Goal: Task Accomplishment & Management: Use online tool/utility

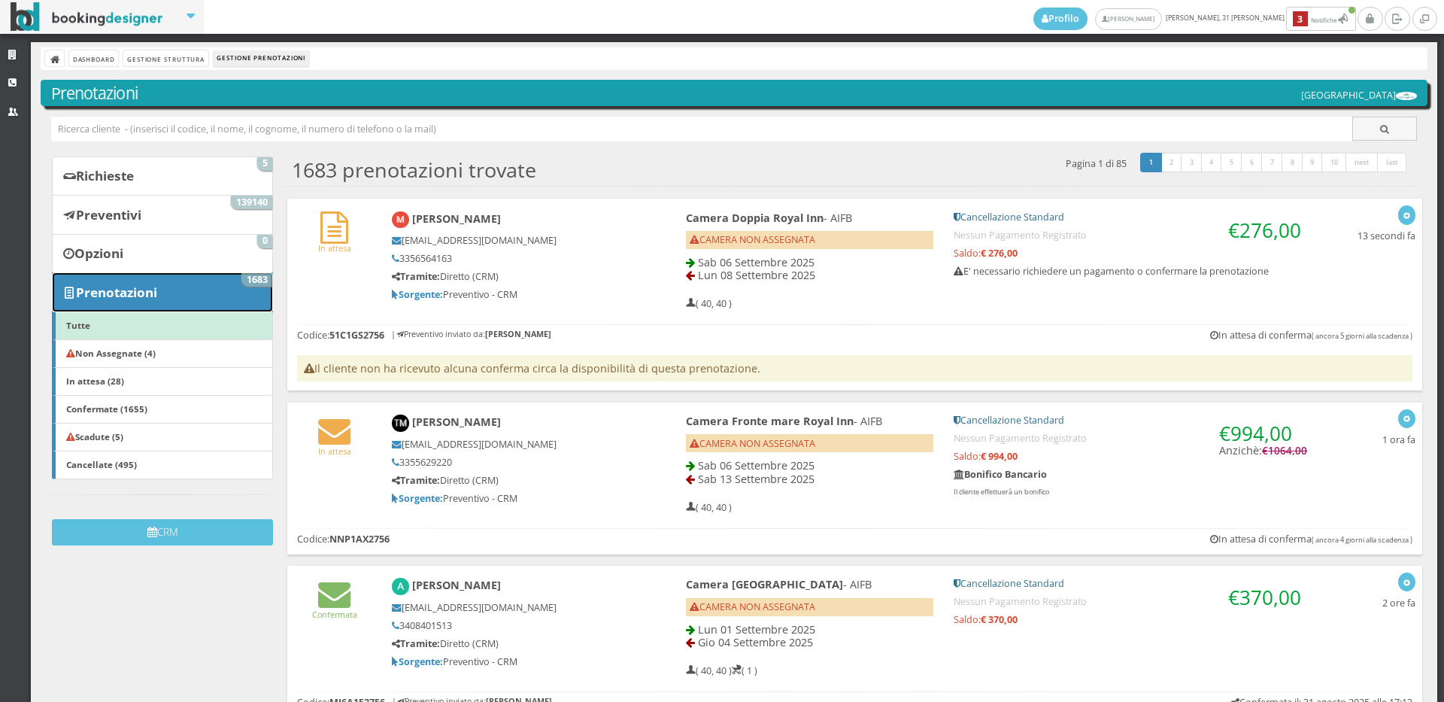
click at [191, 299] on link "Prenotazioni 1683" at bounding box center [162, 291] width 221 height 39
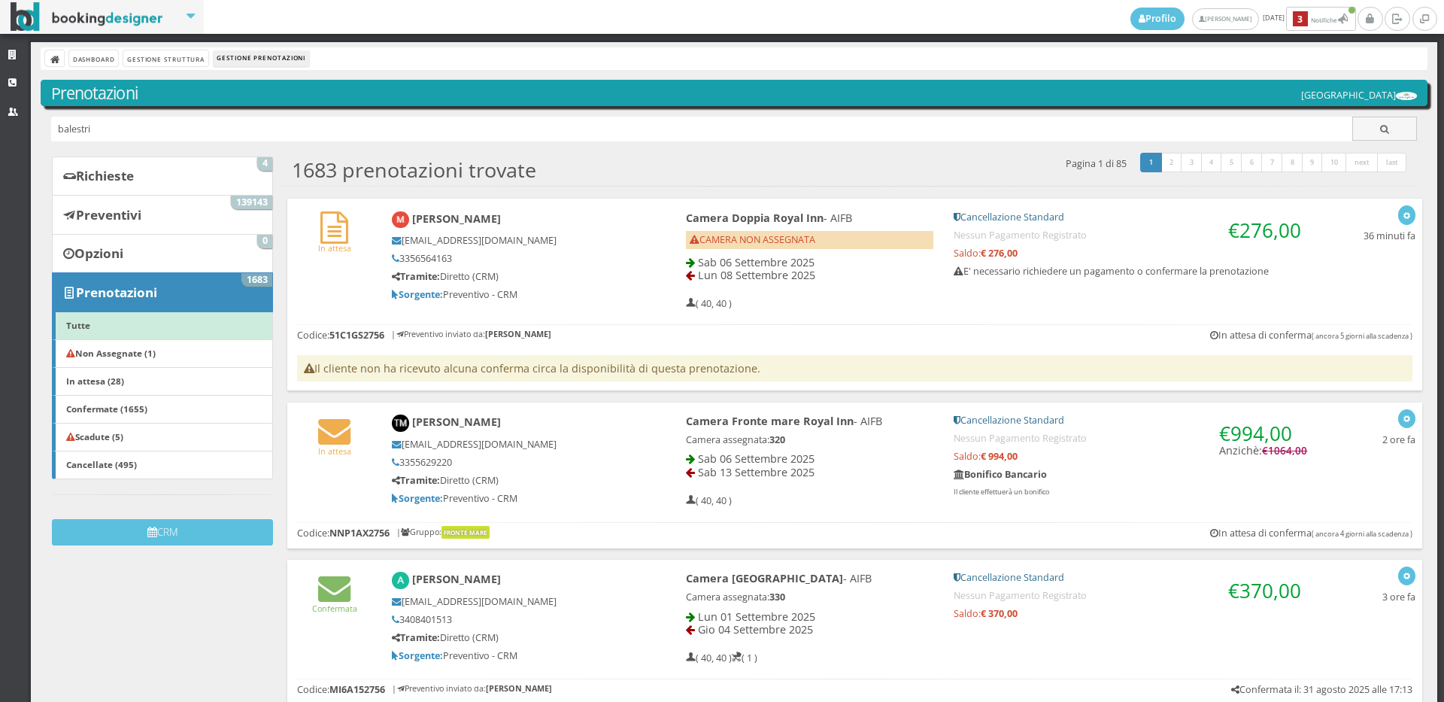
type input "balestri"
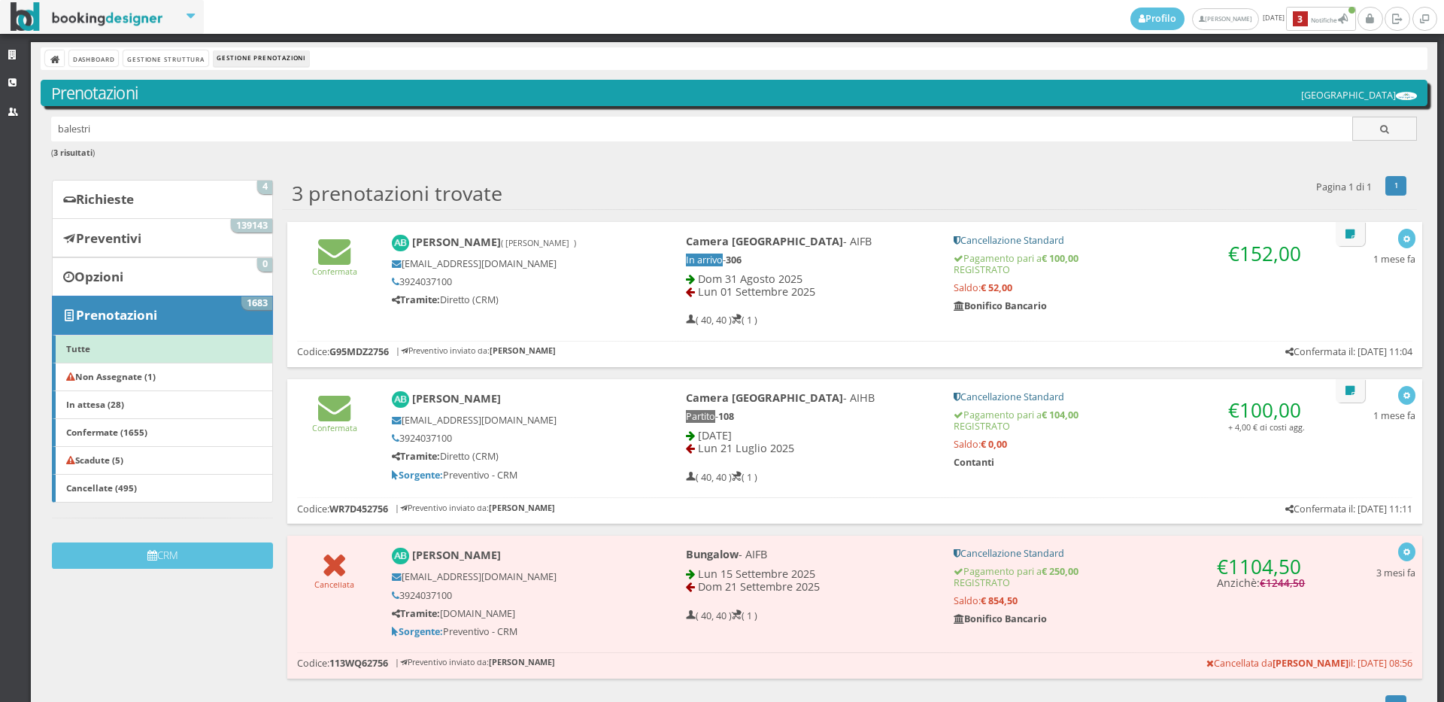
click at [327, 284] on div "Confermata Arianna Balestri ( Balestri Arianna ) pinguina8910@gmail.com 3924037…" at bounding box center [854, 277] width 1135 height 111
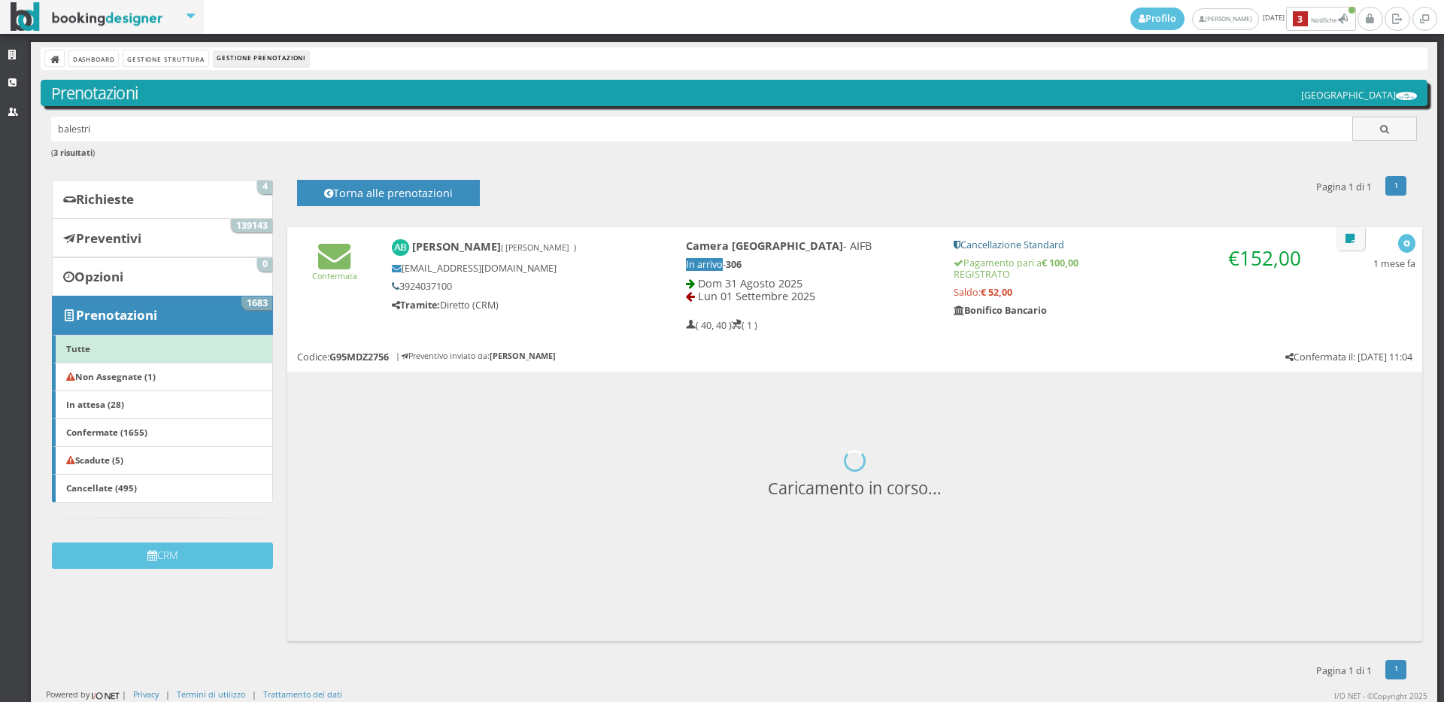
drag, startPoint x: 466, startPoint y: 284, endPoint x: 389, endPoint y: 289, distance: 77.6
click at [392, 289] on h5 "3924037100" at bounding box center [513, 286] width 243 height 11
copy h5 "3924037100"
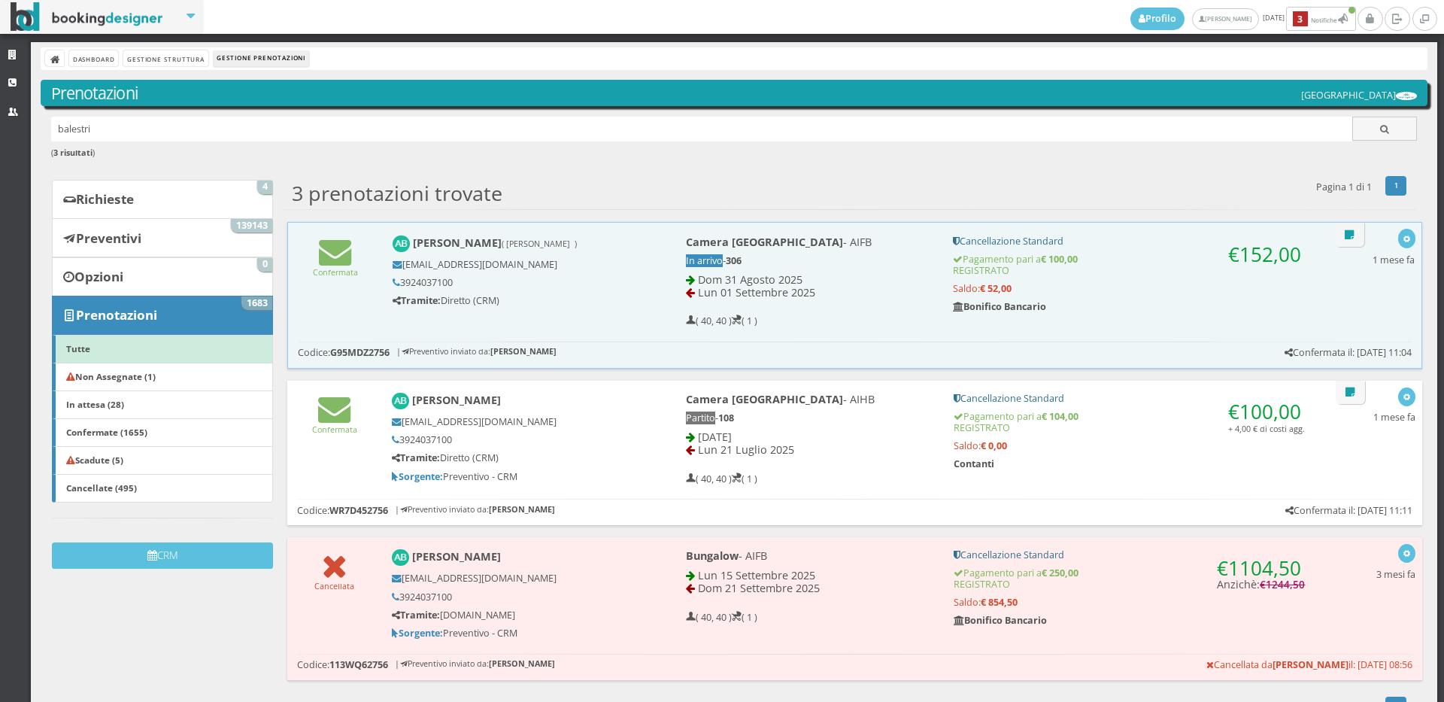
scroll to position [42, 0]
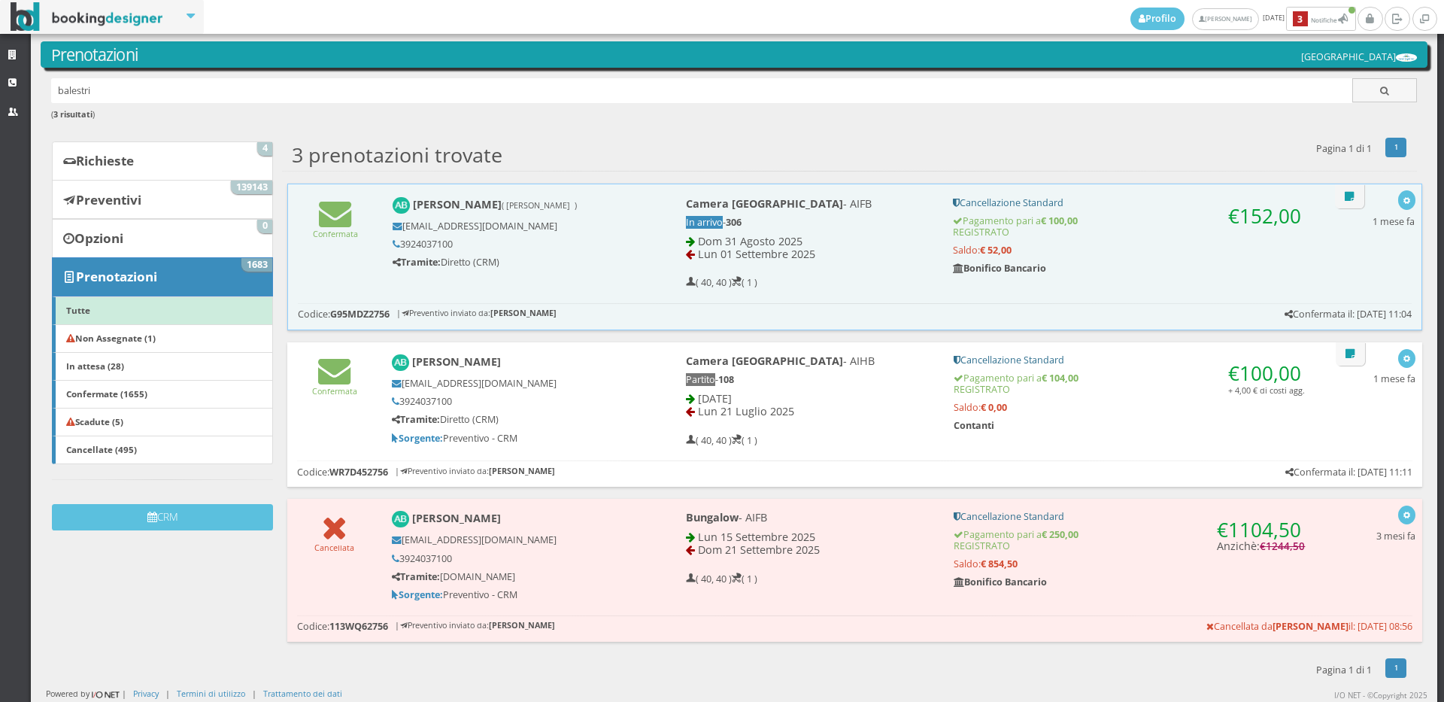
click at [229, 131] on div "balestri ( 3 risultati )" at bounding box center [734, 107] width 1387 height 59
click at [235, 147] on link "Richieste 4" at bounding box center [162, 160] width 221 height 39
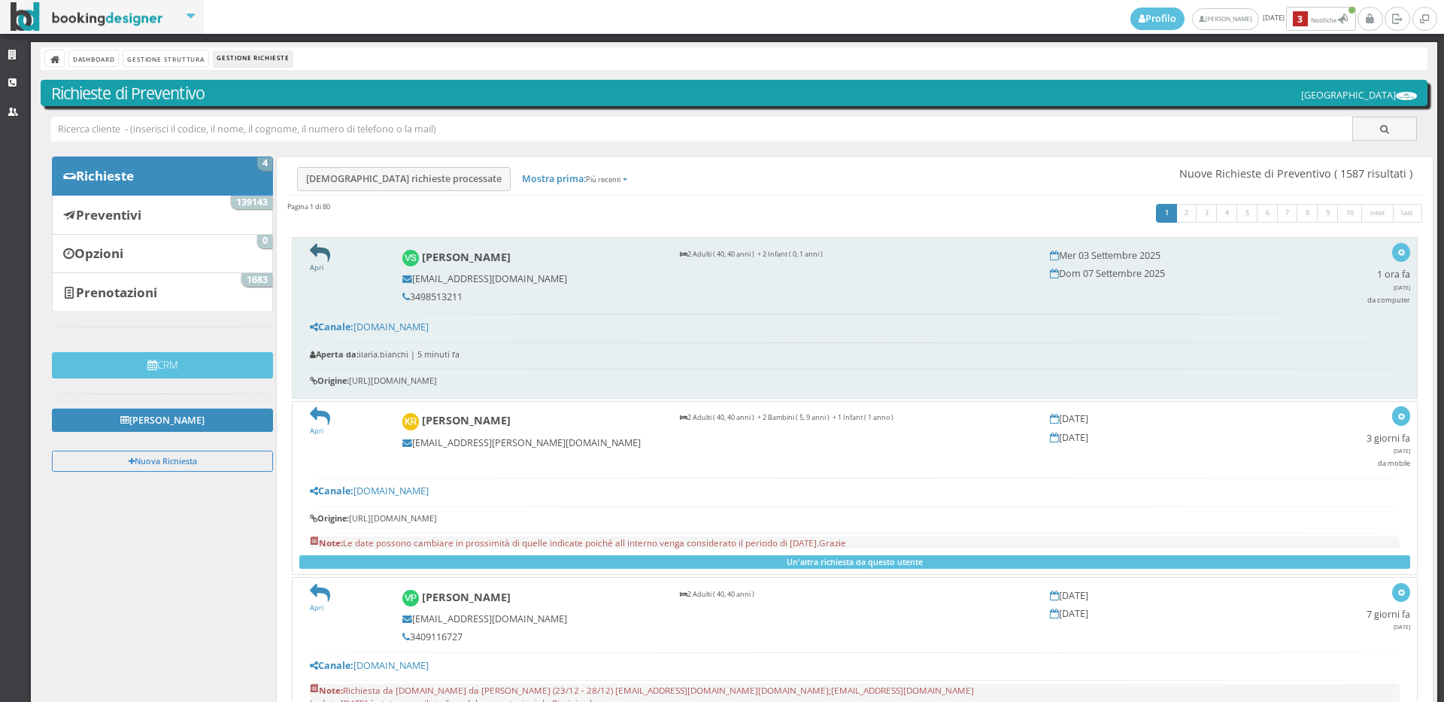
click at [318, 250] on icon at bounding box center [320, 253] width 20 height 20
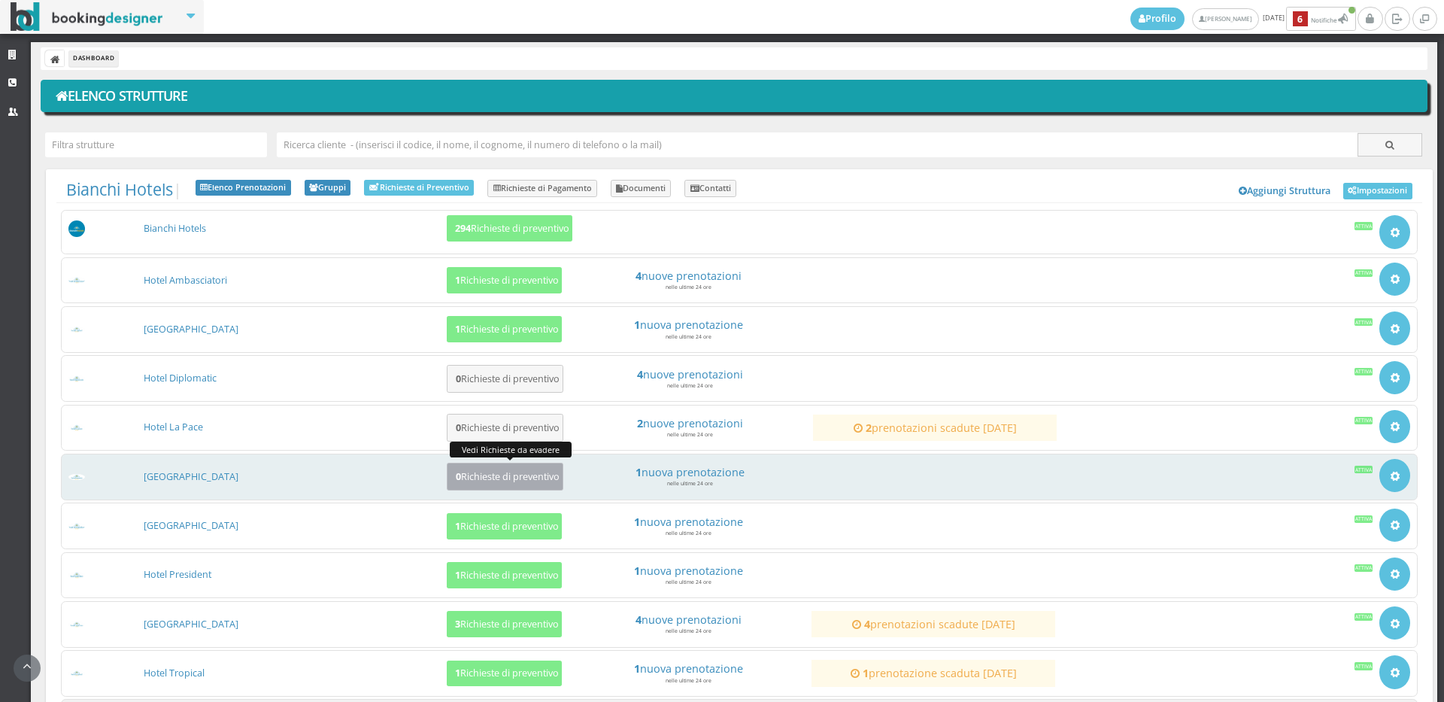
scroll to position [144, 0]
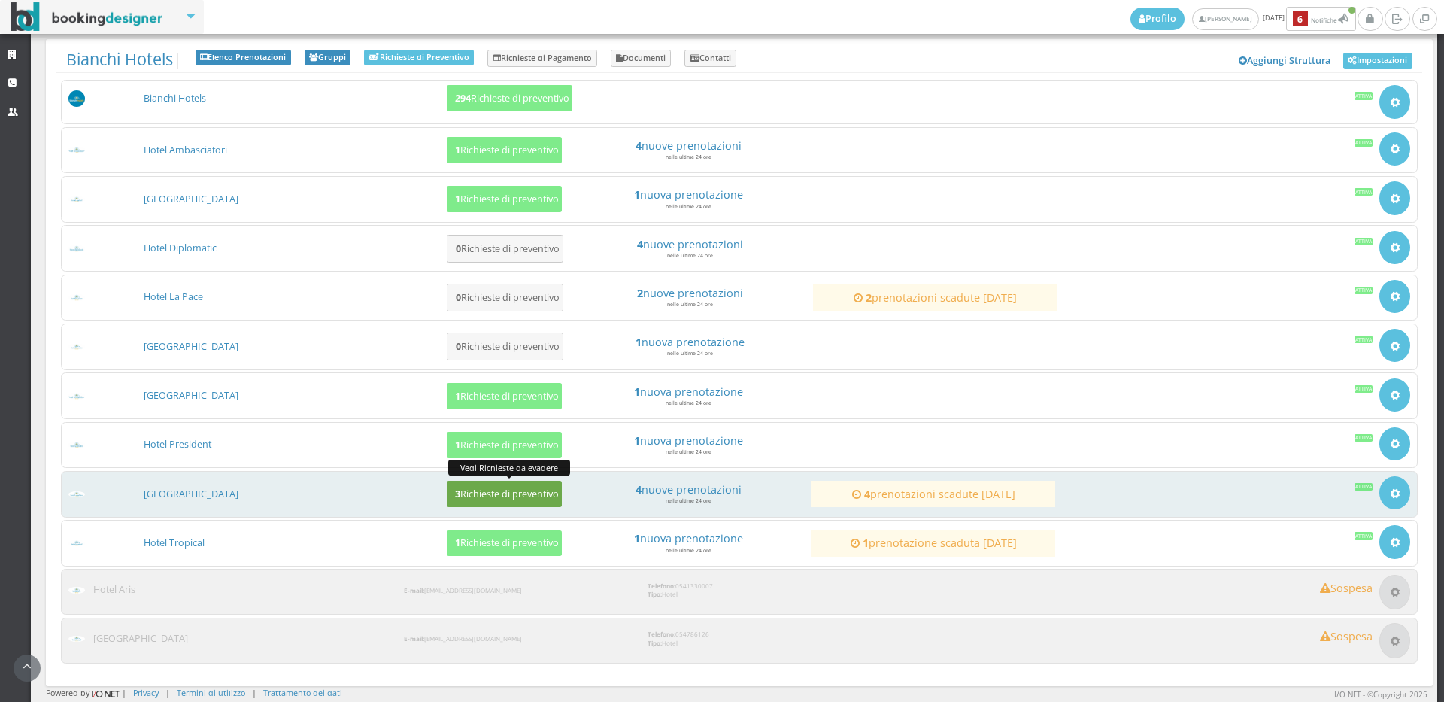
click at [470, 499] on h5 "3 Richieste di preventivo" at bounding box center [504, 493] width 108 height 11
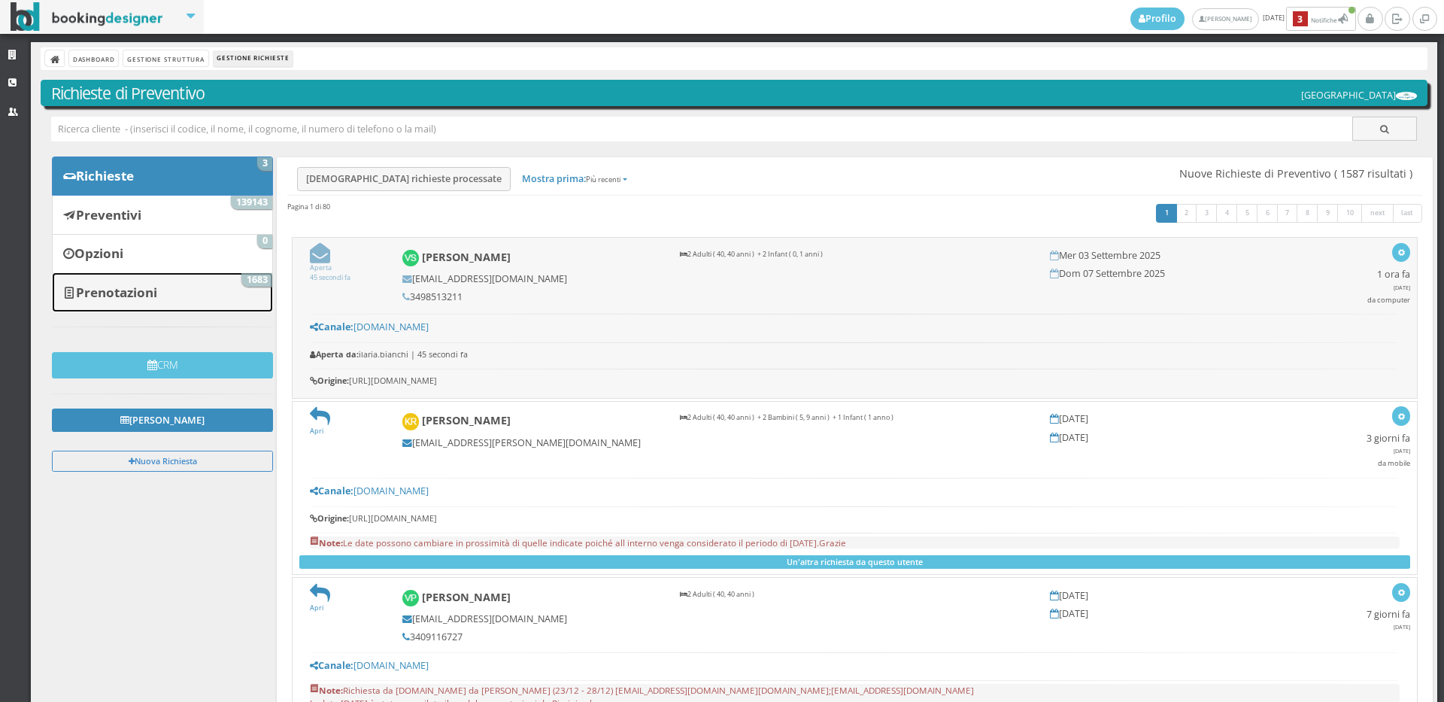
click at [159, 274] on link "Prenotazioni 1683" at bounding box center [162, 291] width 221 height 39
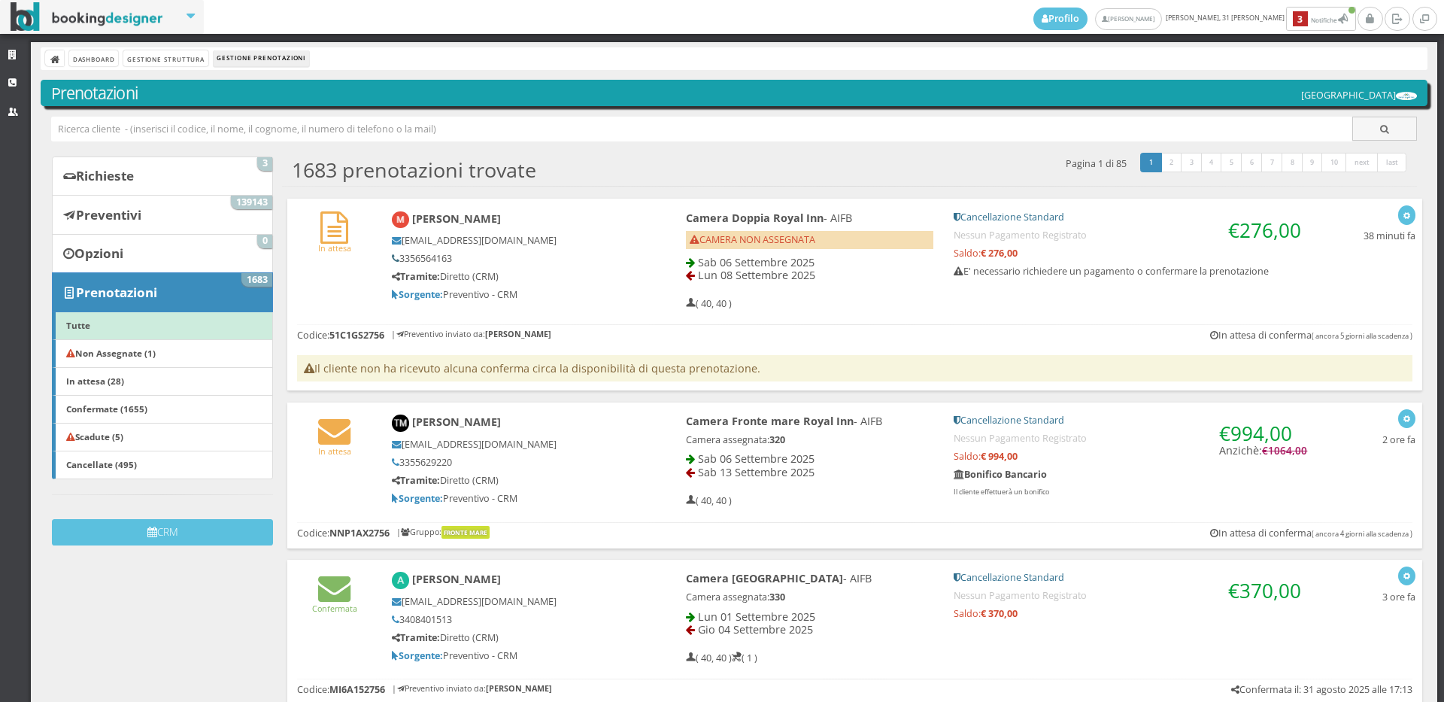
drag, startPoint x: 468, startPoint y: 258, endPoint x: 396, endPoint y: 256, distance: 72.2
click at [396, 256] on h5 "3356564163" at bounding box center [513, 258] width 243 height 11
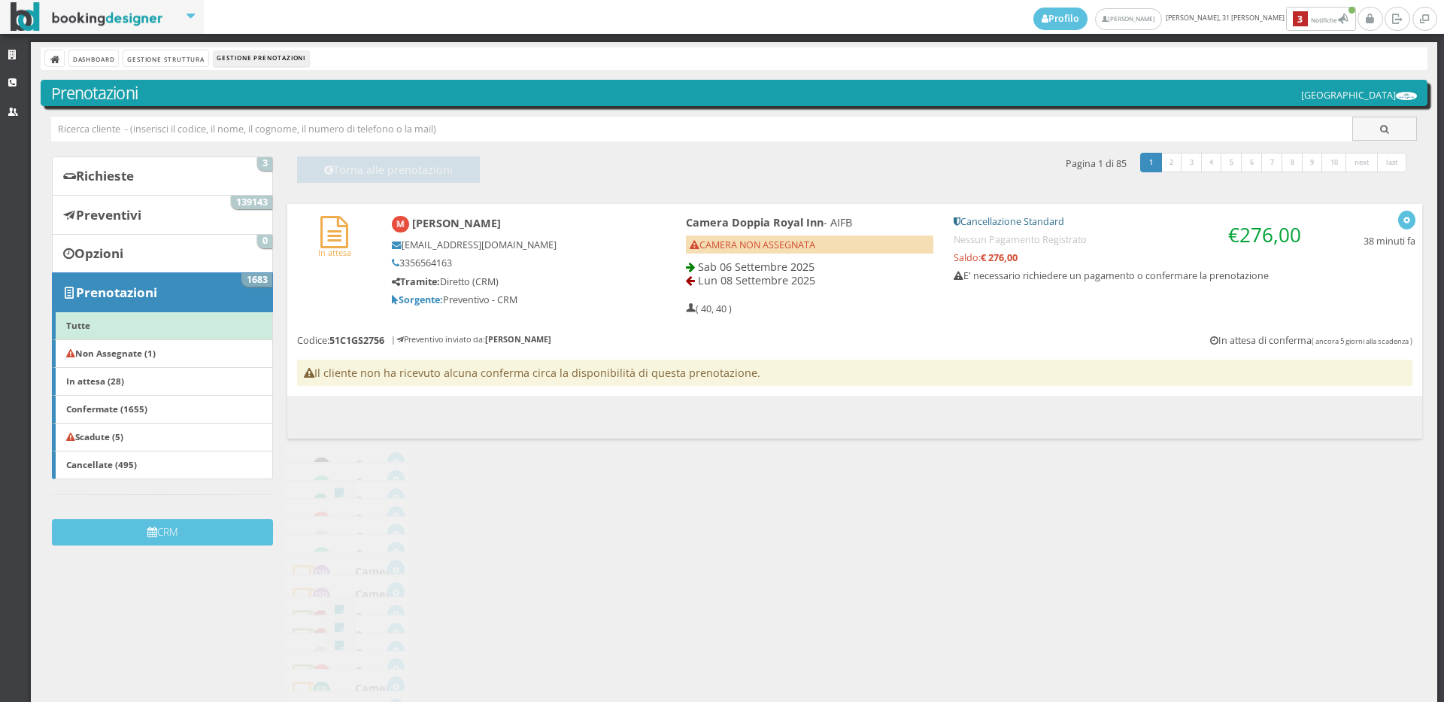
copy h5 "3356564163"
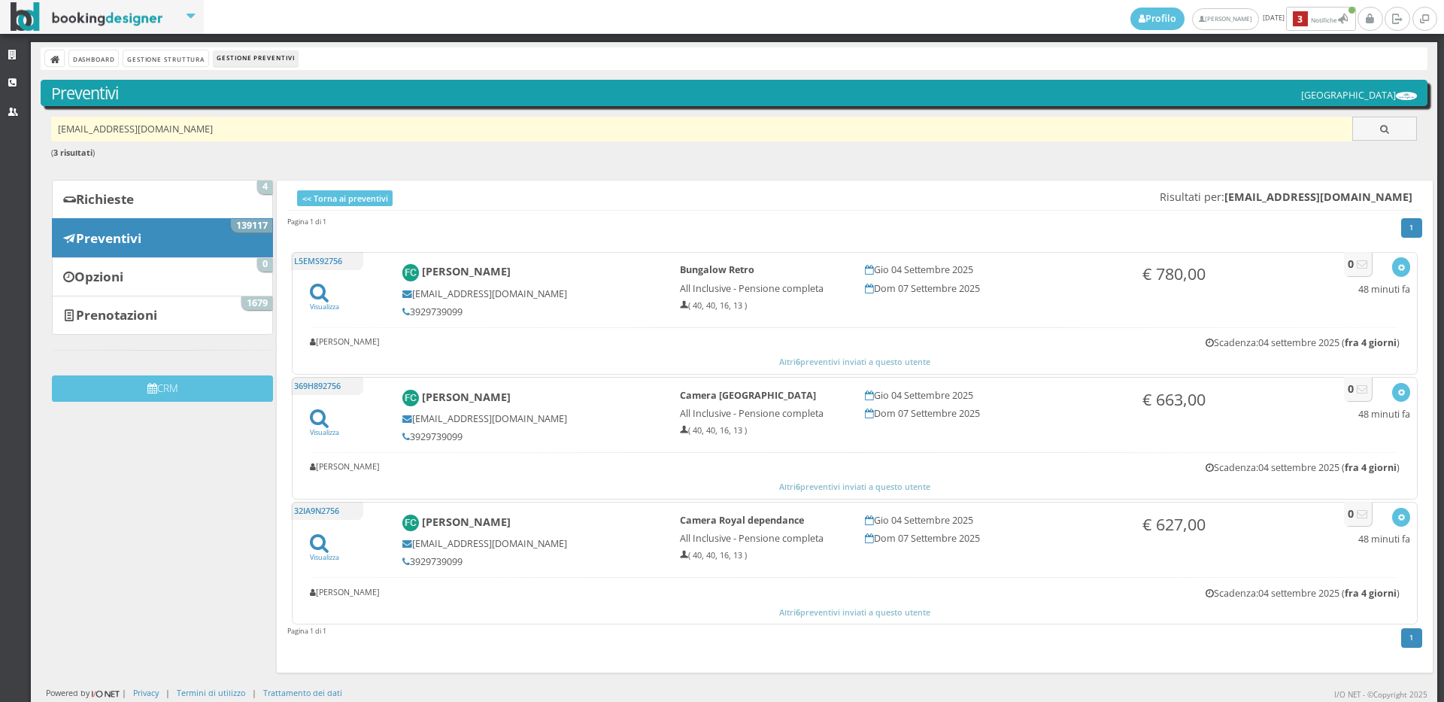
click at [165, 131] on input "fracaste77@gmail.com" at bounding box center [702, 129] width 1302 height 25
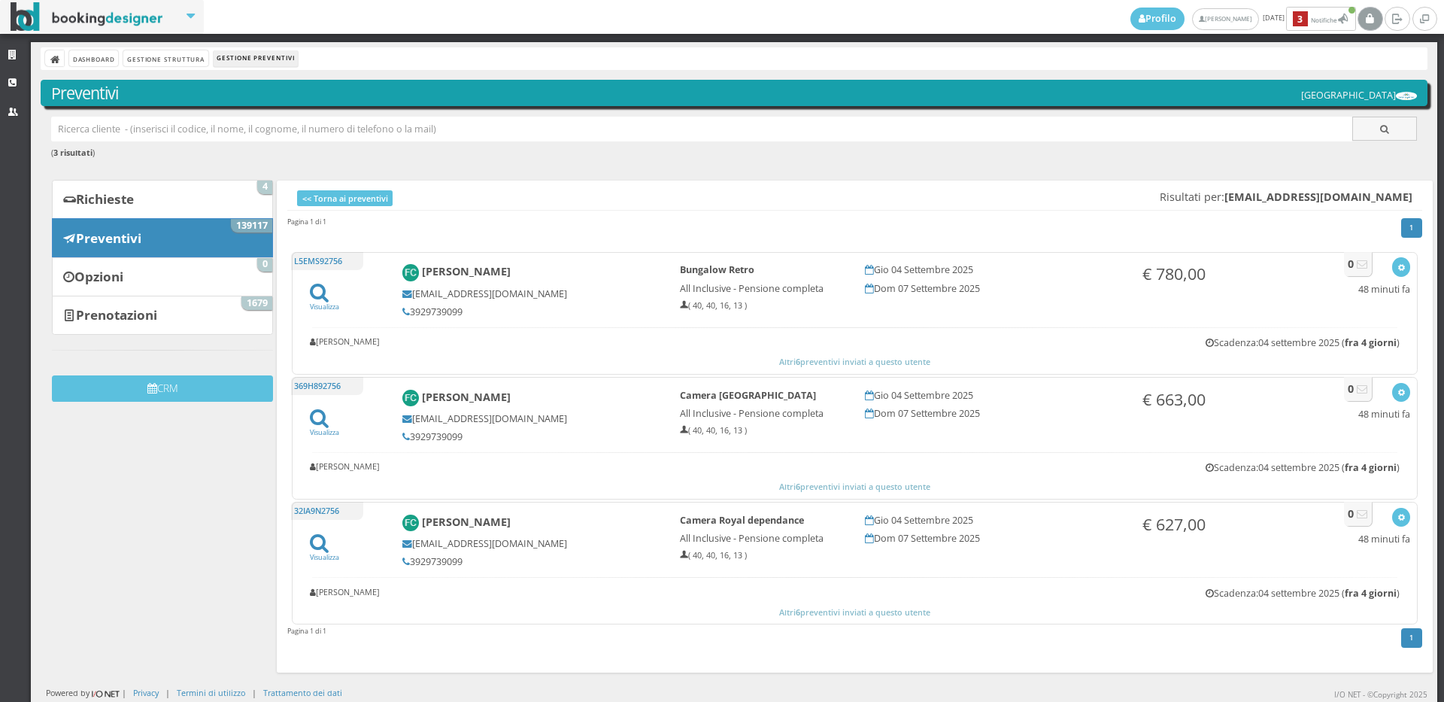
paste input "info@ferramentafrisanco.it"
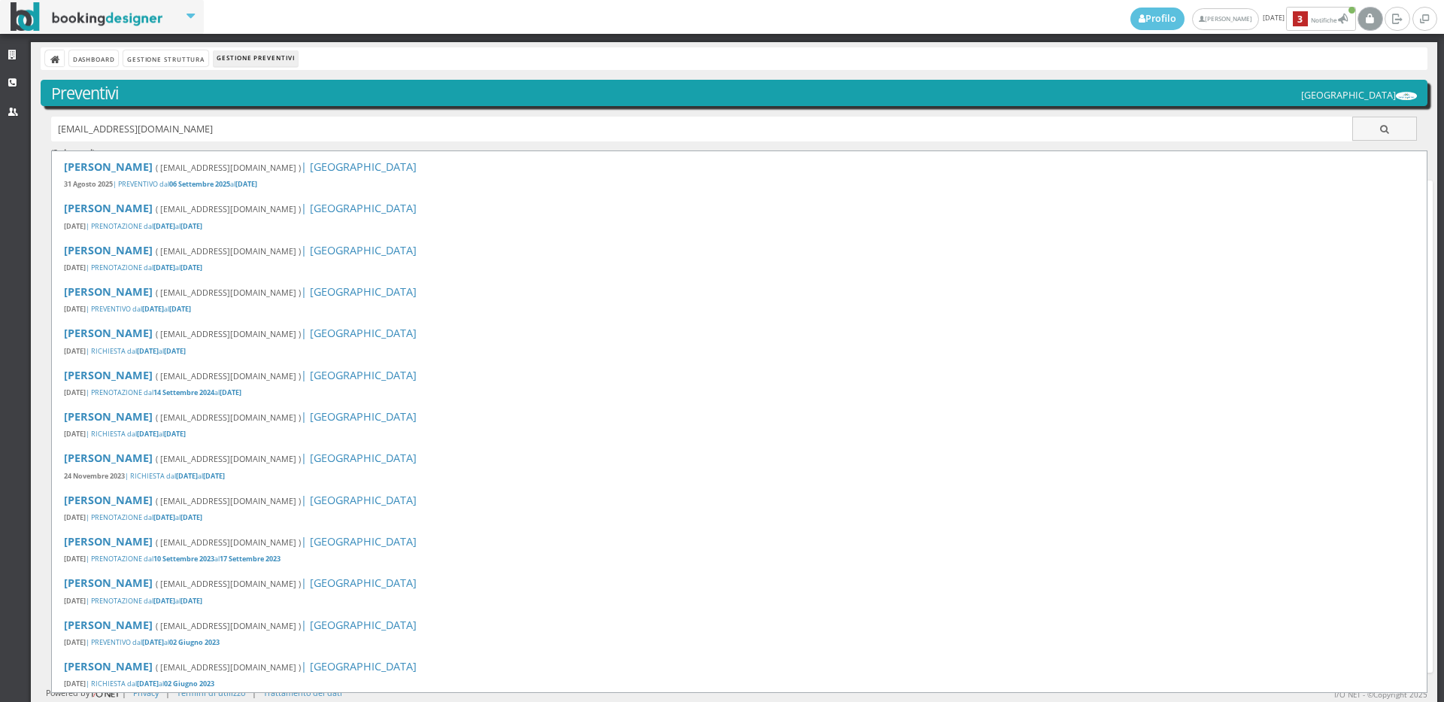
type input "info@ferramentafrisanco.it"
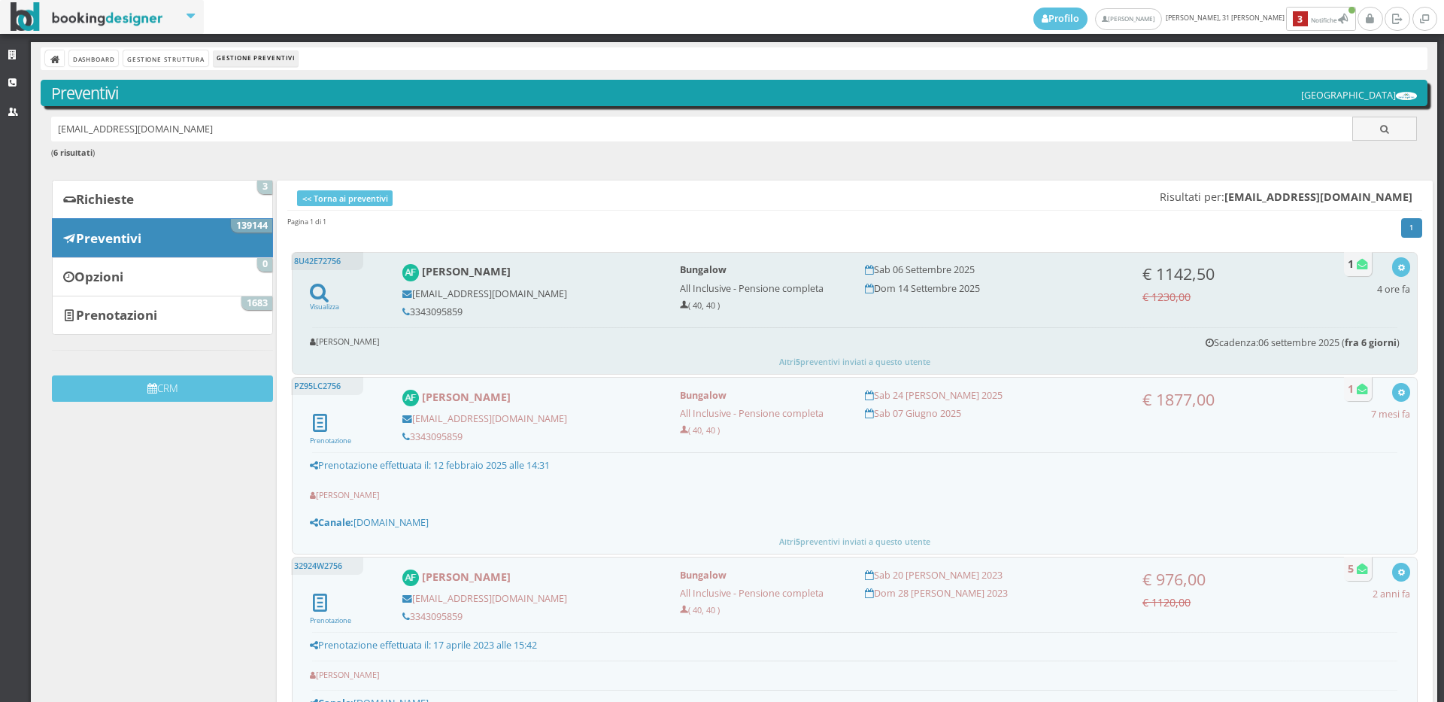
click at [463, 311] on h5 "3343095859" at bounding box center [530, 311] width 257 height 11
copy div "3343095859"
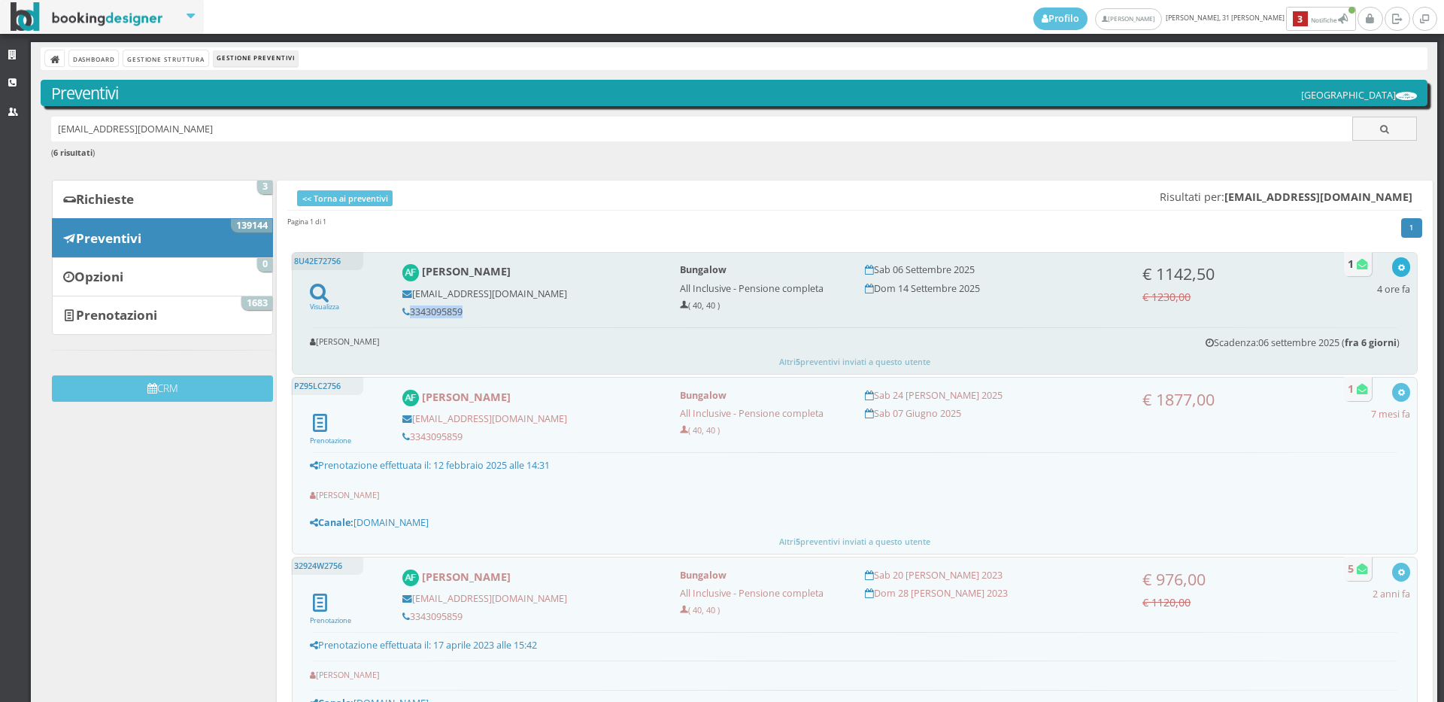
click at [1397, 264] on icon "button" at bounding box center [1401, 268] width 8 height 8
click at [1337, 336] on link "Visualizza sul sito" at bounding box center [1351, 339] width 117 height 17
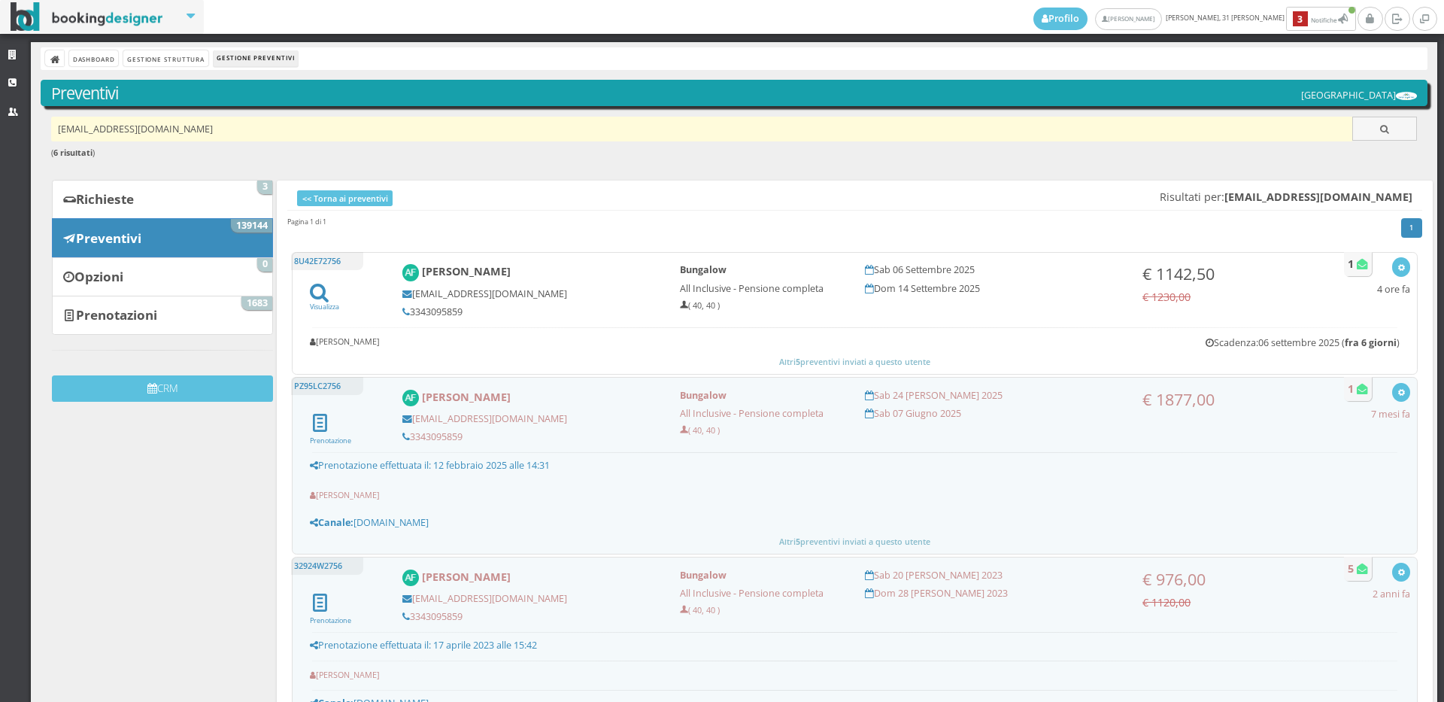
click at [188, 128] on input "info@ferramentafrisanco.it" at bounding box center [702, 129] width 1302 height 25
click at [189, 128] on input "info@ferramentafrisanco.it" at bounding box center [702, 129] width 1302 height 25
paste input "[PERSON_NAME][EMAIL_ADDRESS][DOMAIN_NAME]"
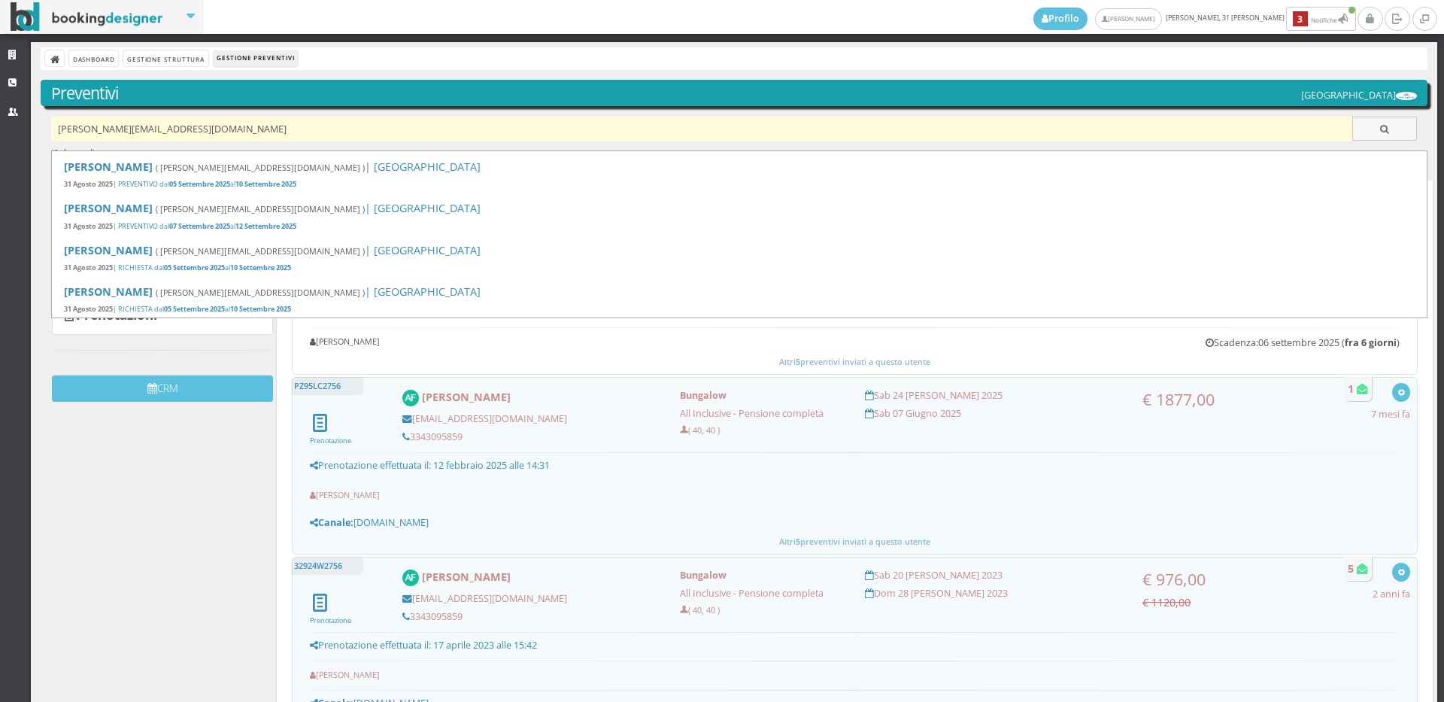
type input "[PERSON_NAME][EMAIL_ADDRESS][DOMAIN_NAME]"
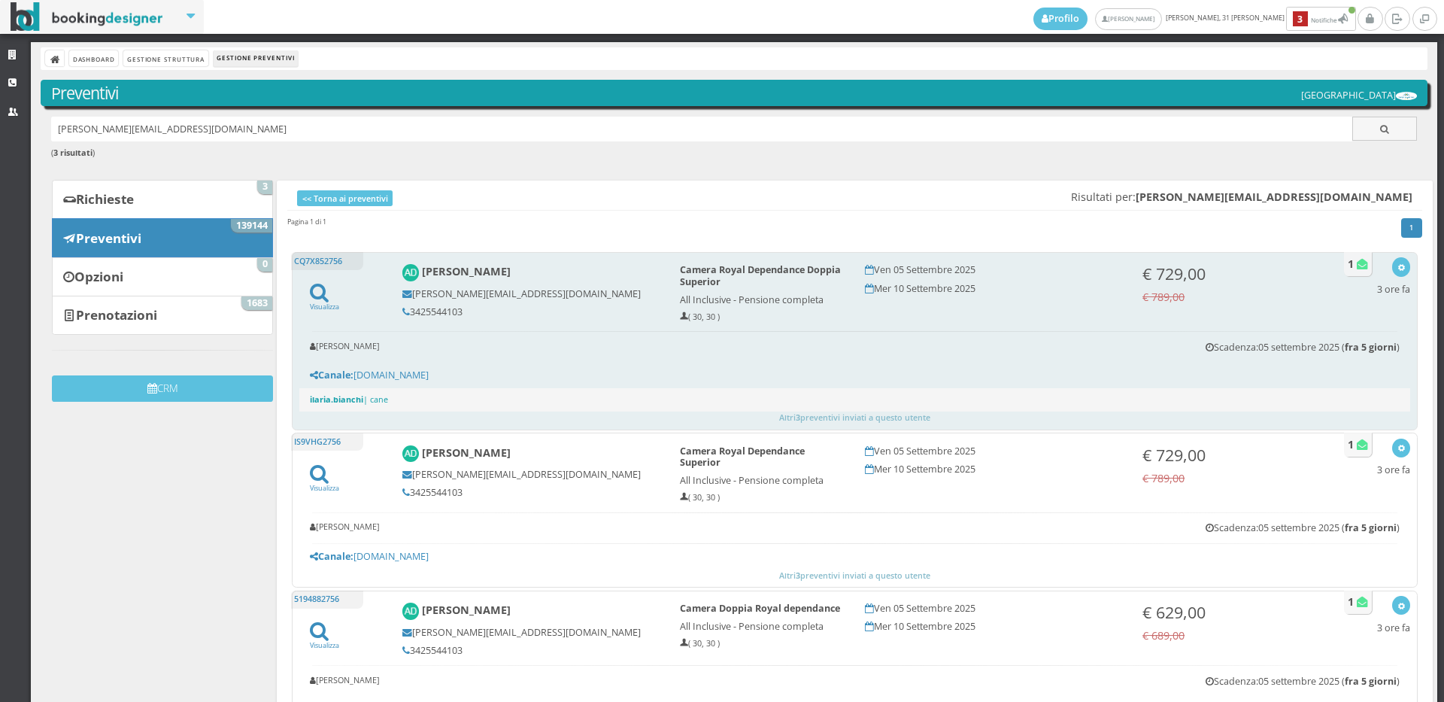
click at [465, 308] on h5 "3425544103" at bounding box center [530, 311] width 257 height 11
click at [460, 308] on h5 "3425544103" at bounding box center [530, 311] width 257 height 11
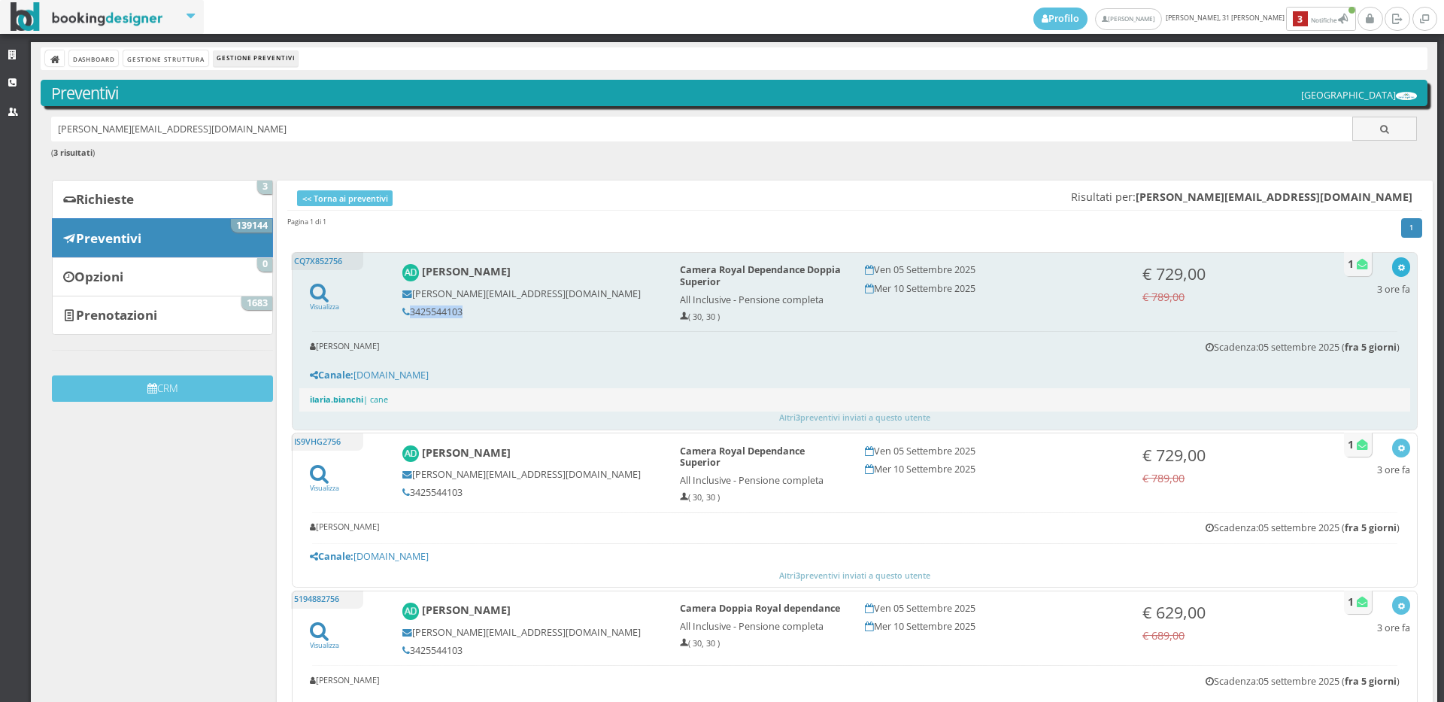
click at [1392, 266] on button "button" at bounding box center [1400, 266] width 17 height 19
click at [1315, 341] on link "Visualizza sul sito" at bounding box center [1351, 339] width 117 height 17
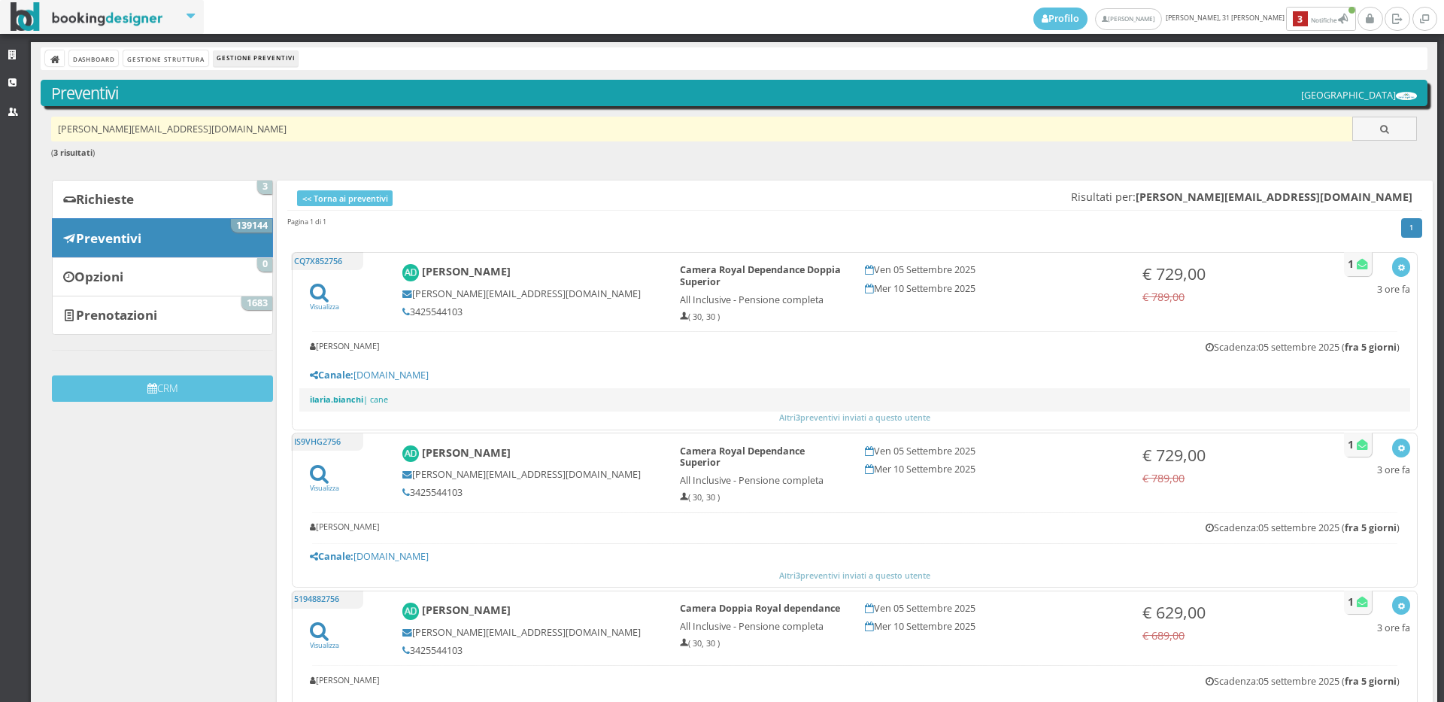
click at [248, 119] on input "andrea.dome50@yahoo.it" at bounding box center [702, 129] width 1302 height 25
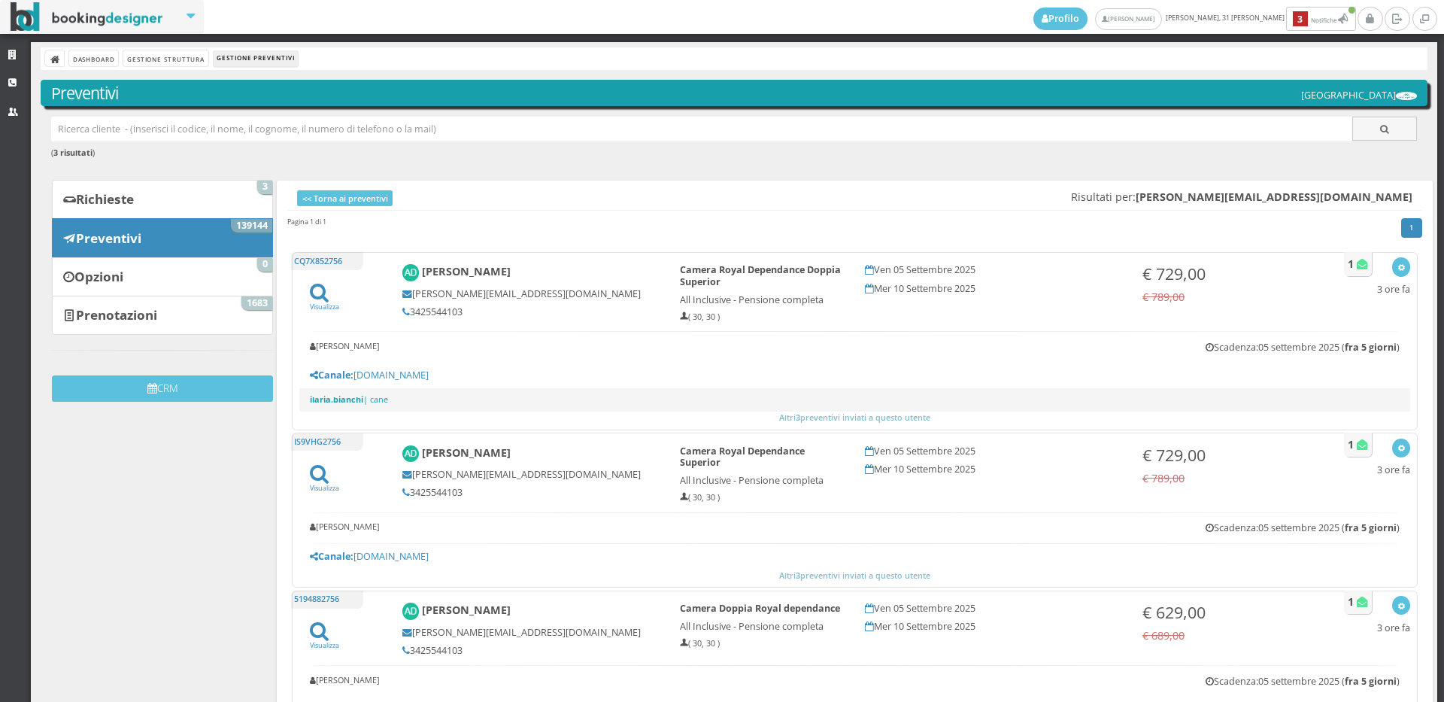
paste input "97.mattiabossi@gmail.com"
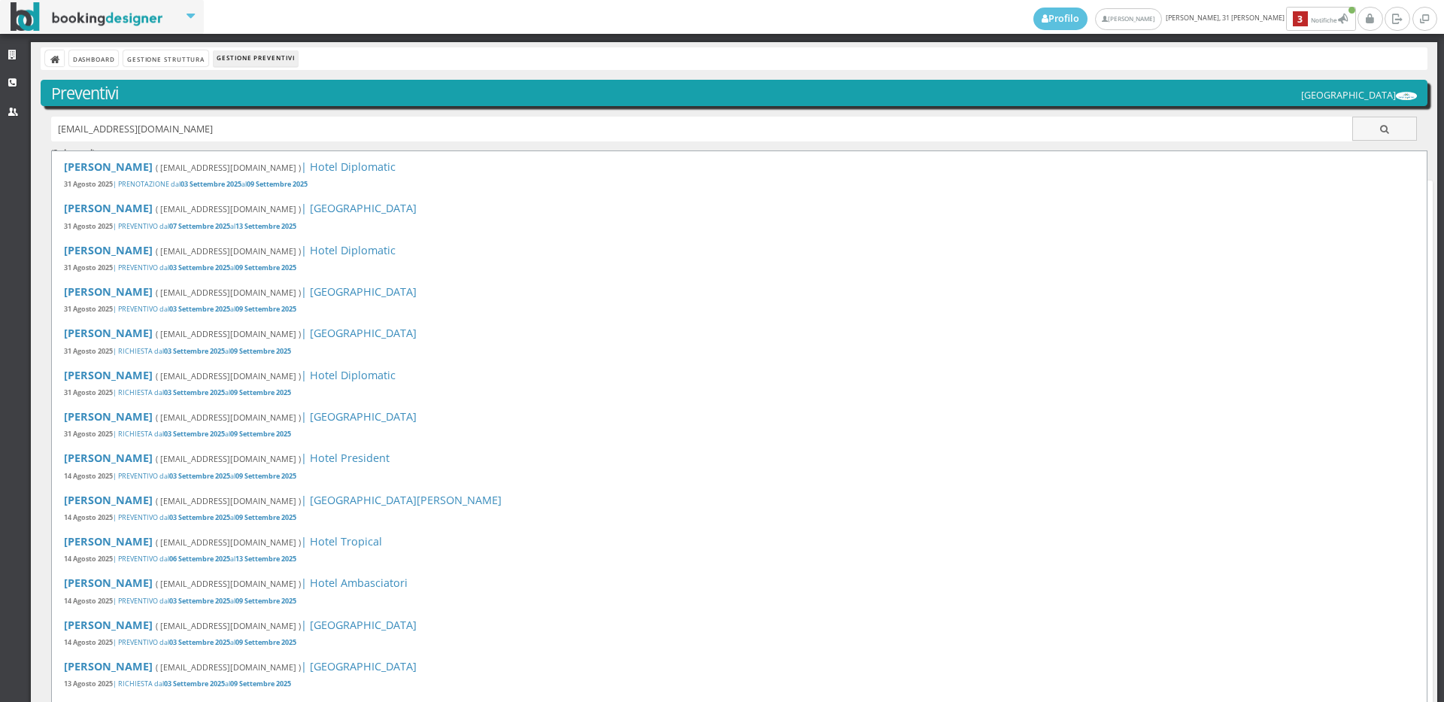
type input "97.mattiabossi@gmail.com"
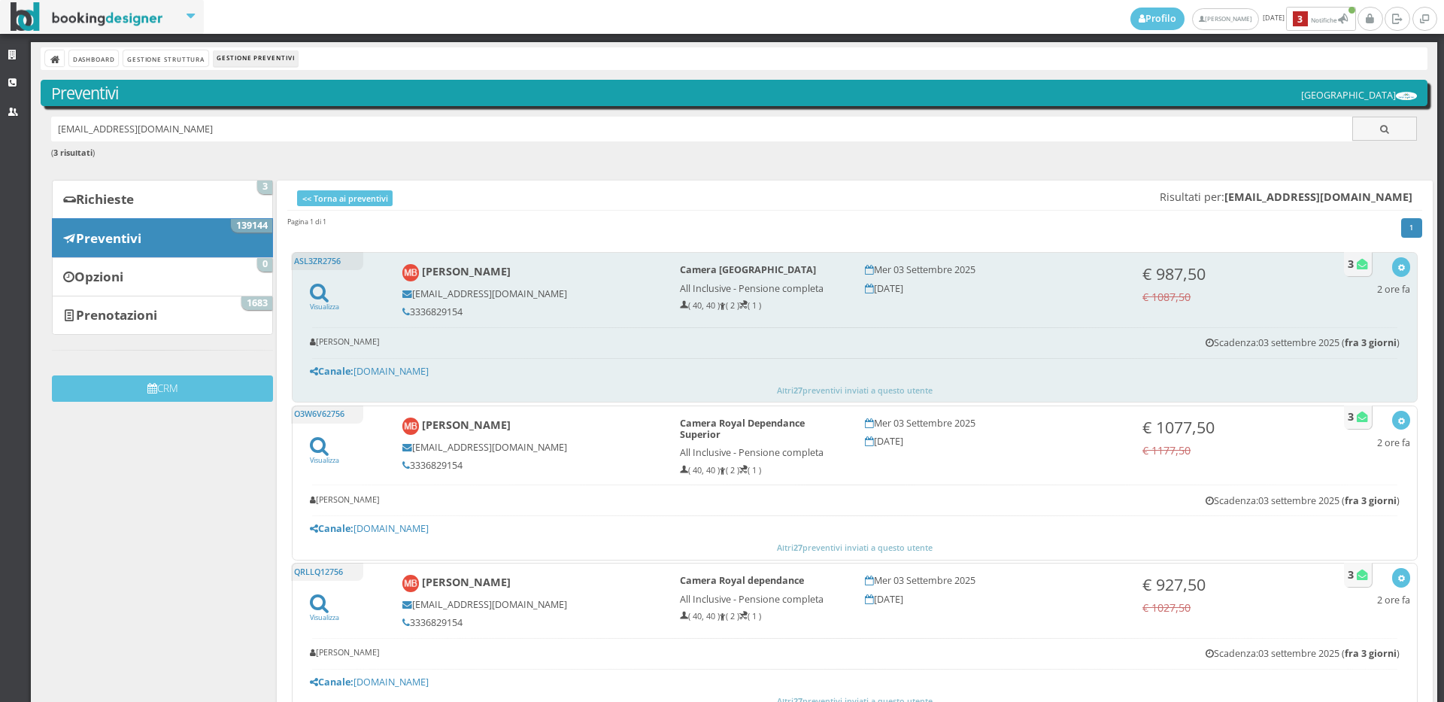
click at [461, 311] on h5 "3336829154" at bounding box center [530, 311] width 257 height 11
copy div "3336829154"
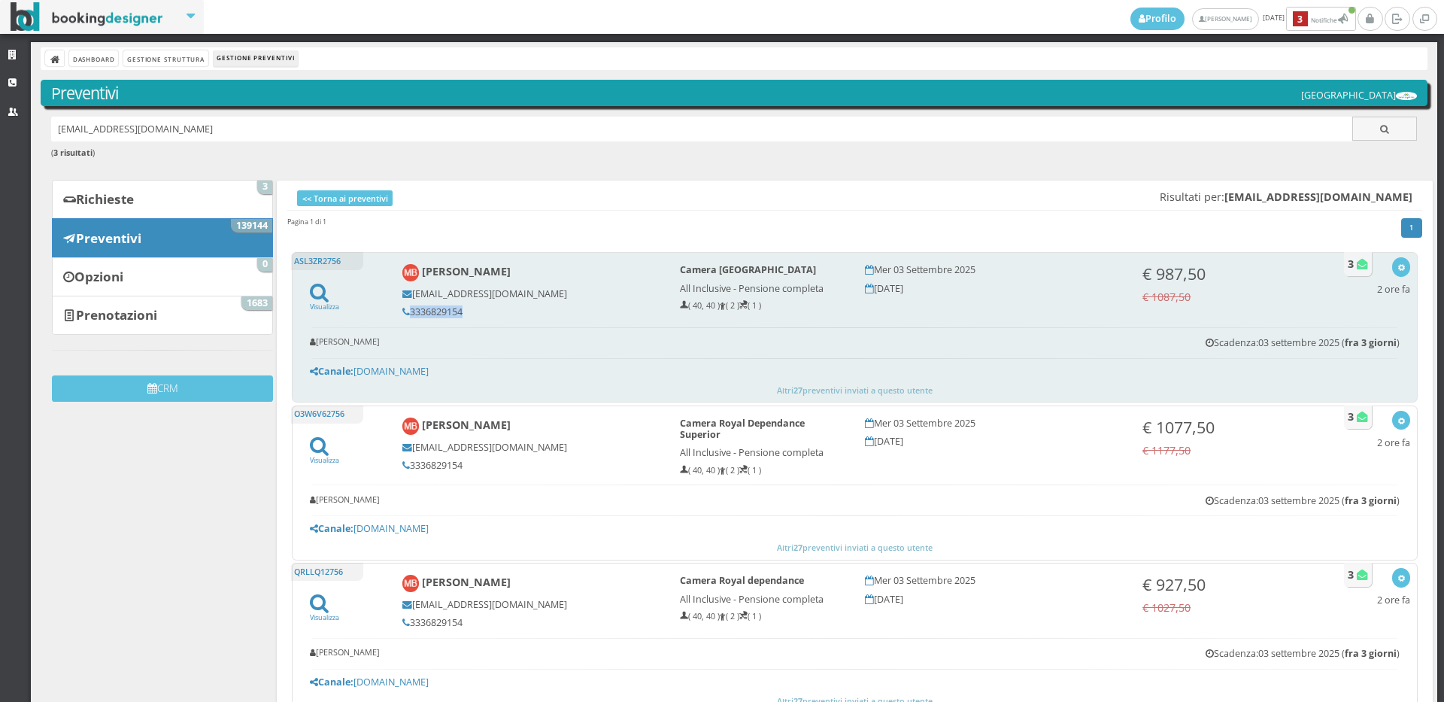
copy div "3336829154"
click at [1397, 262] on div "button" at bounding box center [1401, 267] width 8 height 12
click at [1335, 341] on link "Visualizza sul sito" at bounding box center [1351, 339] width 117 height 17
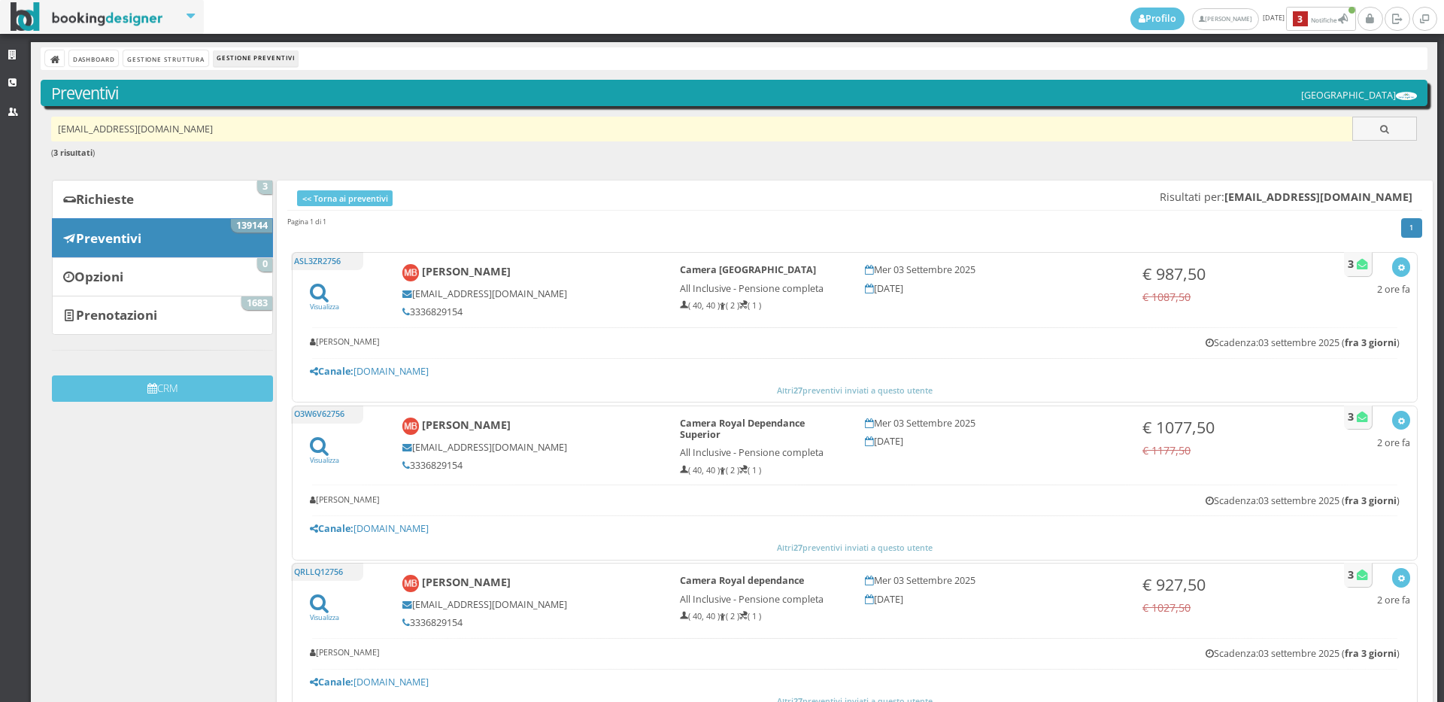
click at [199, 128] on input "[EMAIL_ADDRESS][DOMAIN_NAME]" at bounding box center [702, 129] width 1302 height 25
click at [199, 128] on input "97.mattiabossi@gmail.com" at bounding box center [702, 129] width 1302 height 25
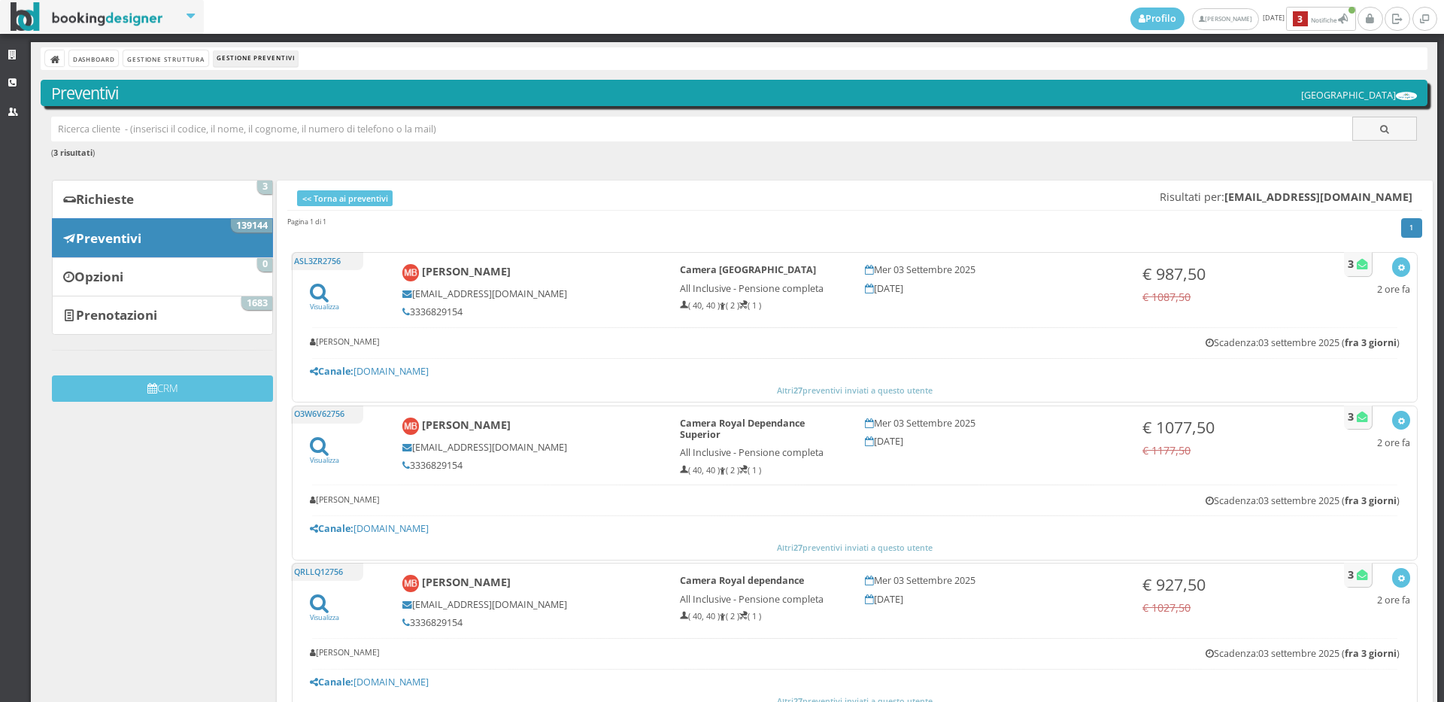
paste input "[EMAIL_ADDRESS][DOMAIN_NAME]"
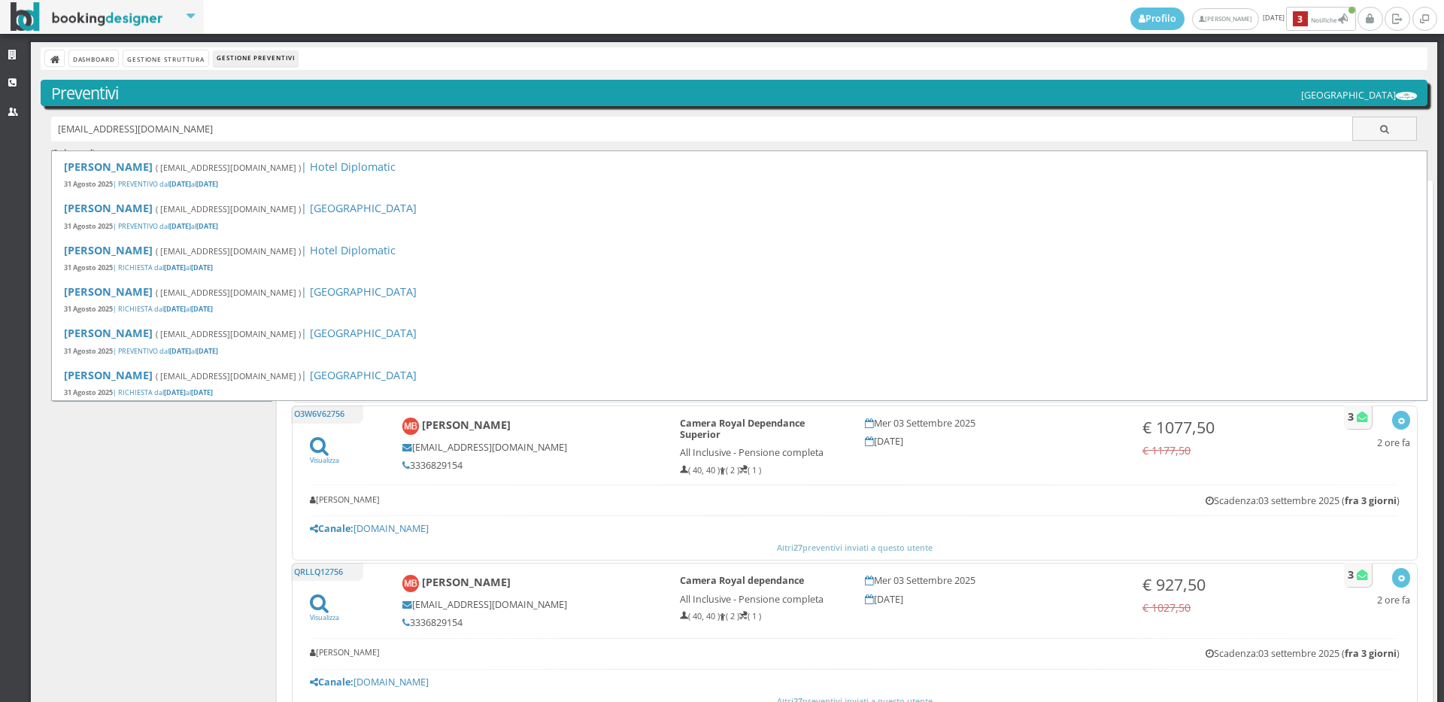
type input "[EMAIL_ADDRESS][DOMAIN_NAME]"
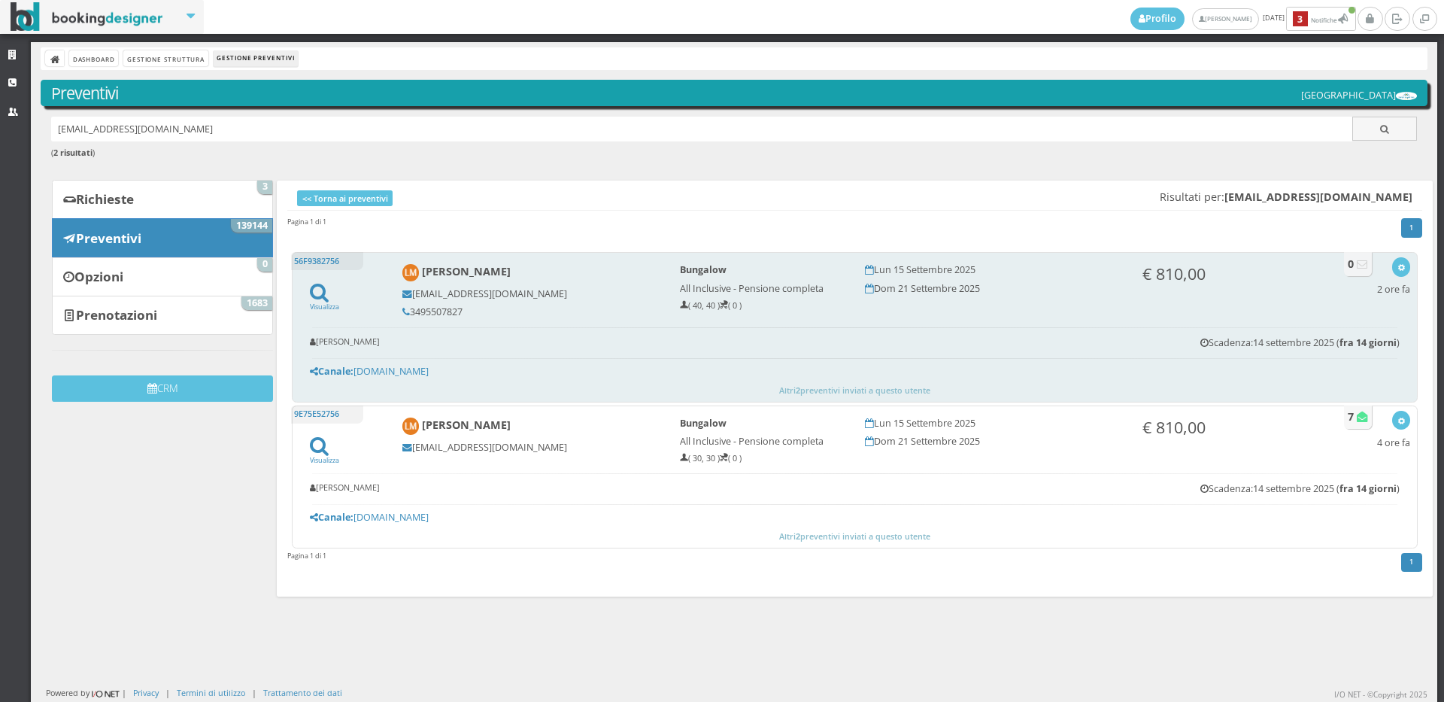
click at [461, 310] on h5 "3495507827" at bounding box center [530, 311] width 257 height 11
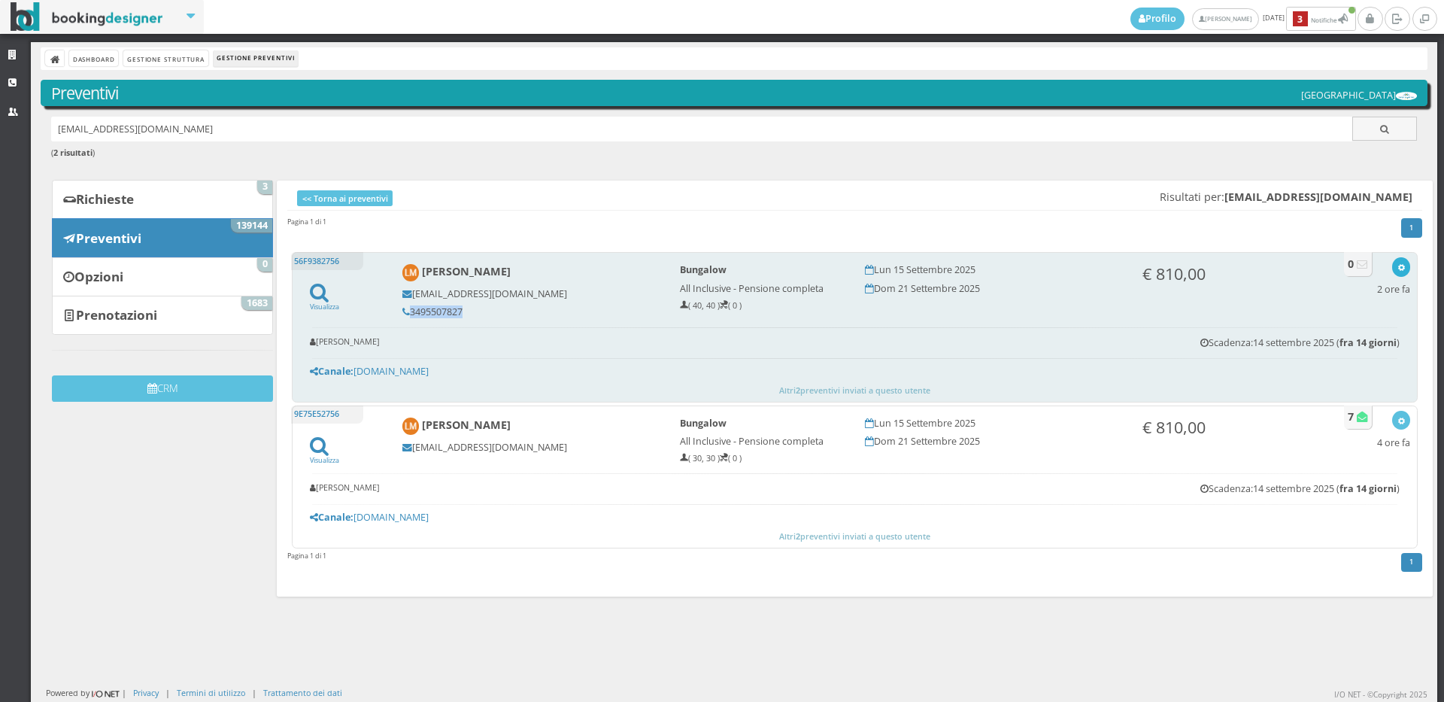
click at [1397, 271] on icon "button" at bounding box center [1401, 268] width 8 height 8
click at [1312, 341] on link "Visualizza sul sito" at bounding box center [1351, 339] width 117 height 17
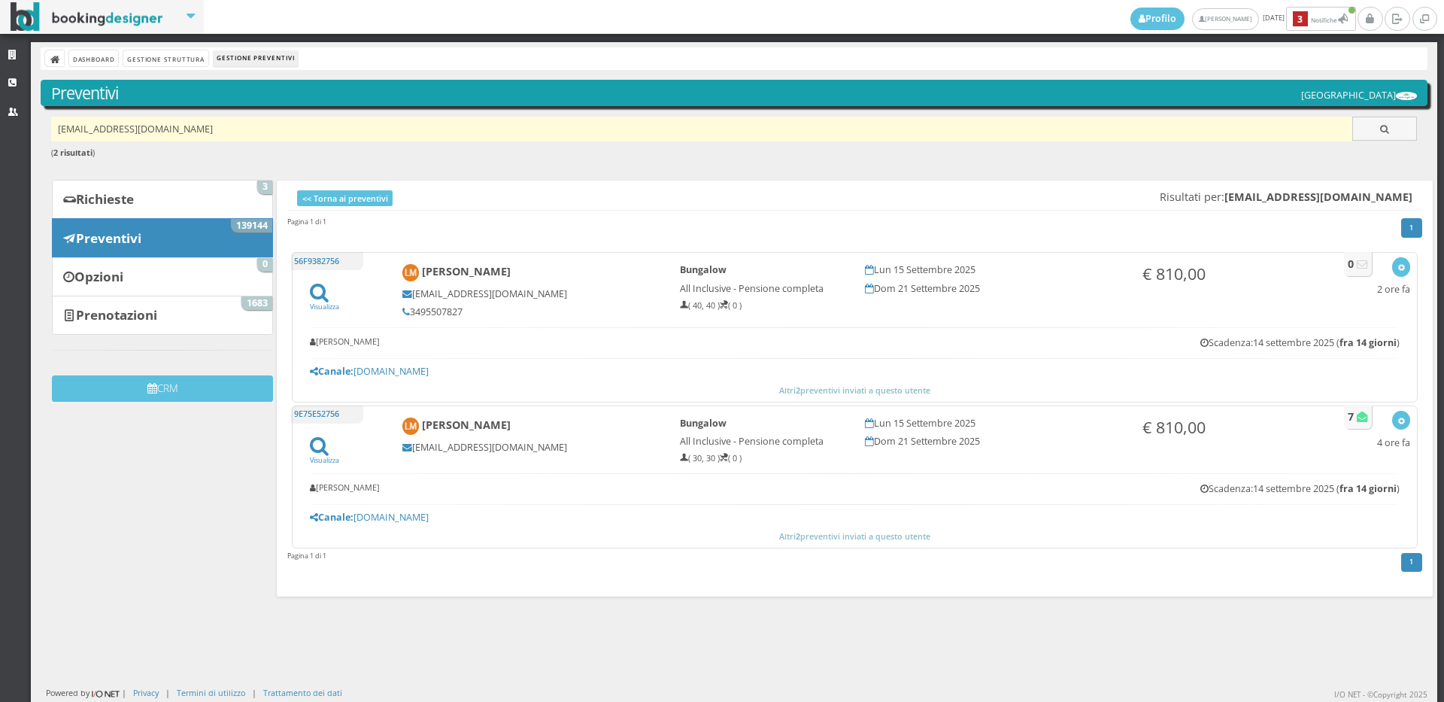
drag, startPoint x: 205, startPoint y: 114, endPoint x: 206, endPoint y: 125, distance: 10.6
click at [206, 122] on div "Dashboard Gestione Struttura Gestione Preventivi Preventivi Hotel Royal Inn mor…" at bounding box center [734, 372] width 1407 height 660
click at [206, 125] on input "moroluca88@gmail.com" at bounding box center [702, 129] width 1302 height 25
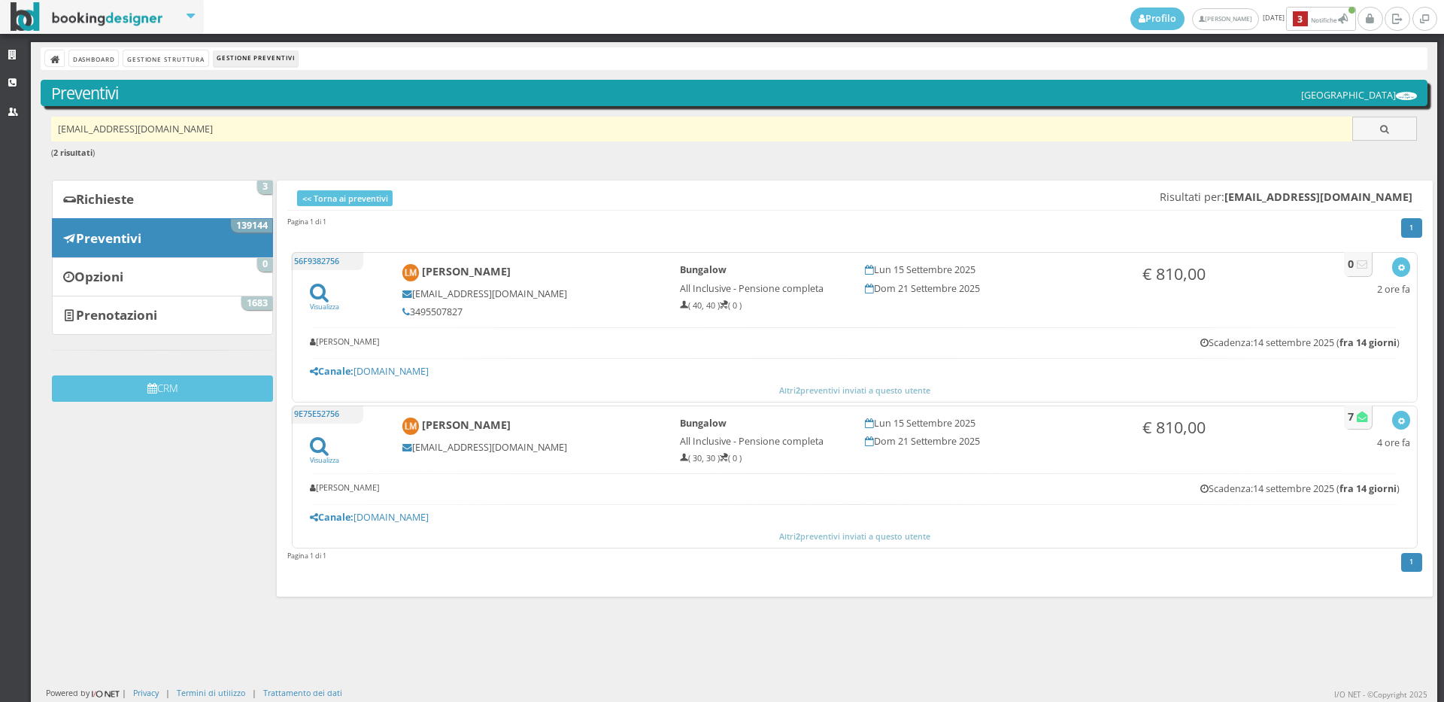
click at [206, 125] on input "moroluca88@gmail.com" at bounding box center [702, 129] width 1302 height 25
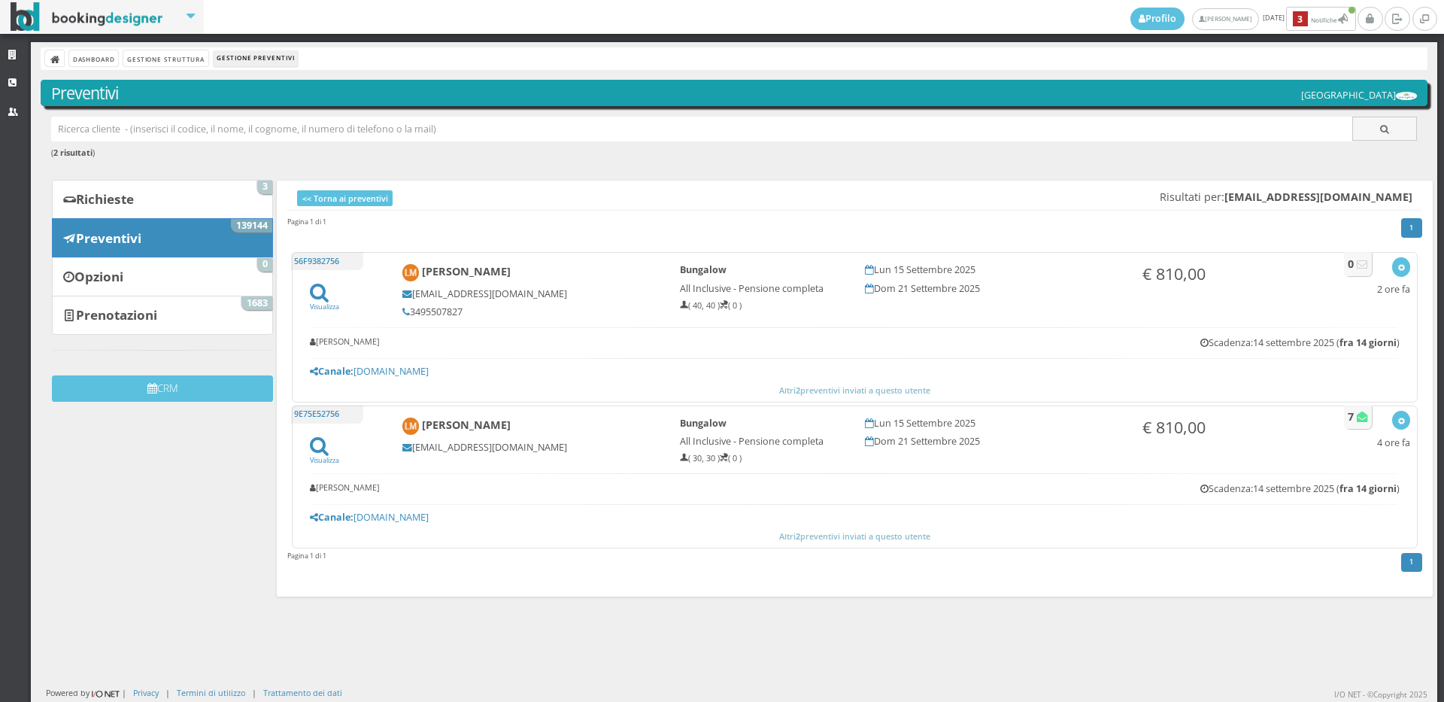
paste input "taruffimonica1@gmail.com"
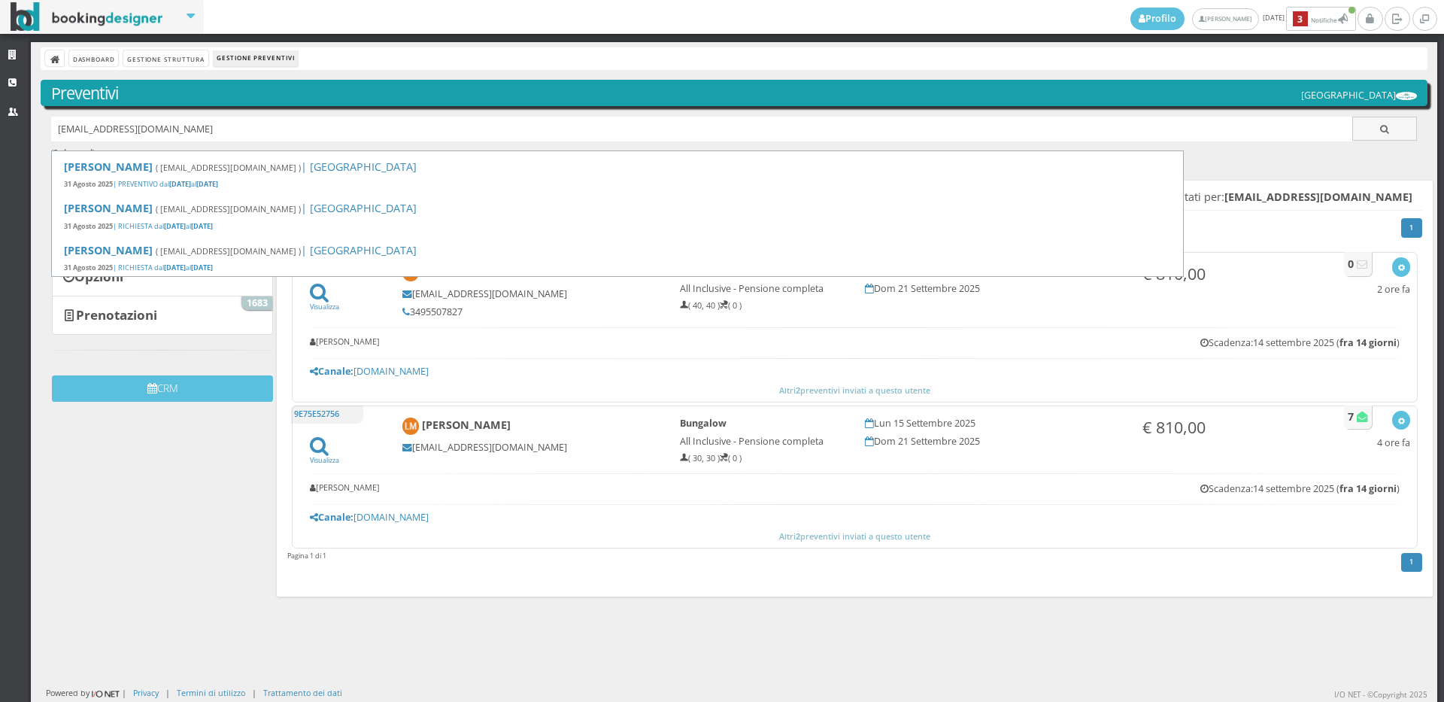
type input "taruffimonica1@gmail.com"
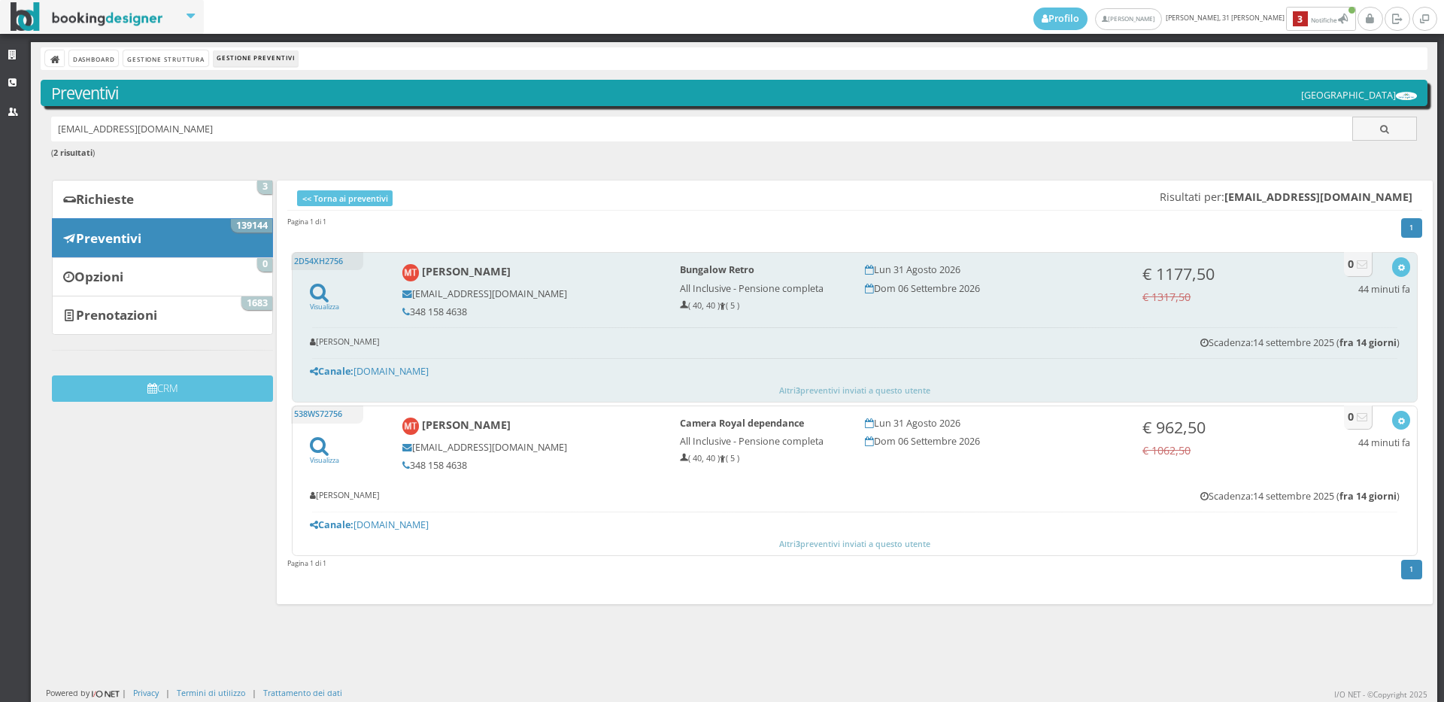
click at [465, 313] on h5 "348 158 4638" at bounding box center [530, 311] width 257 height 11
click at [465, 310] on h5 "348 158 4638" at bounding box center [530, 311] width 257 height 11
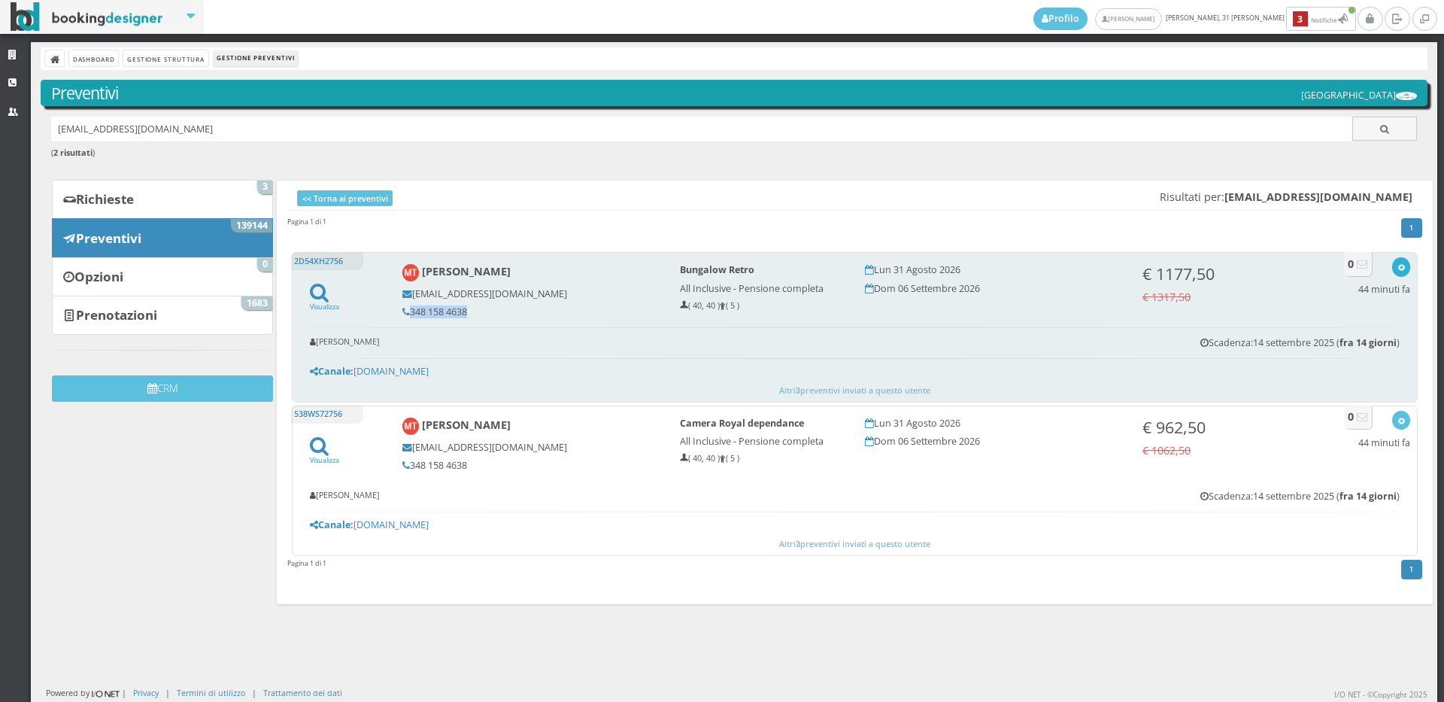
click at [1397, 268] on icon "button" at bounding box center [1401, 268] width 8 height 8
click at [1336, 338] on link "Visualizza sul sito" at bounding box center [1351, 339] width 117 height 17
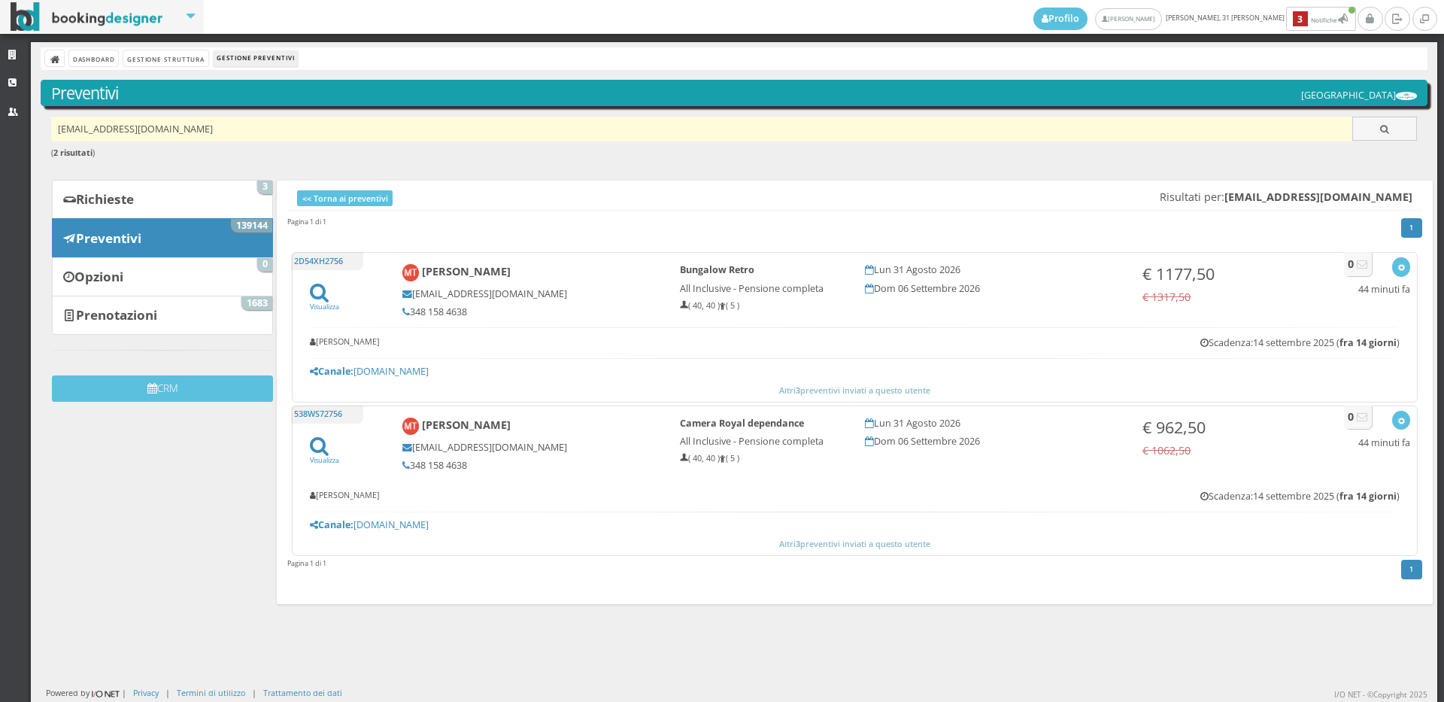
click at [244, 123] on input "taruffimonica1@gmail.com" at bounding box center [702, 129] width 1302 height 25
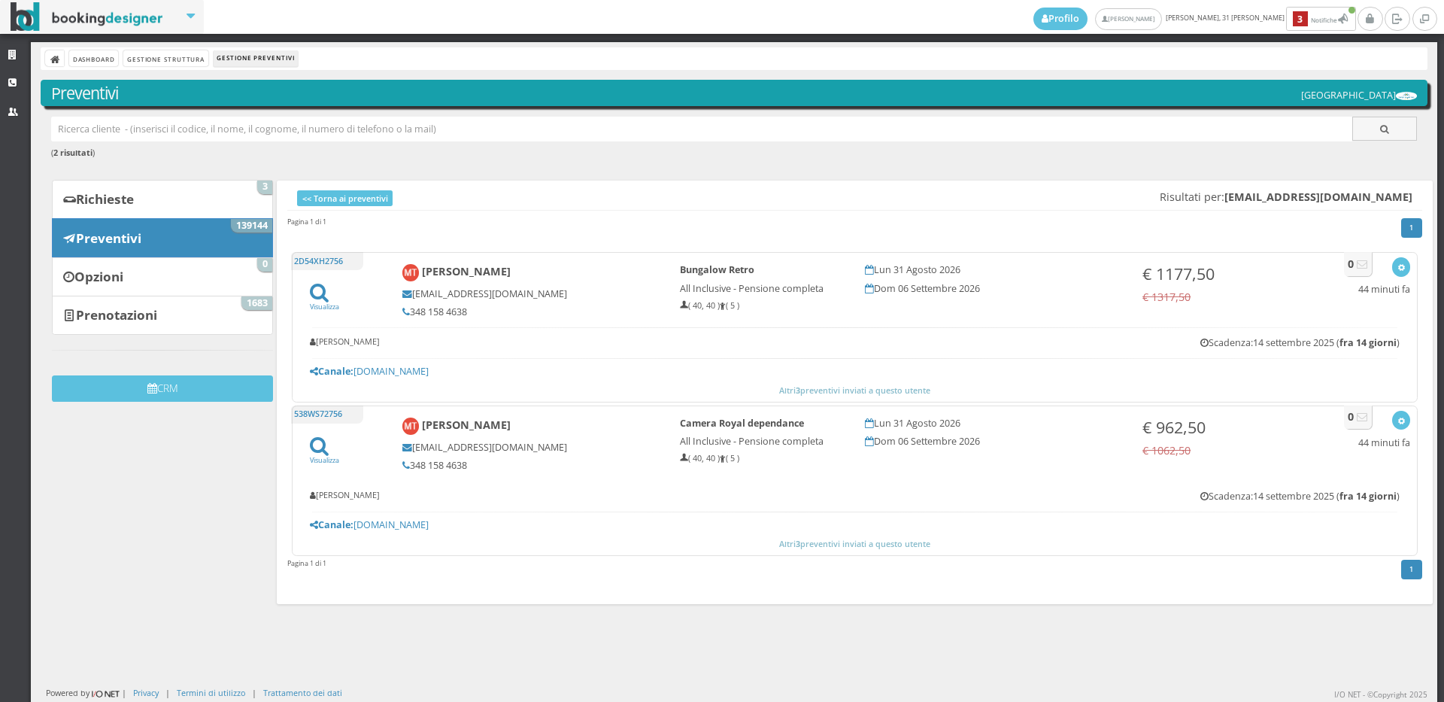
paste input "[PERSON_NAME][EMAIL_ADDRESS][DOMAIN_NAME]"
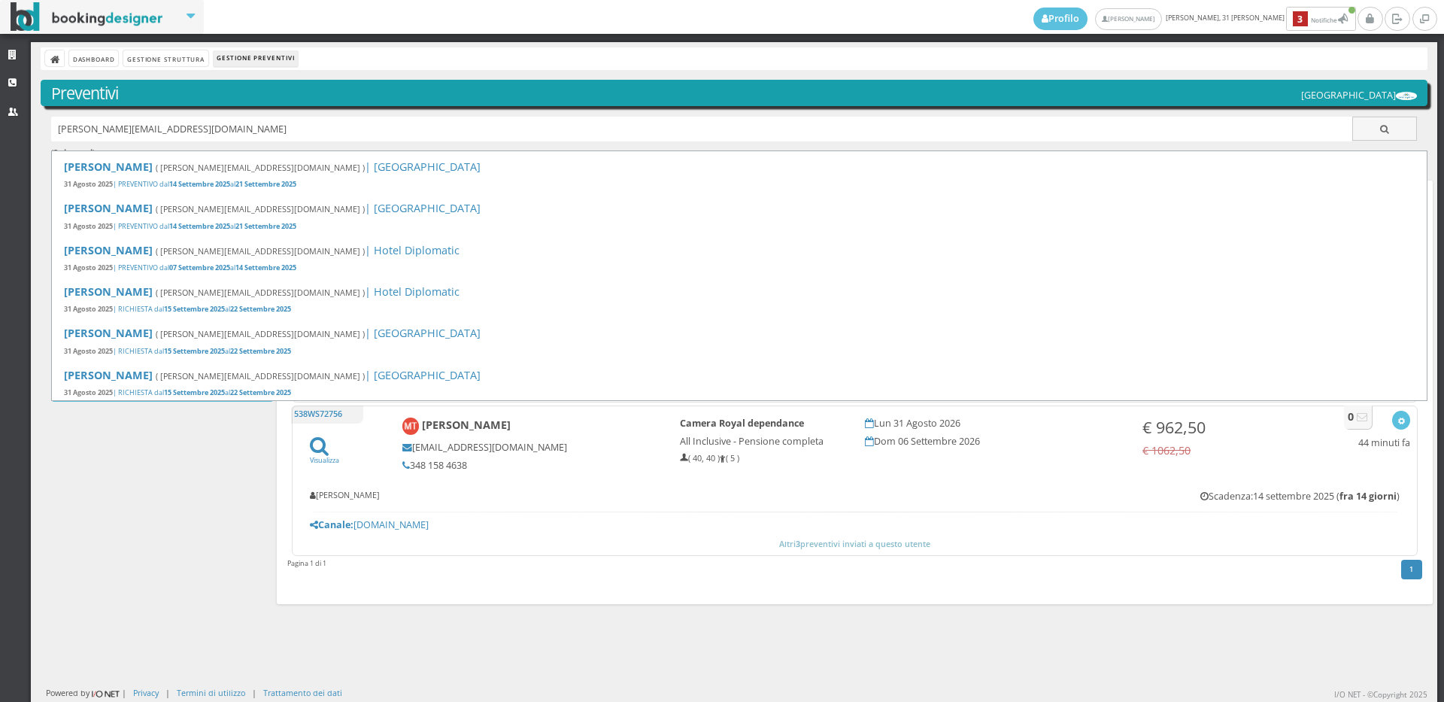
type input "[PERSON_NAME][EMAIL_ADDRESS][DOMAIN_NAME]"
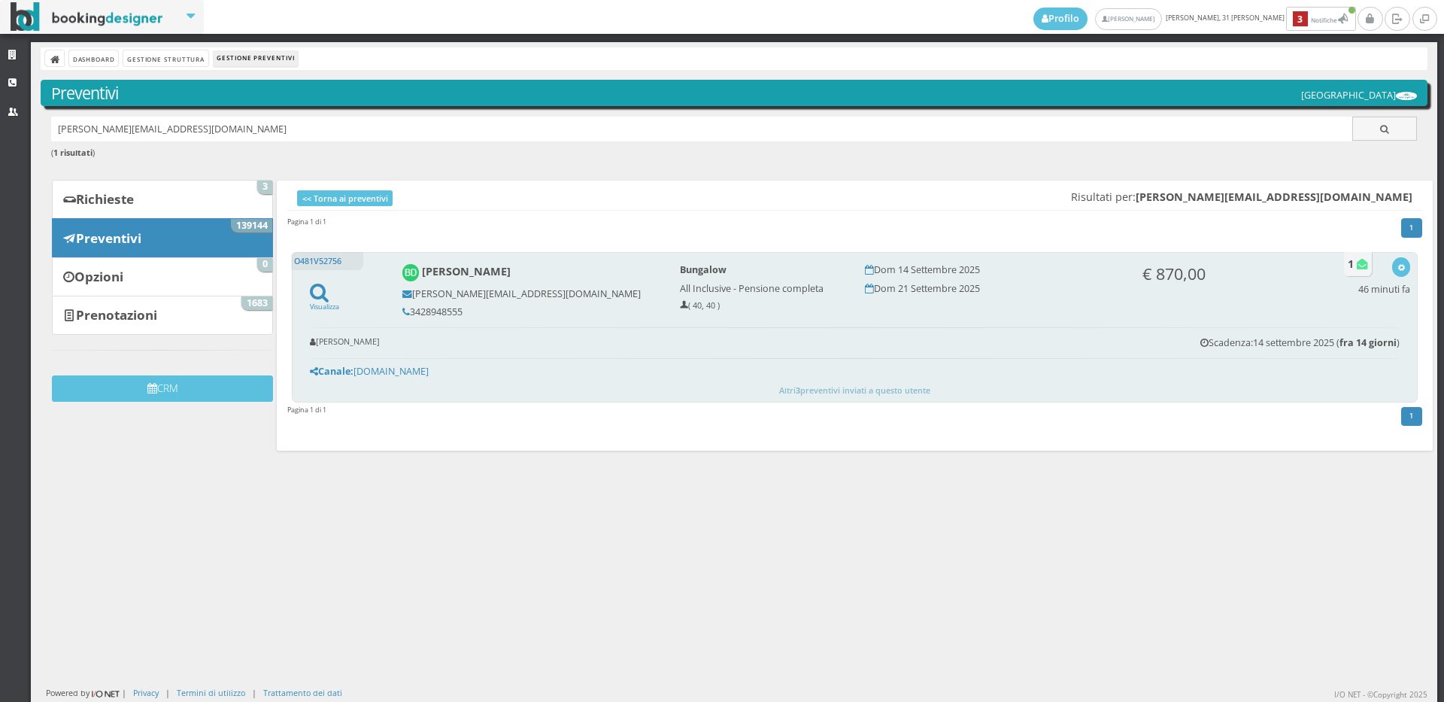
click at [465, 311] on h5 "3428948555" at bounding box center [530, 311] width 257 height 11
copy div "3428948555"
click at [1392, 266] on button "button" at bounding box center [1400, 266] width 17 height 19
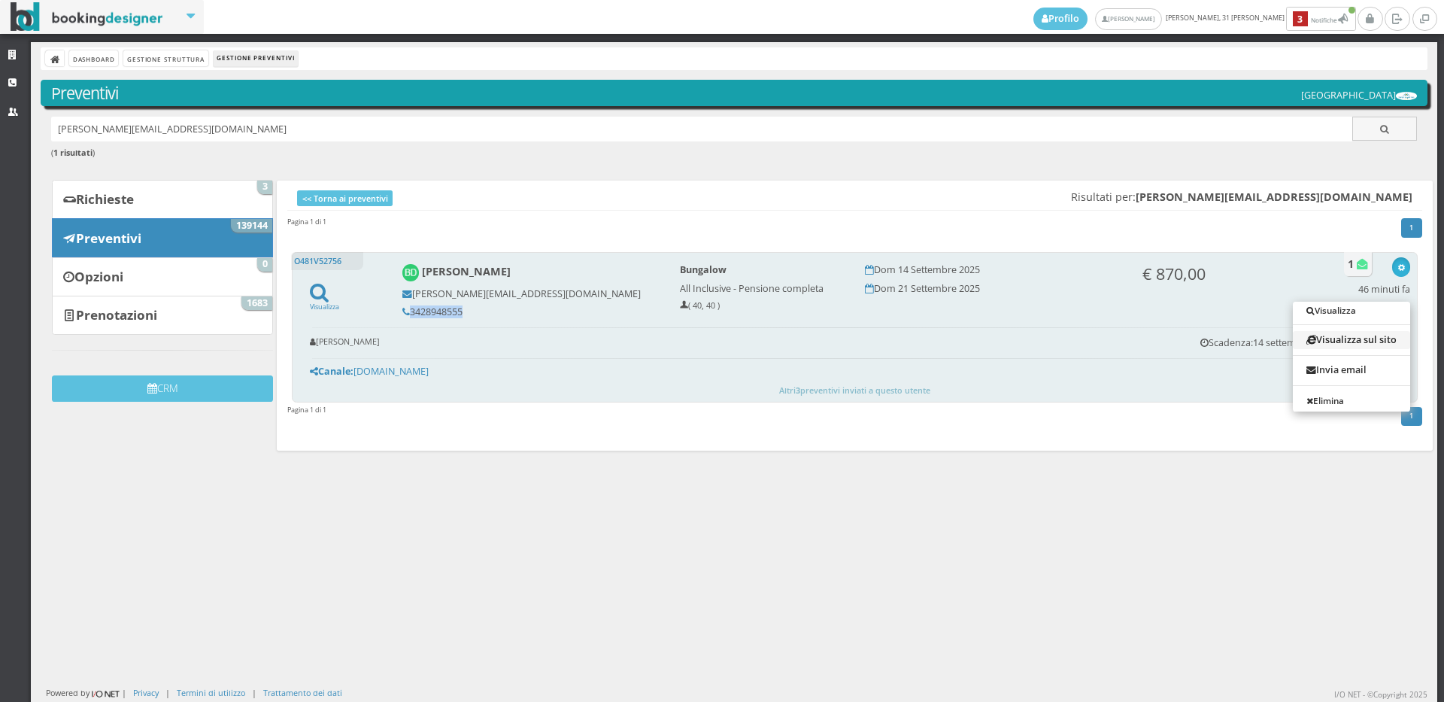
click at [1328, 333] on link "Visualizza sul sito" at bounding box center [1351, 339] width 117 height 17
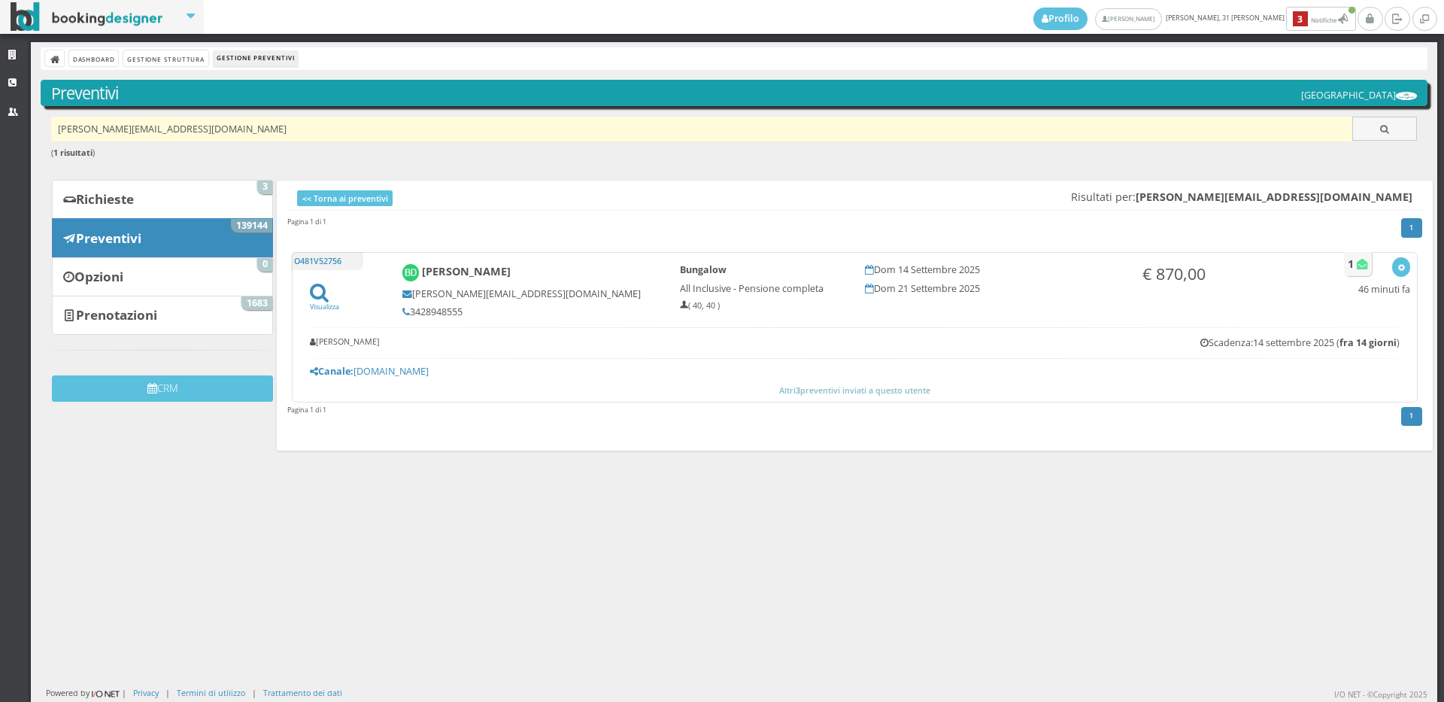
click at [195, 126] on input "[PERSON_NAME][EMAIL_ADDRESS][DOMAIN_NAME]" at bounding box center [702, 129] width 1302 height 25
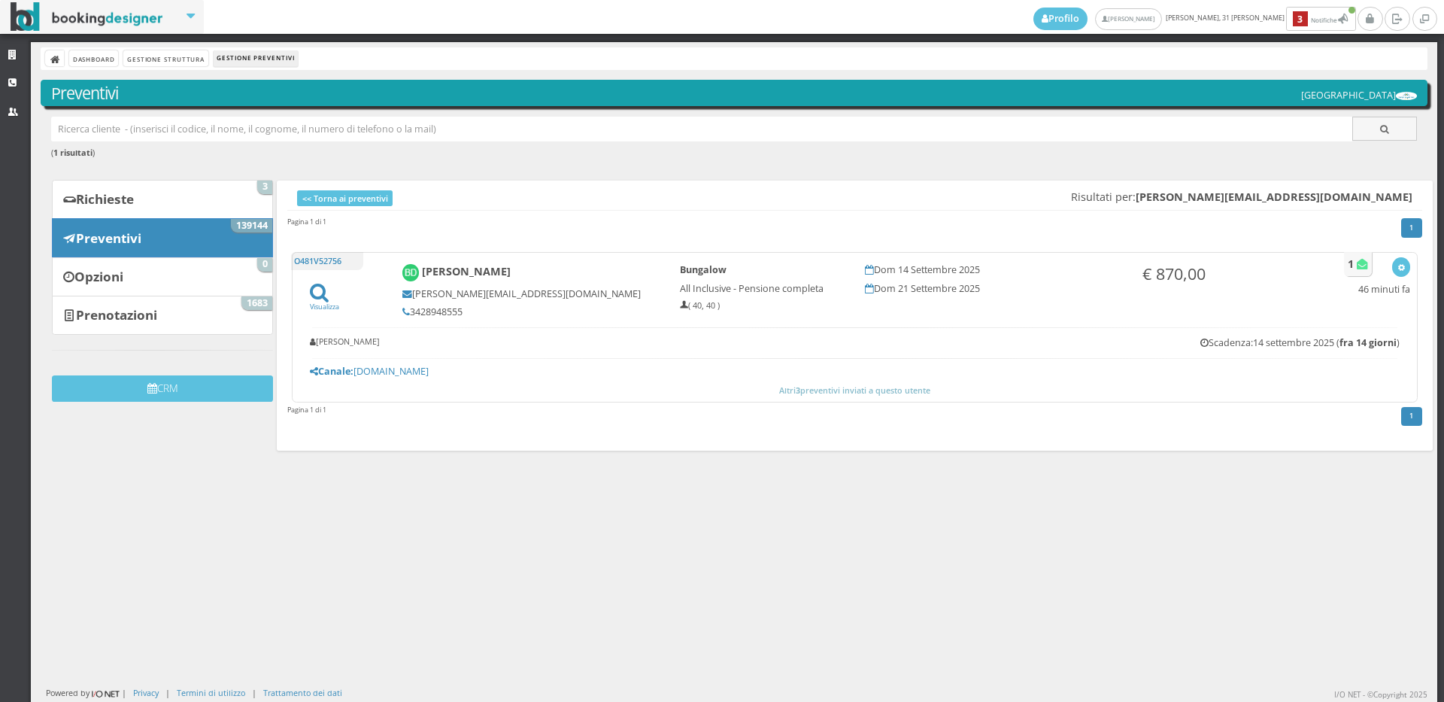
paste input "[EMAIL_ADDRESS][DOMAIN_NAME]"
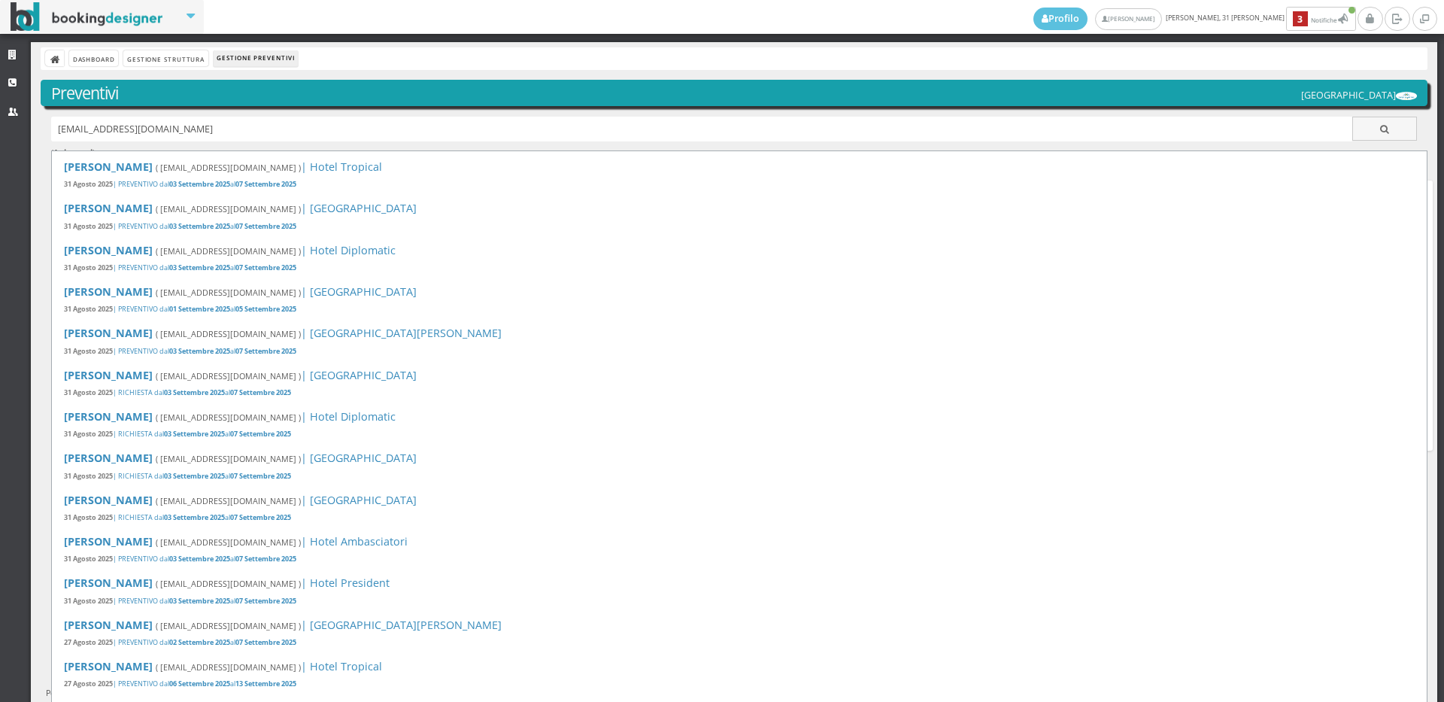
type input "[EMAIL_ADDRESS][DOMAIN_NAME]"
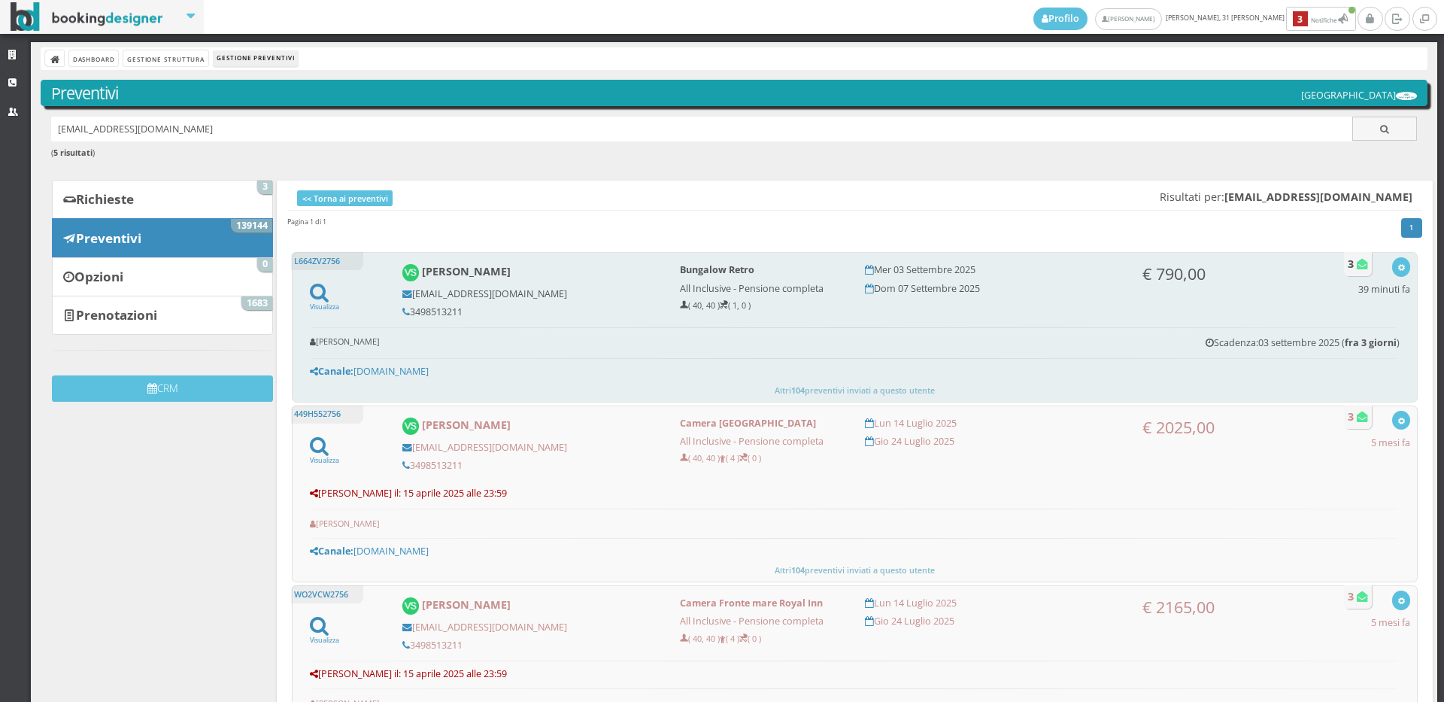
click at [463, 311] on h5 "3498513211" at bounding box center [530, 311] width 257 height 11
copy div "3498513211"
click at [1397, 268] on icon "button" at bounding box center [1401, 268] width 8 height 8
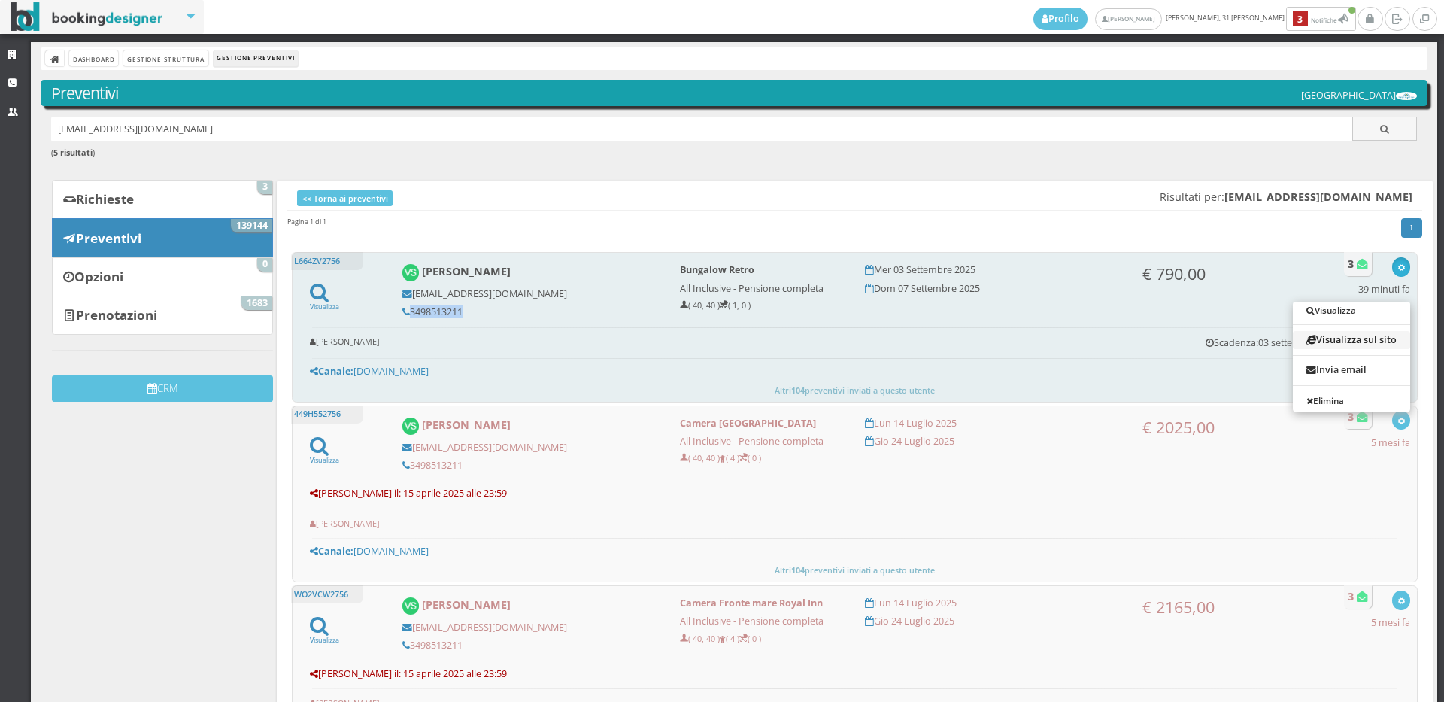
click at [1336, 335] on link "Visualizza sul sito" at bounding box center [1351, 339] width 117 height 17
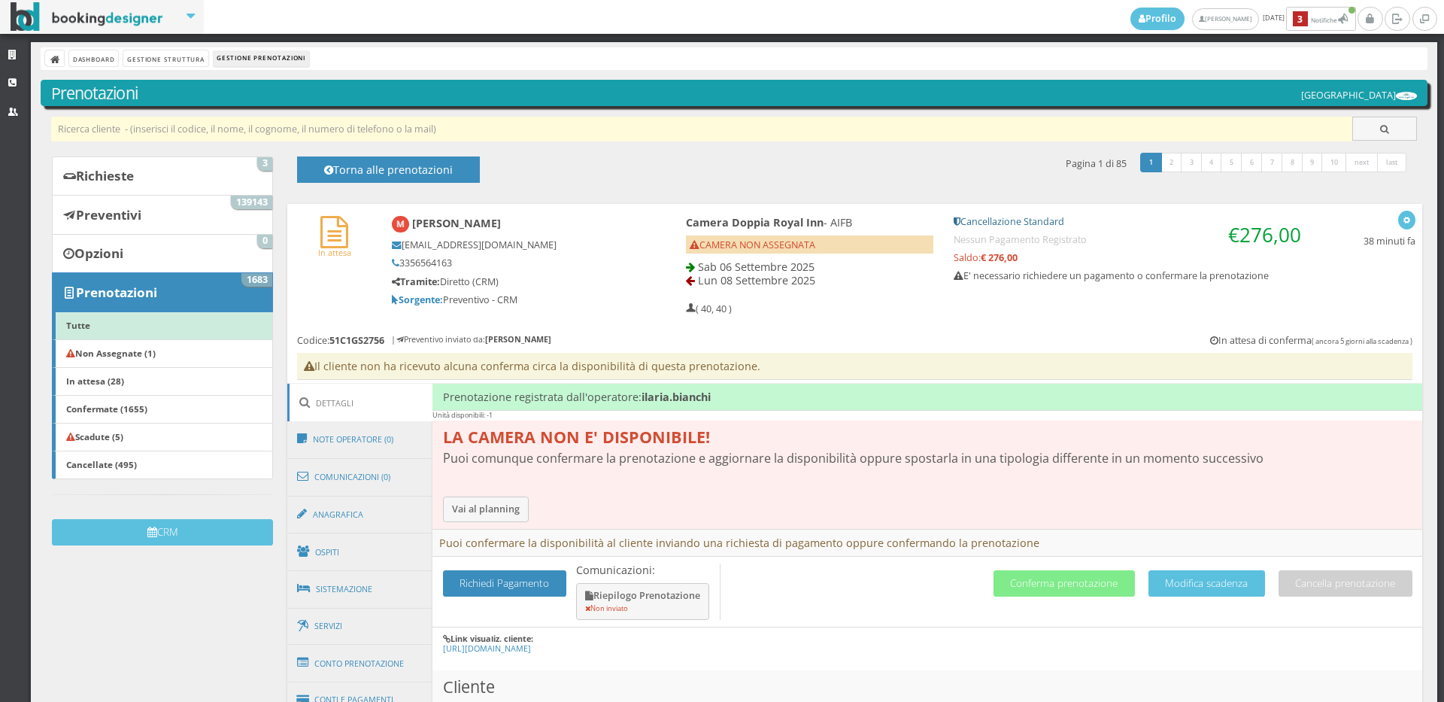
click at [135, 121] on input "text" at bounding box center [702, 129] width 1302 height 25
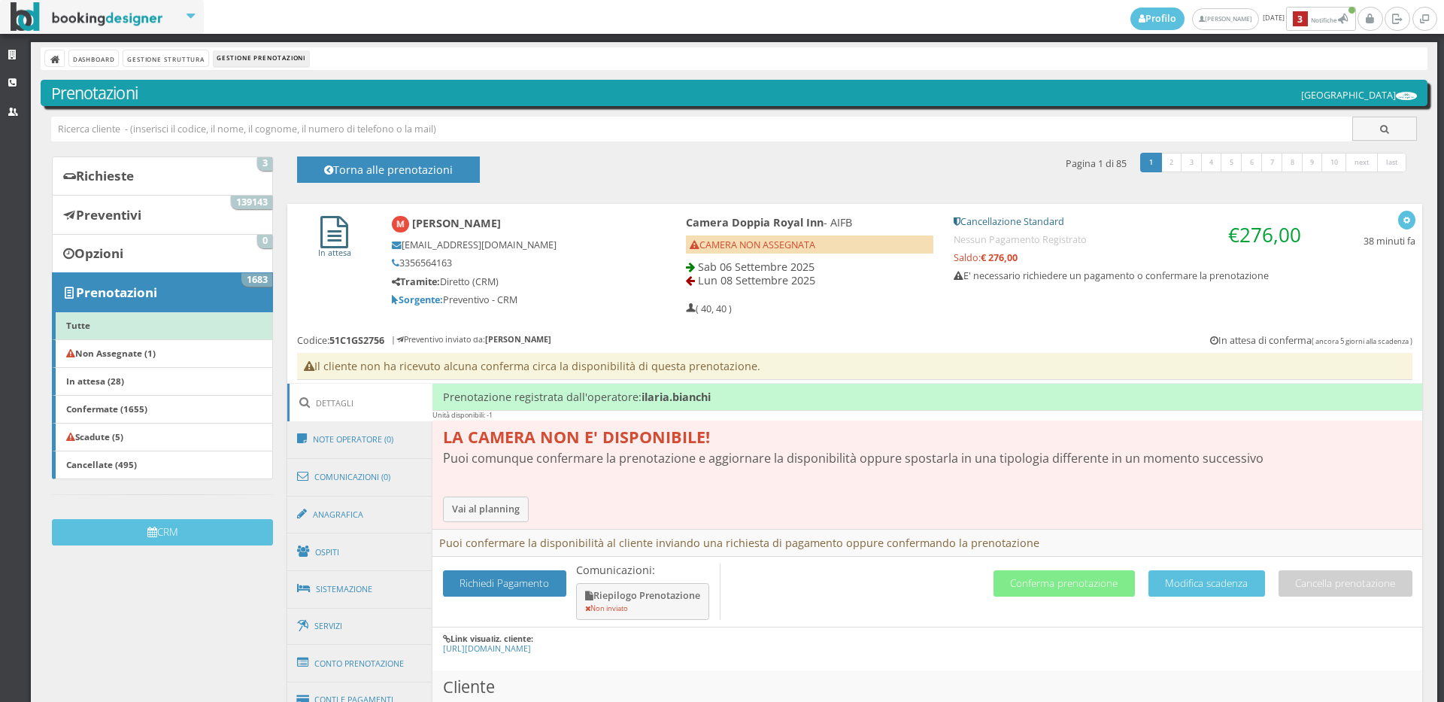
type input "b"
type input "baitieri"
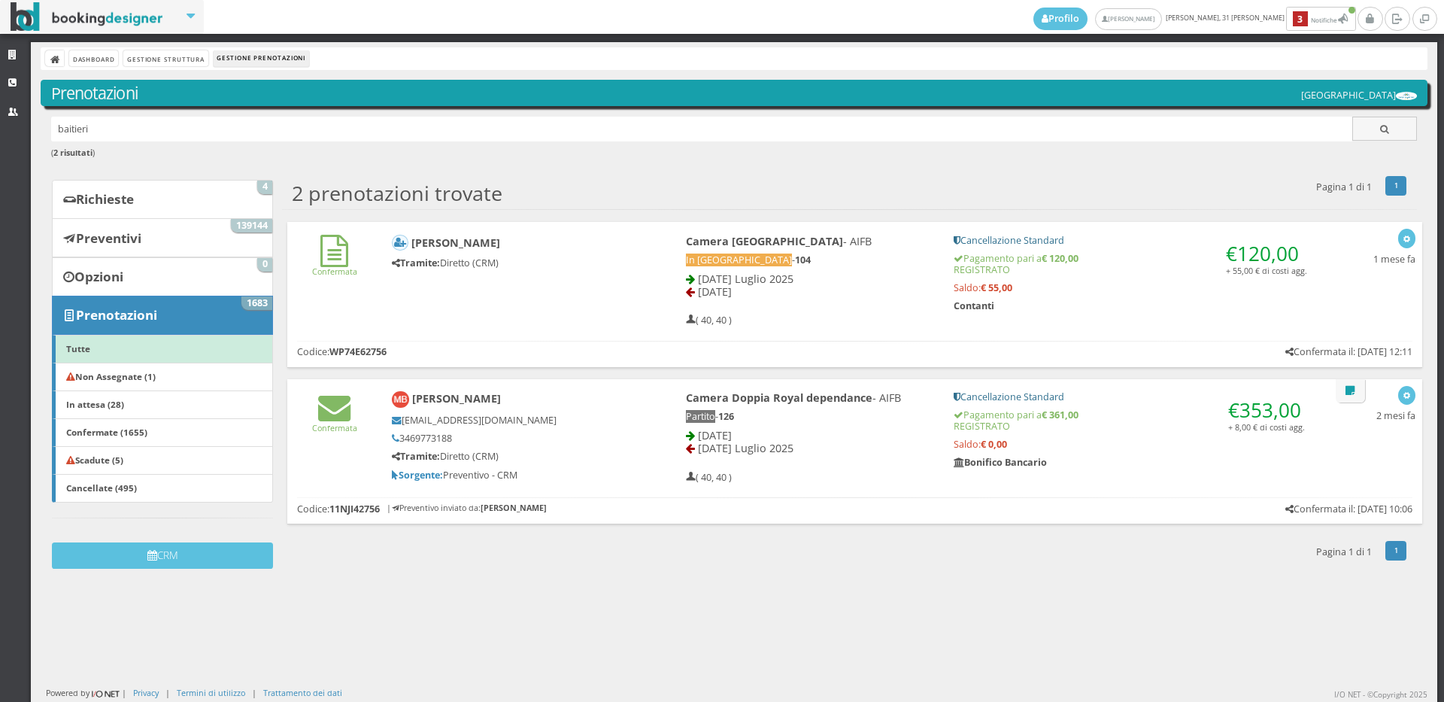
click at [340, 296] on div "Confermata Monica Baitieri Tramite: Diretto (CRM) Camera Royal Inn - AIFB In Pa…" at bounding box center [854, 277] width 1135 height 111
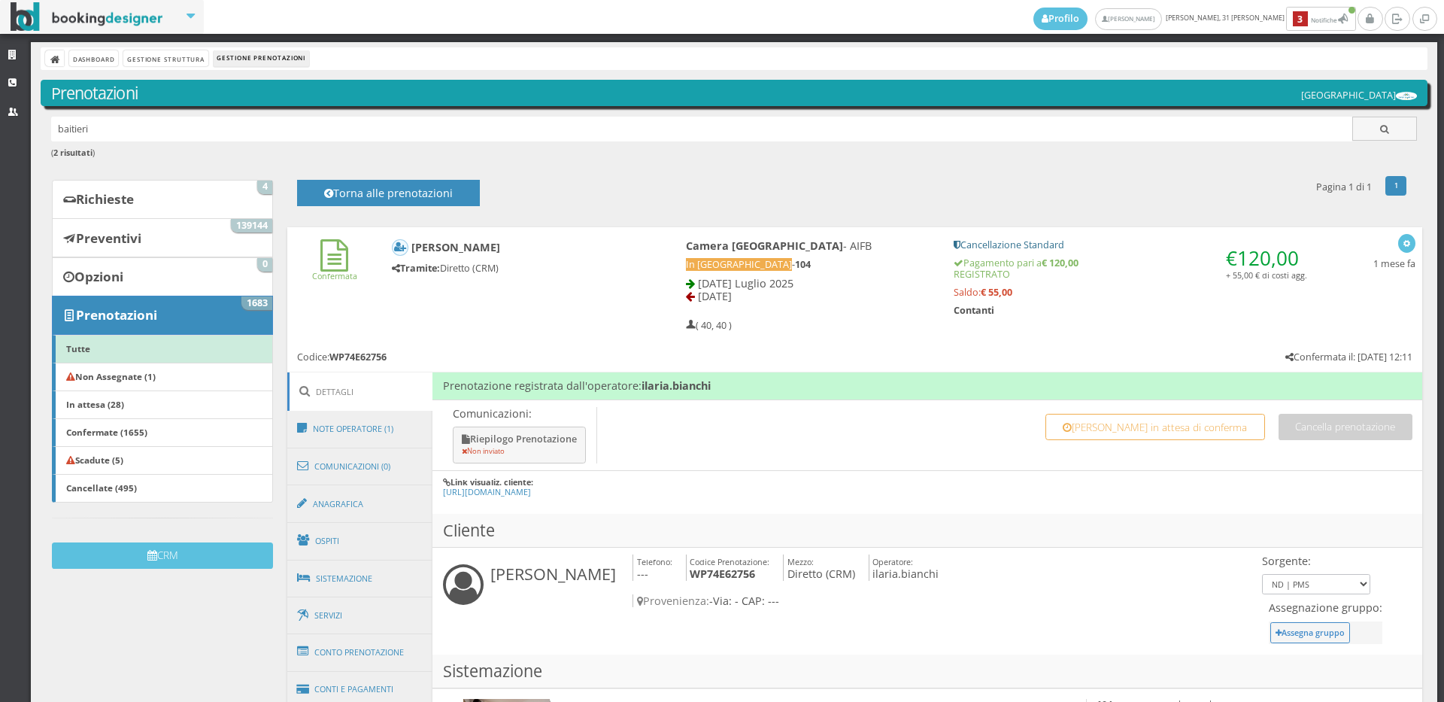
click at [349, 311] on div "Confermata Monica Baitieri Tramite: Diretto (CRM) Camera Royal Inn - AIFB In Pa…" at bounding box center [854, 282] width 1135 height 111
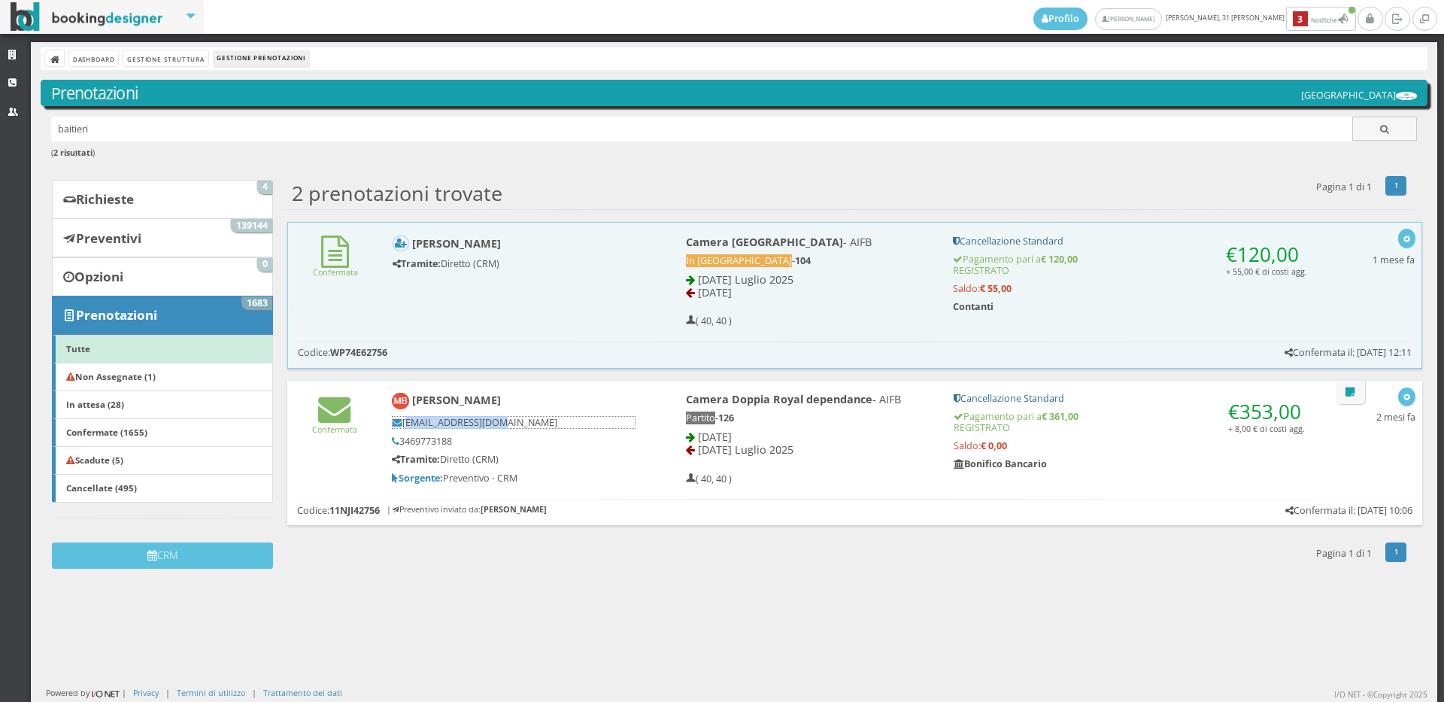
drag, startPoint x: 519, startPoint y: 420, endPoint x: 402, endPoint y: 423, distance: 116.6
click at [402, 423] on h5 "monbai79@gmail.com" at bounding box center [513, 422] width 243 height 13
copy h5 "monbai79@gmail.com"
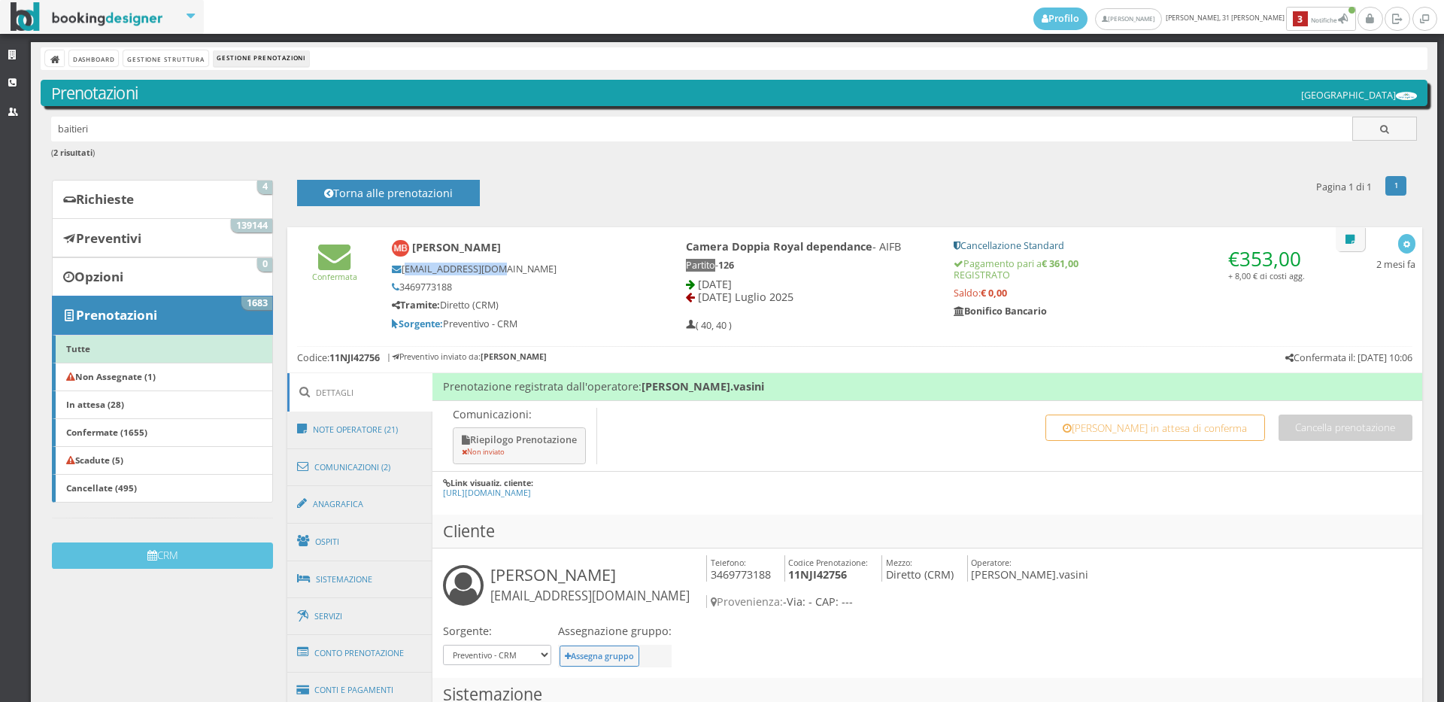
copy h5 "monbai79@gmail.com"
click at [345, 295] on div "Confermata Monica Baitieri monbai79@gmail.com 3469773188 Tramite: Diretto (CRM)…" at bounding box center [854, 282] width 1135 height 111
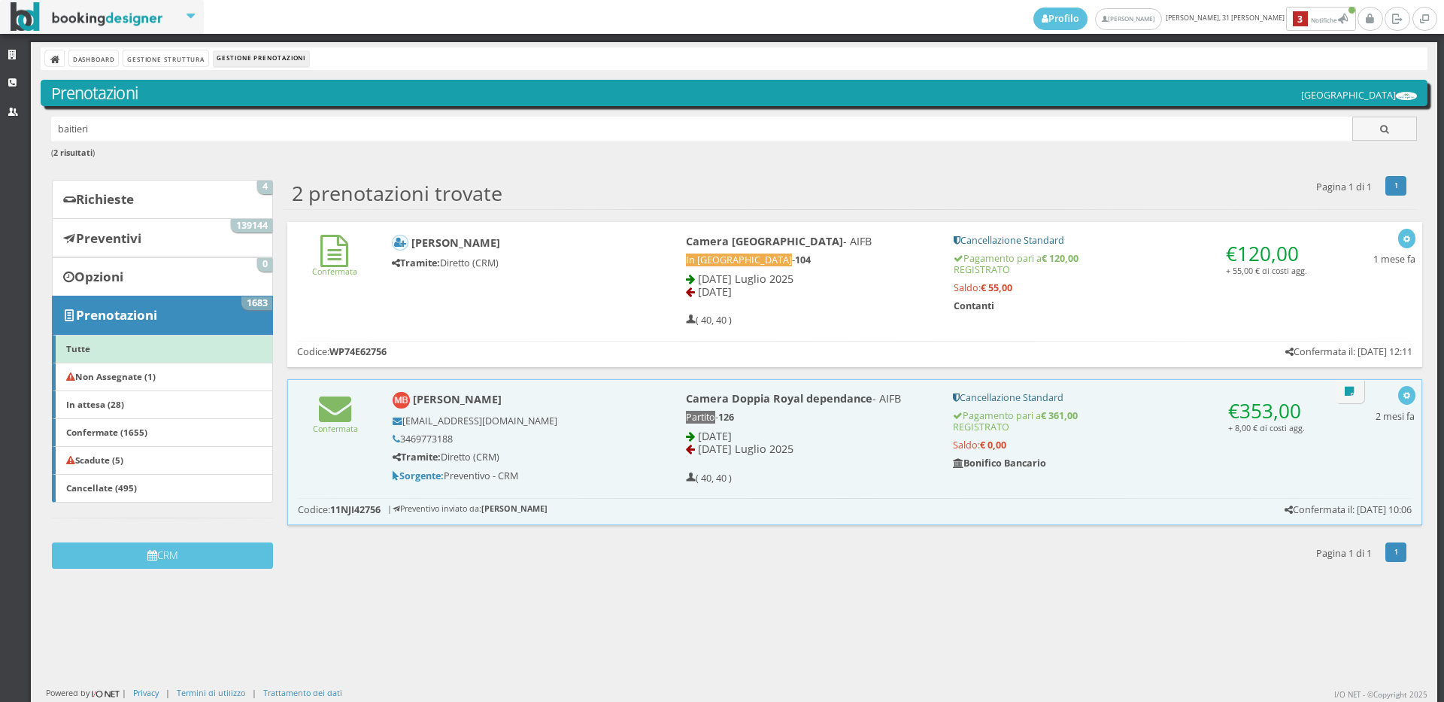
click at [348, 247] on h6 "Confermata" at bounding box center [334, 256] width 74 height 42
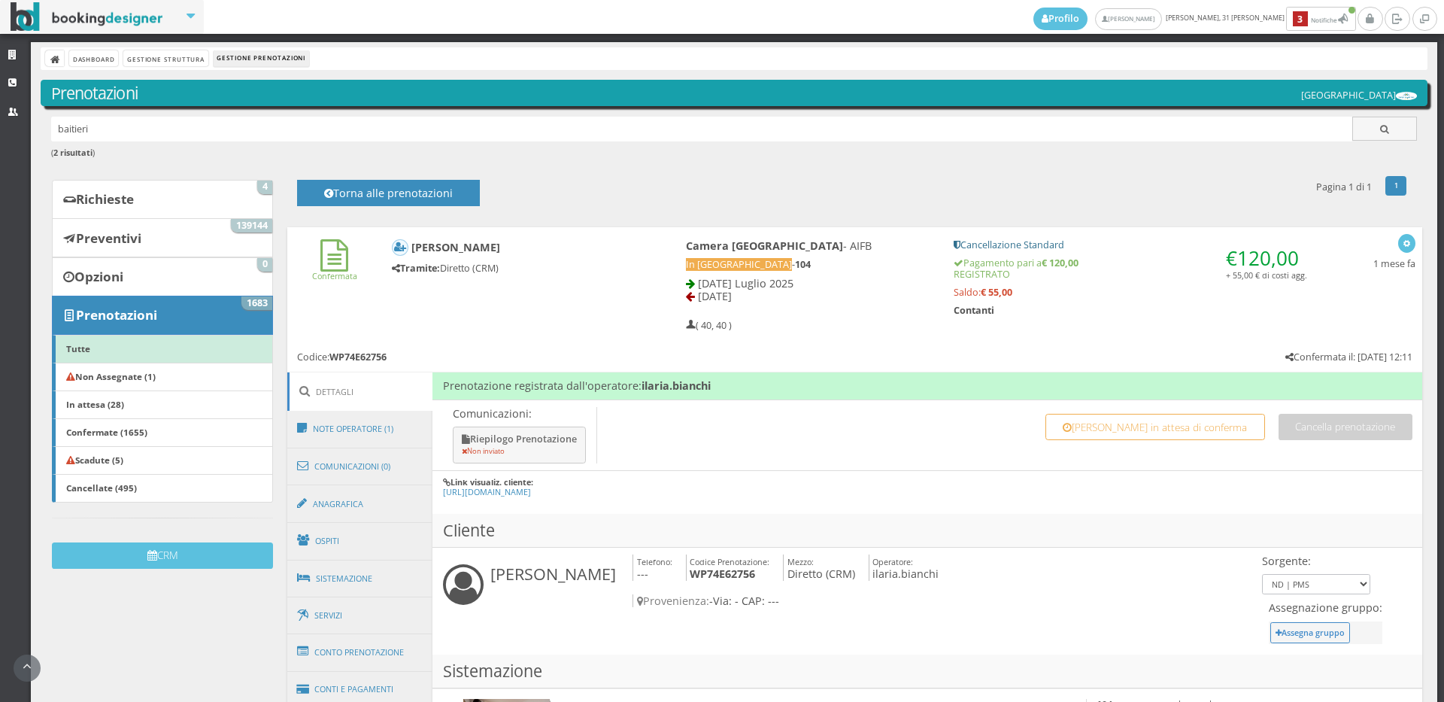
scroll to position [167, 0]
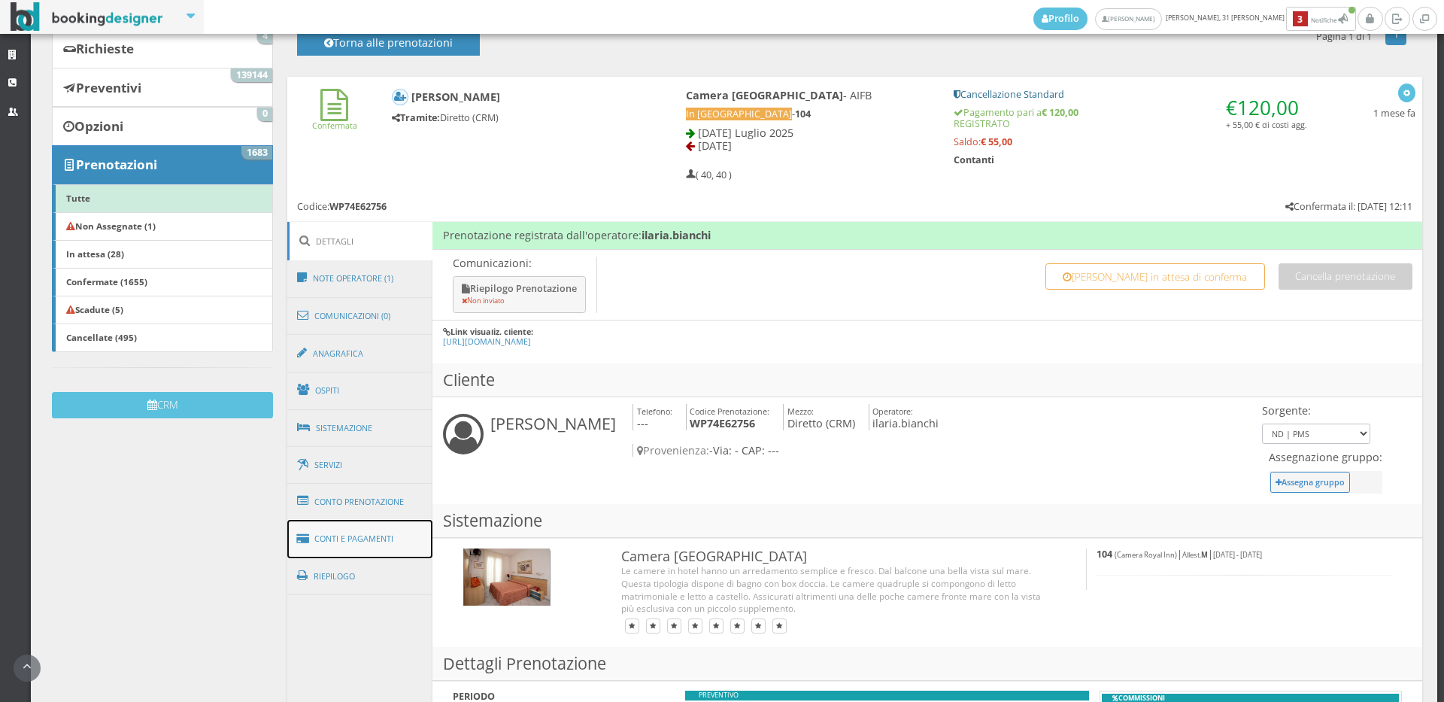
click at [365, 526] on link "Conti e Pagamenti" at bounding box center [360, 539] width 146 height 38
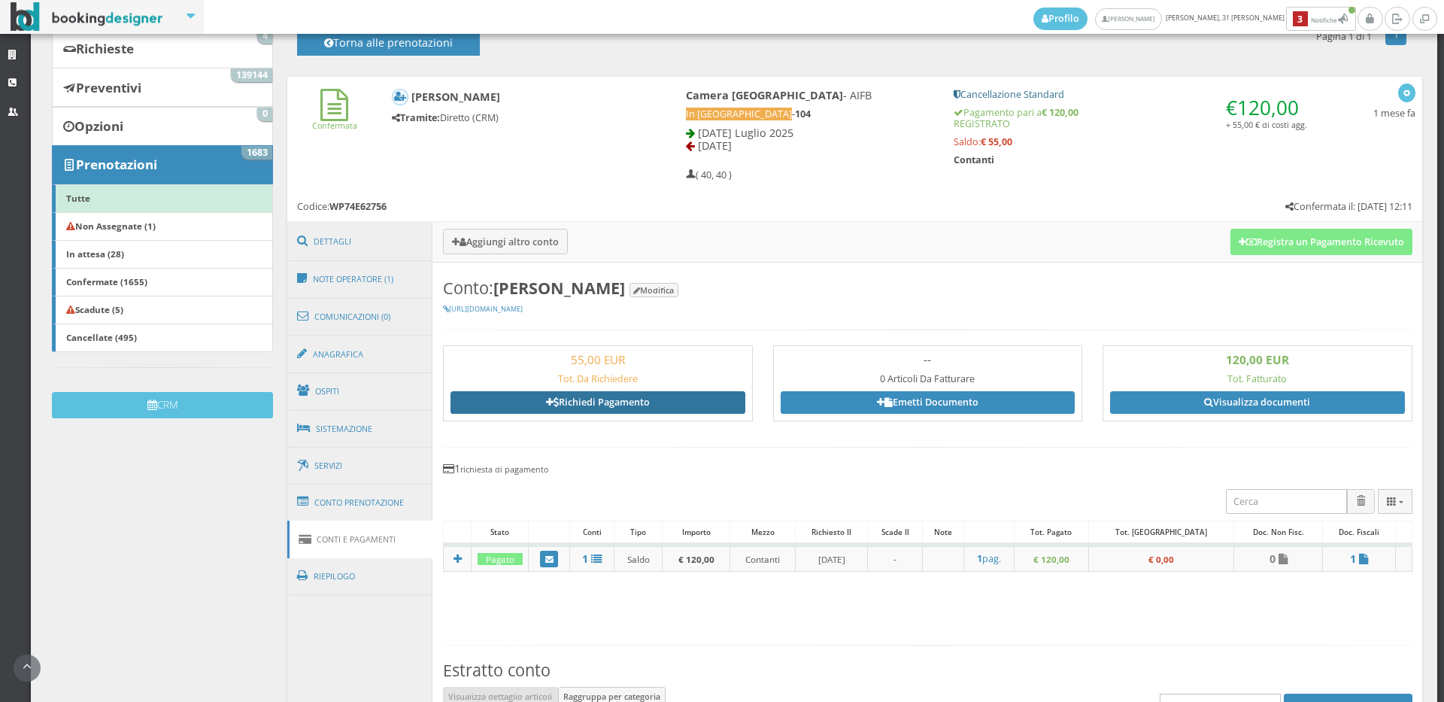
click at [601, 400] on link "Richiedi Pagamento" at bounding box center [597, 402] width 295 height 23
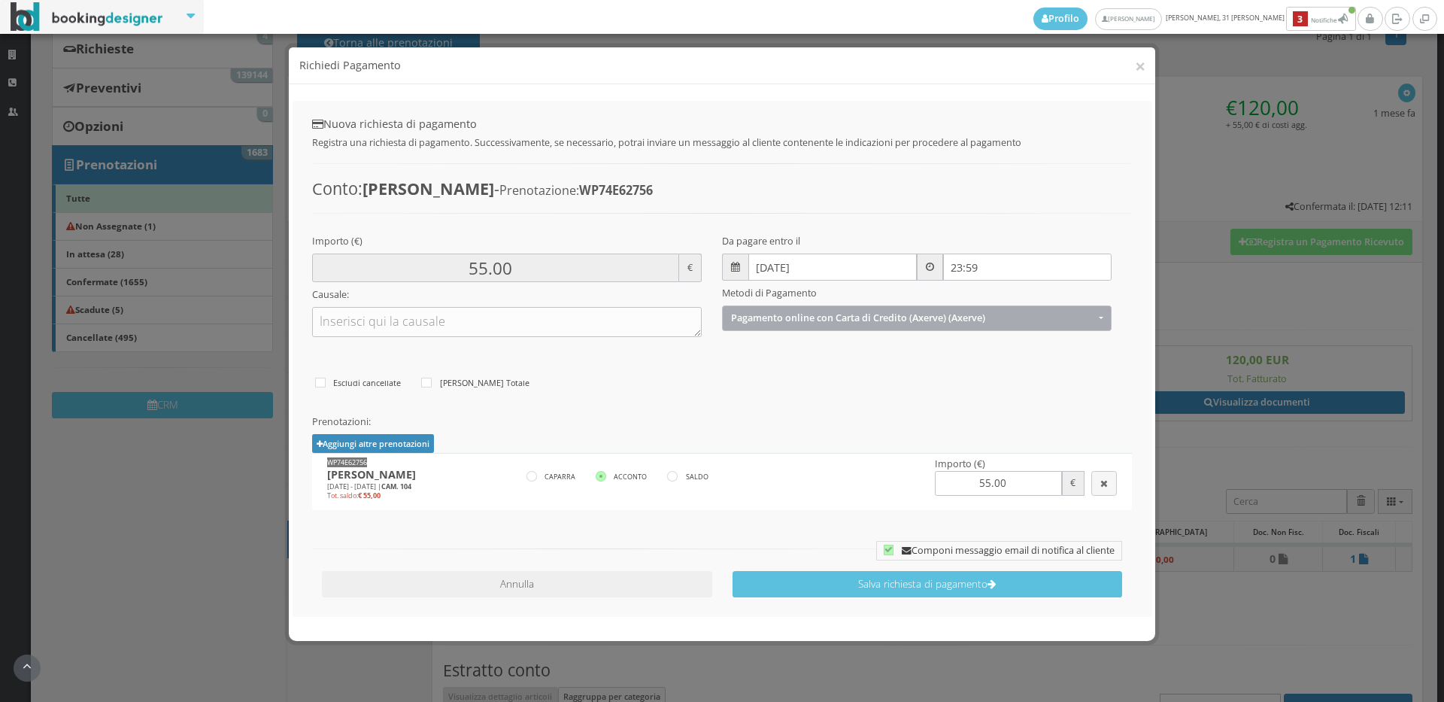
scroll to position [62, 0]
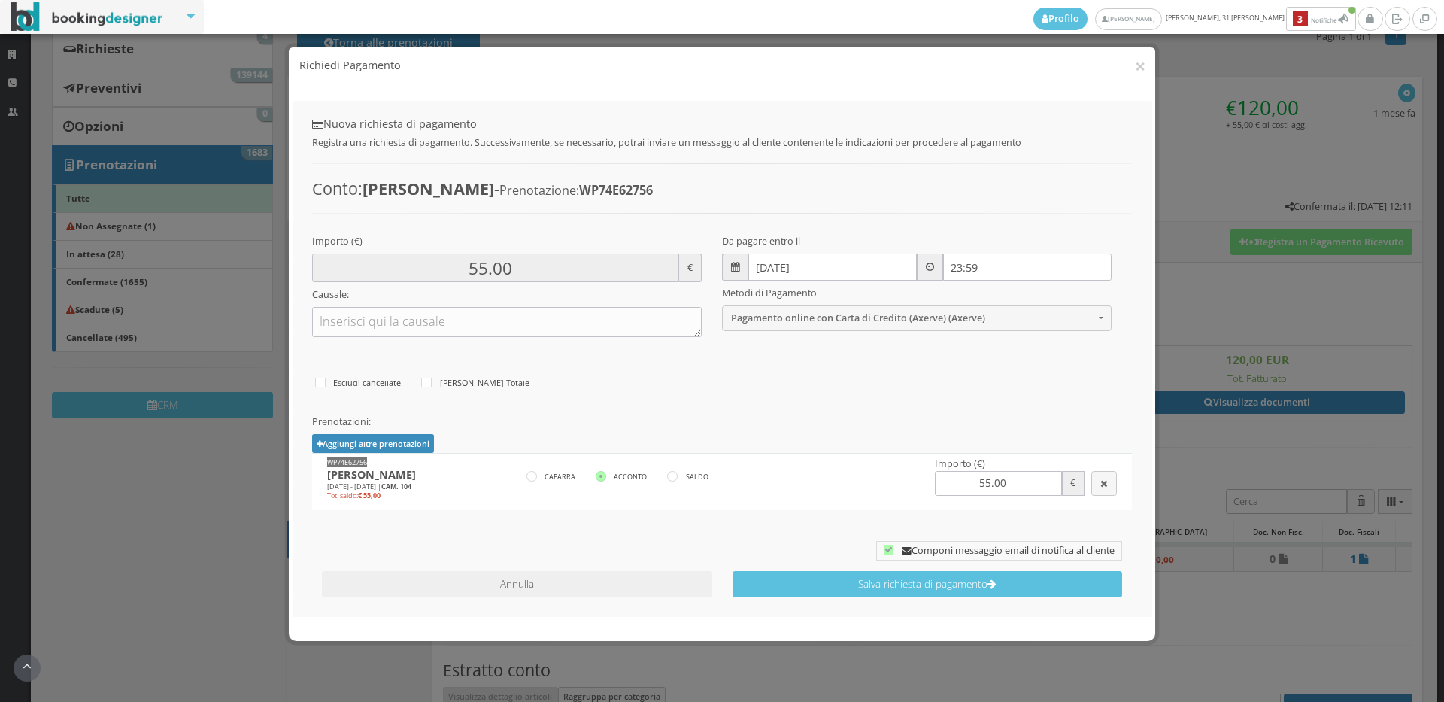
click at [770, 266] on input "31/08/2025" at bounding box center [832, 266] width 169 height 27
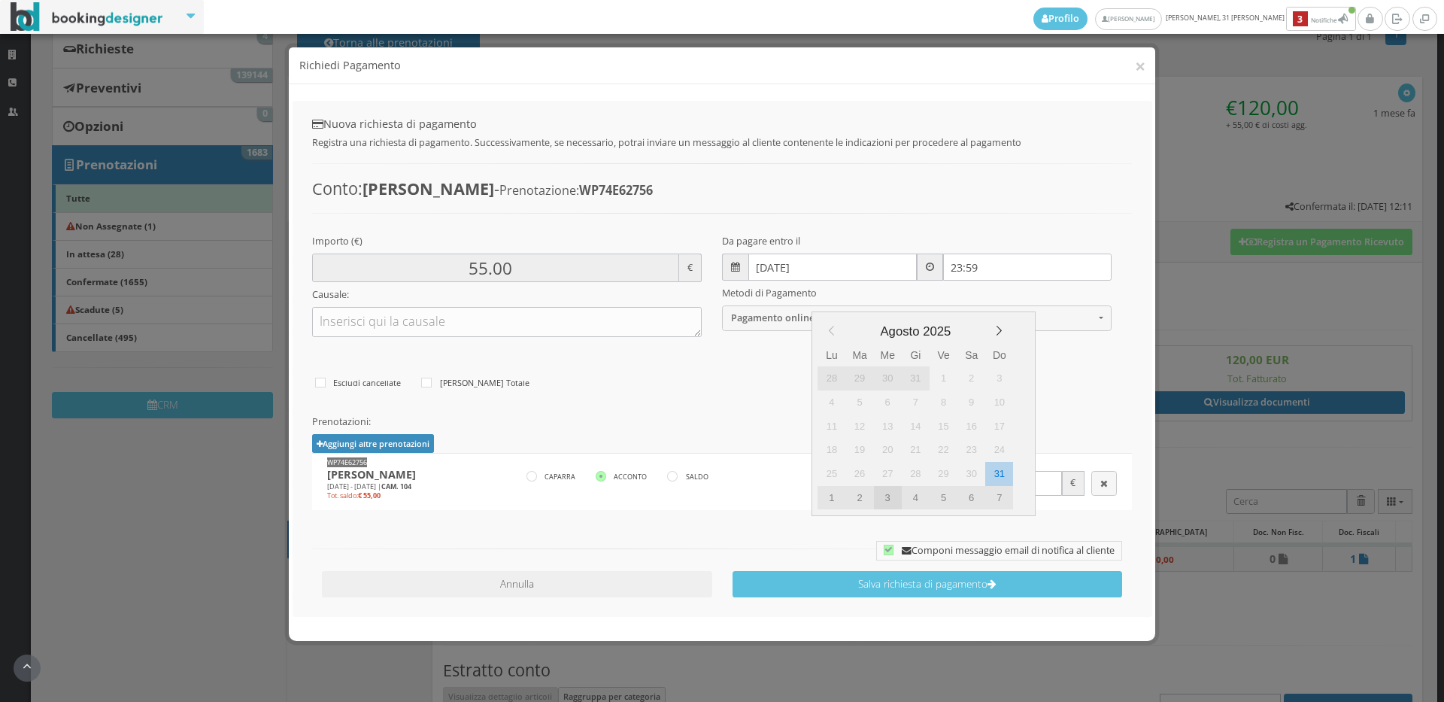
click at [893, 502] on div "3" at bounding box center [888, 498] width 28 height 24
type input "03/09/2025"
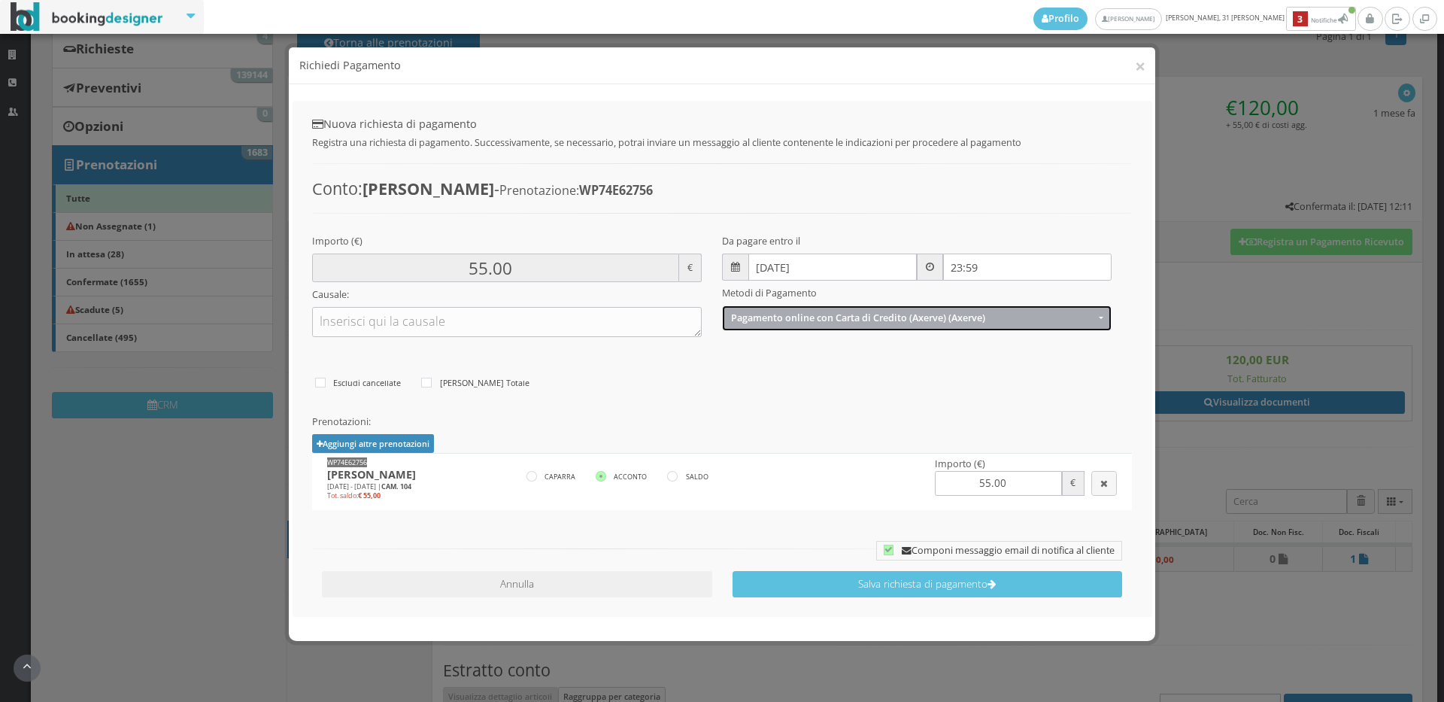
click at [846, 305] on button "Pagamento online con Carta di Credito (Axerve) (Axerve)" at bounding box center [917, 317] width 390 height 25
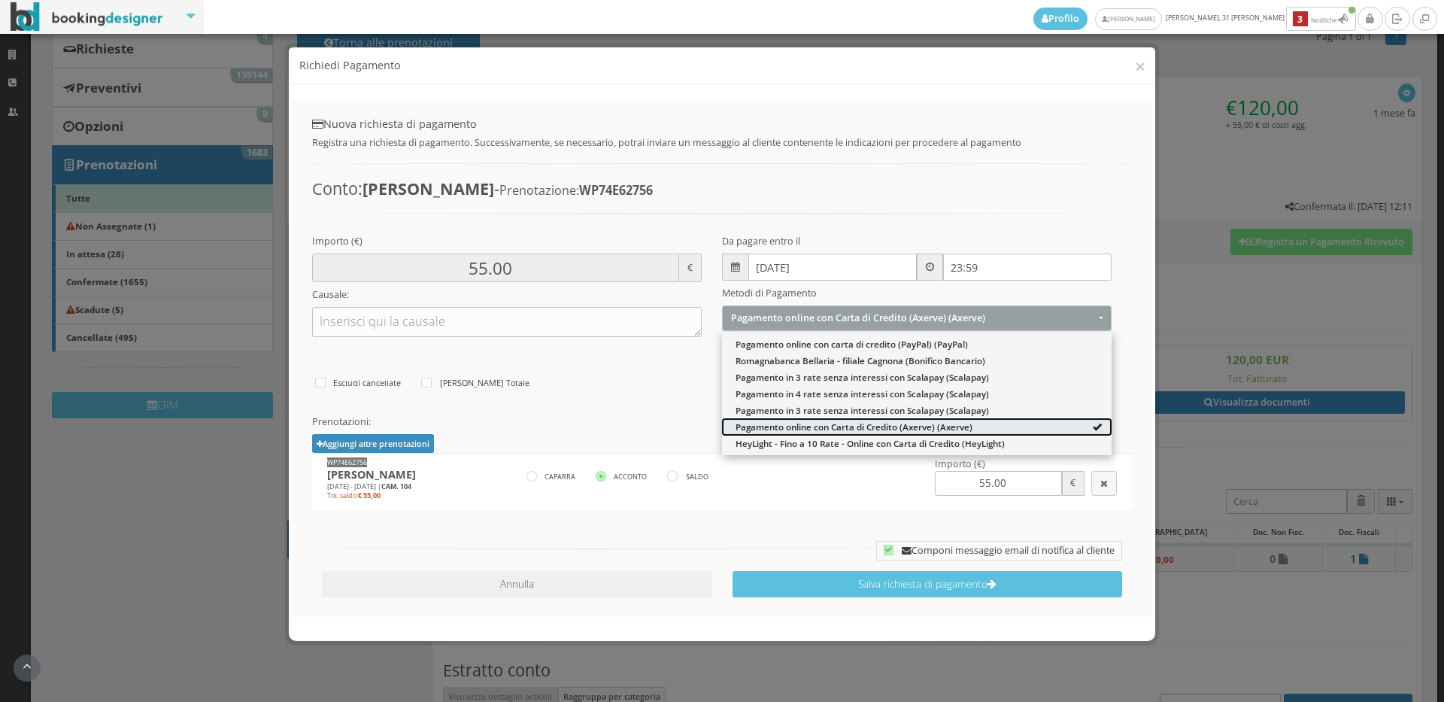
click at [870, 433] on link "Pagamento online con Carta di Credito (Axerve) (Axerve)" at bounding box center [917, 426] width 390 height 17
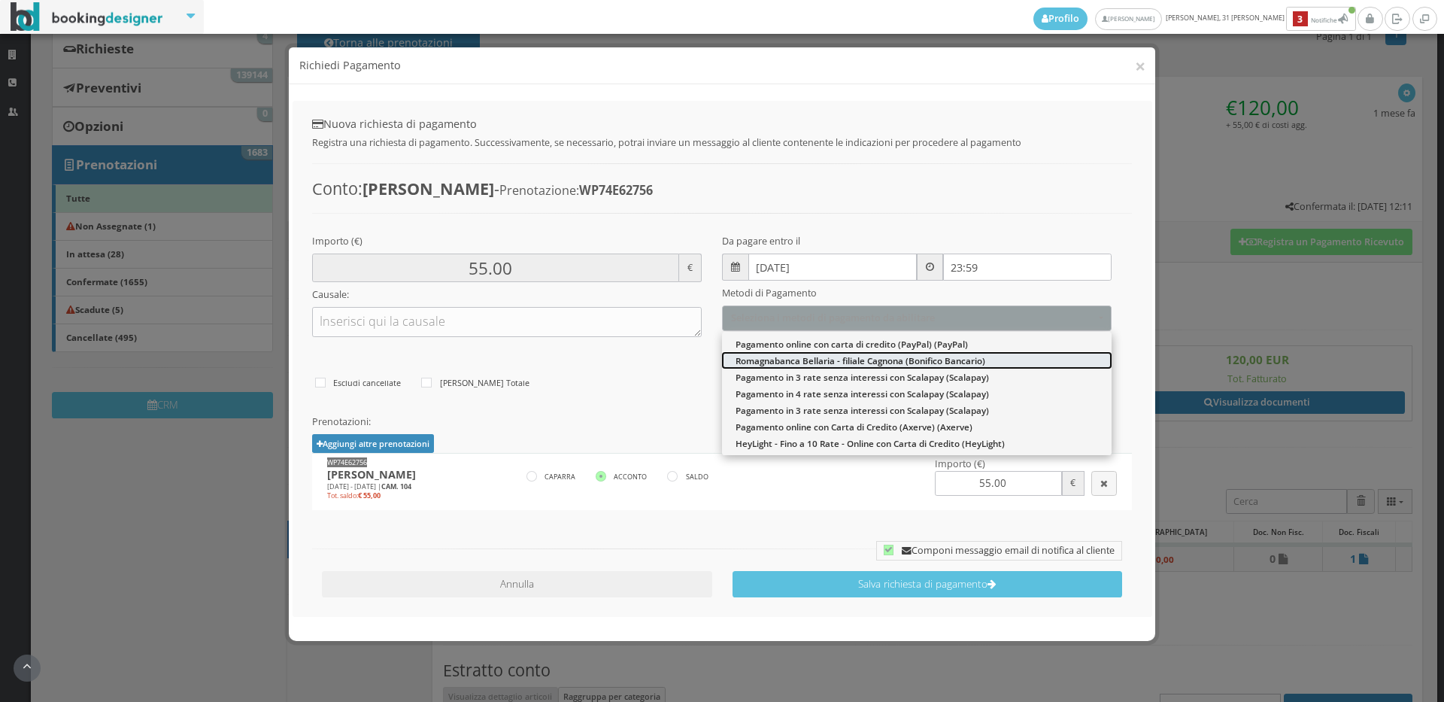
click at [817, 361] on span "Romagnabanca Bellaria - filiale Cagnona (Bonifico Bancario)" at bounding box center [861, 360] width 250 height 13
select select "1701"
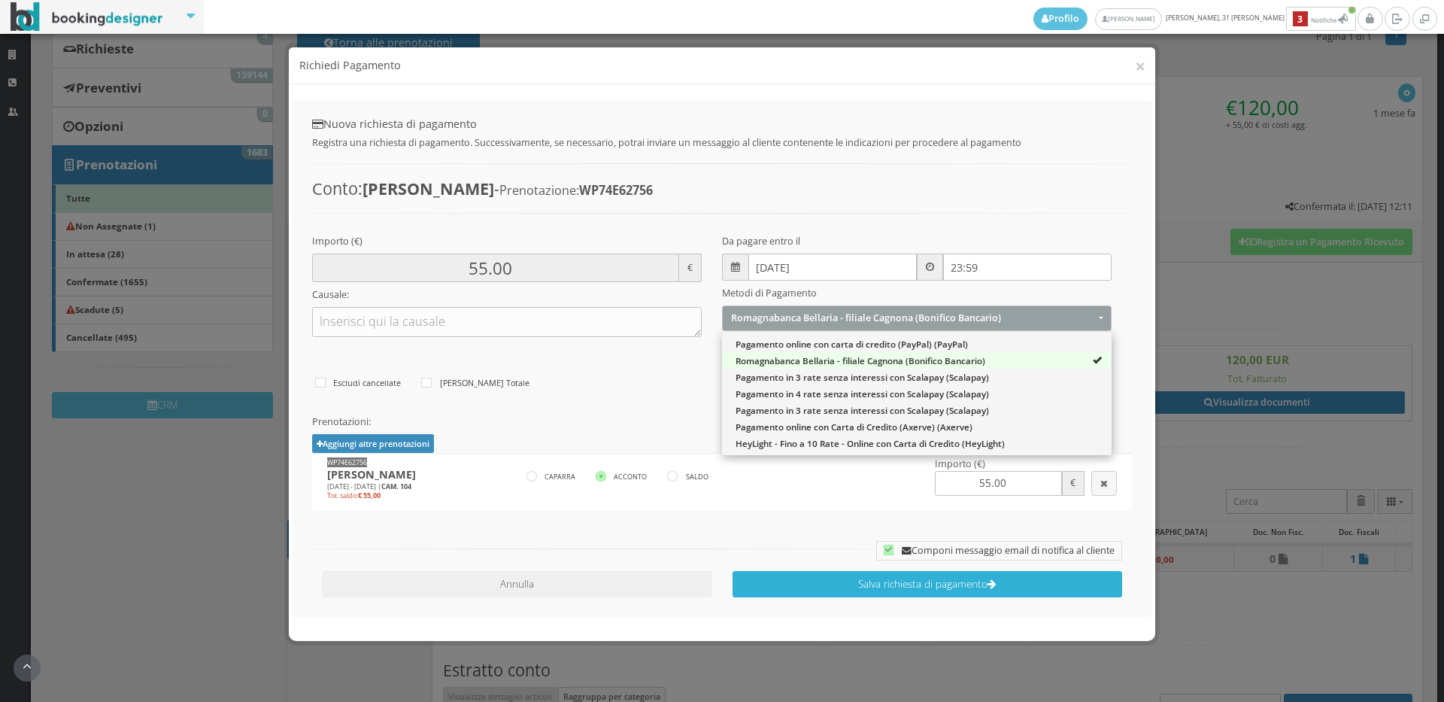
click at [921, 578] on button "Salva richiesta di pagamento" at bounding box center [927, 584] width 390 height 26
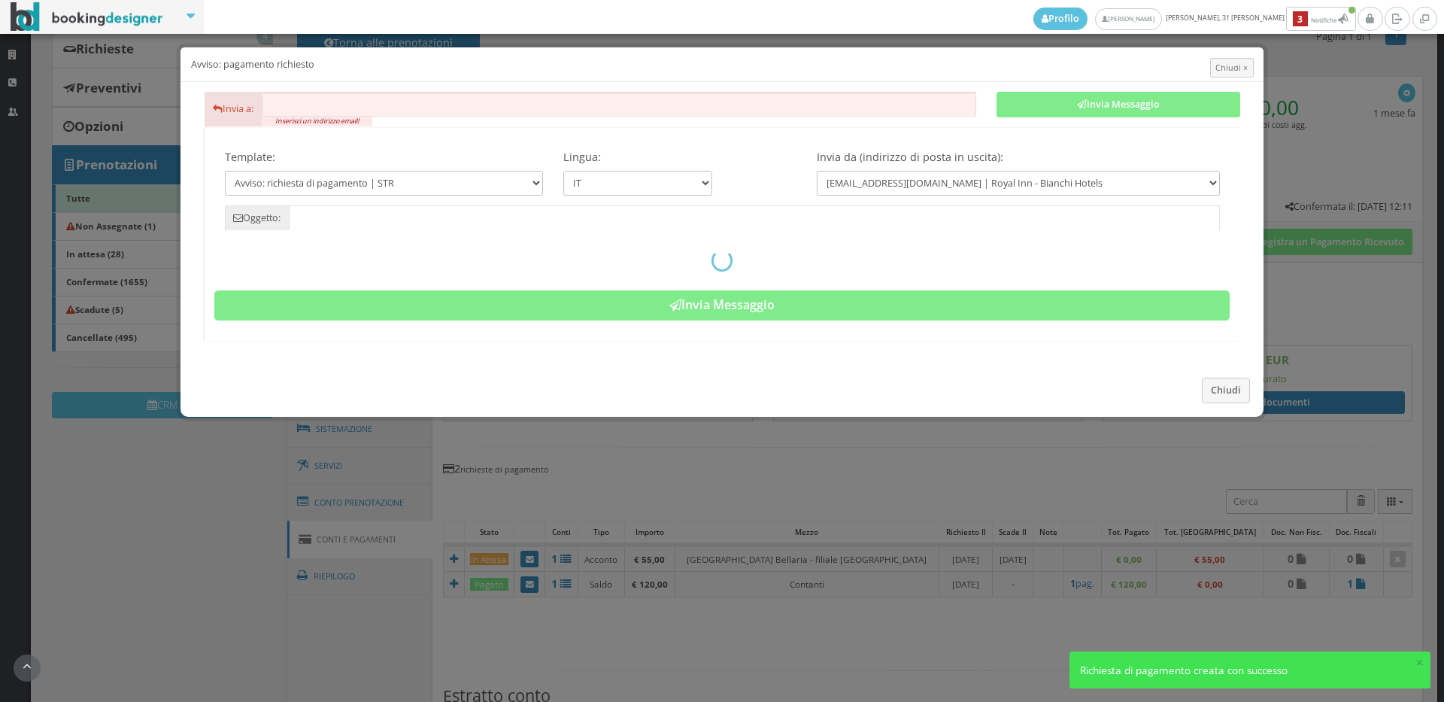
type input "Pagamento richiesto - Prenotazione: WP74E62756 - Monica Baitieri"
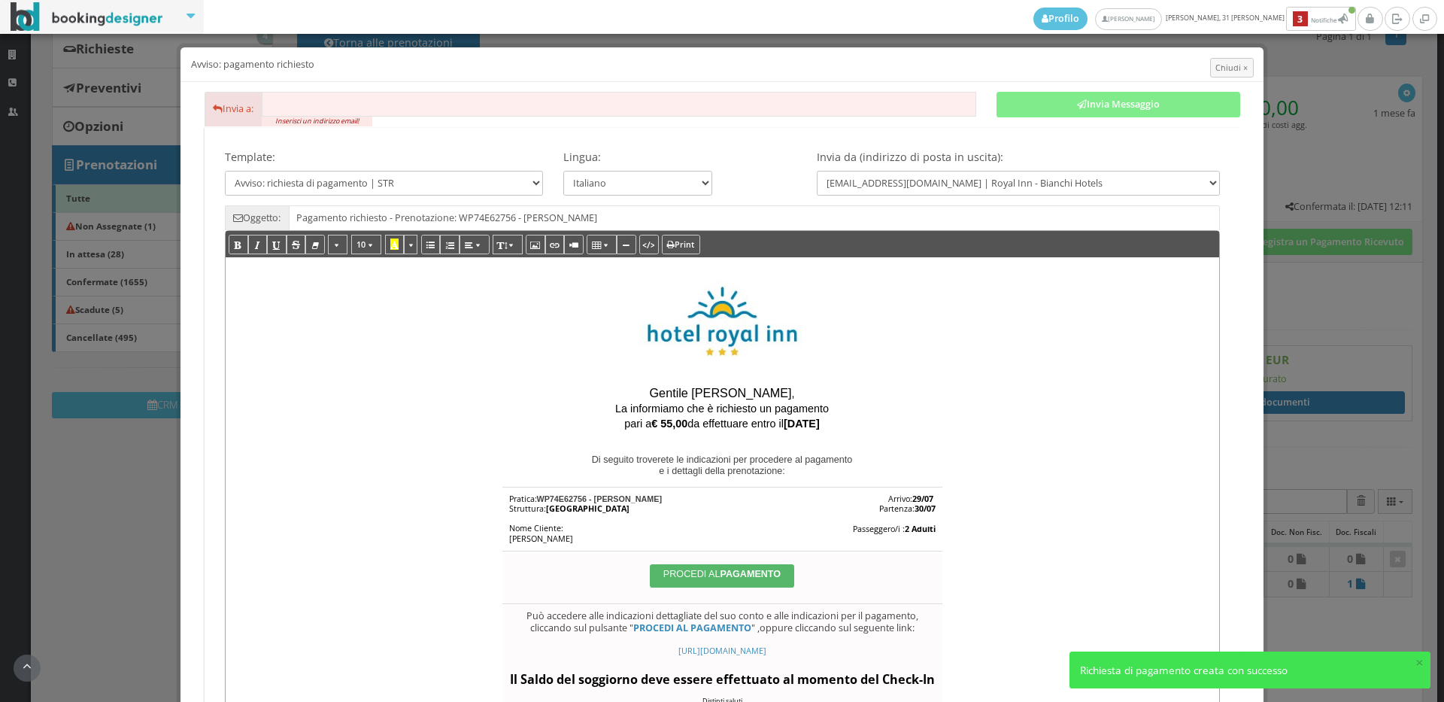
click at [443, 111] on input "text" at bounding box center [619, 104] width 714 height 25
paste input "monbai79@gmail.com"
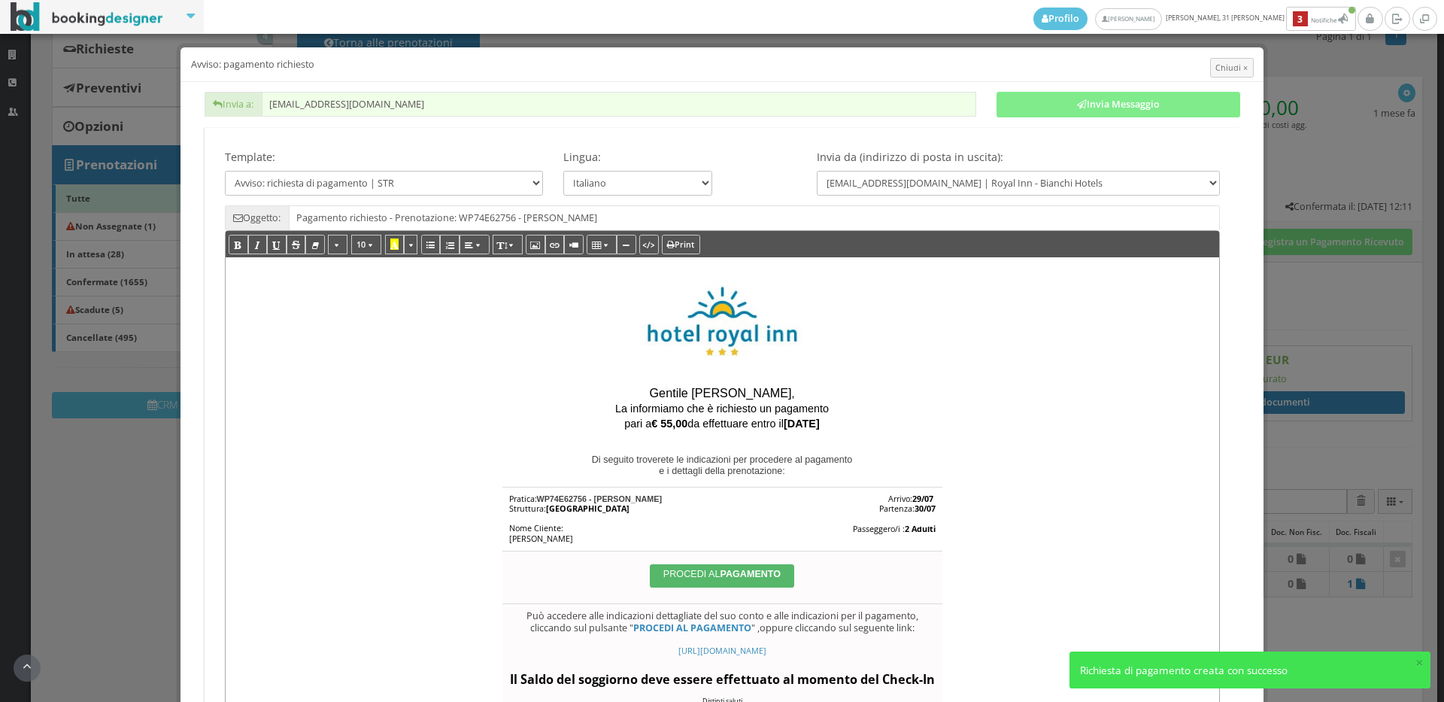
scroll to position [334, 0]
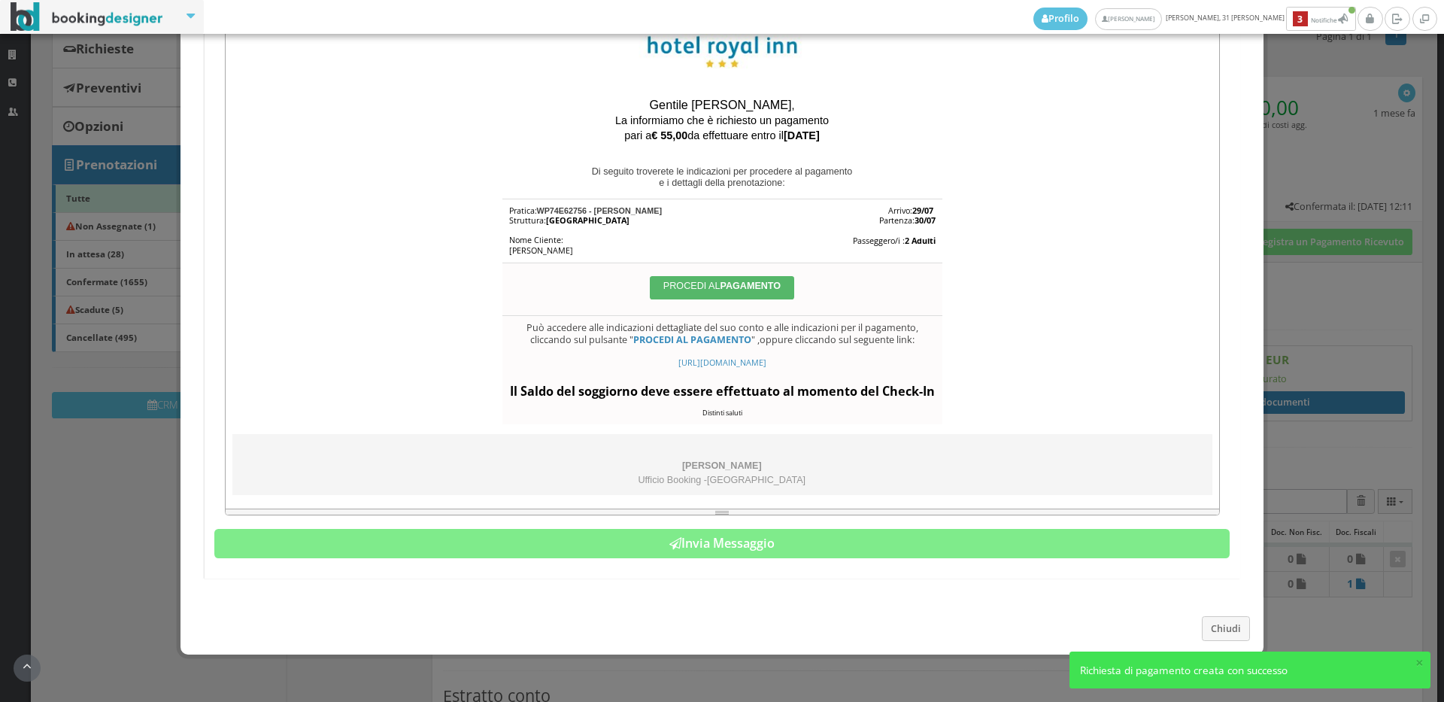
type input "monbai79@gmail.com"
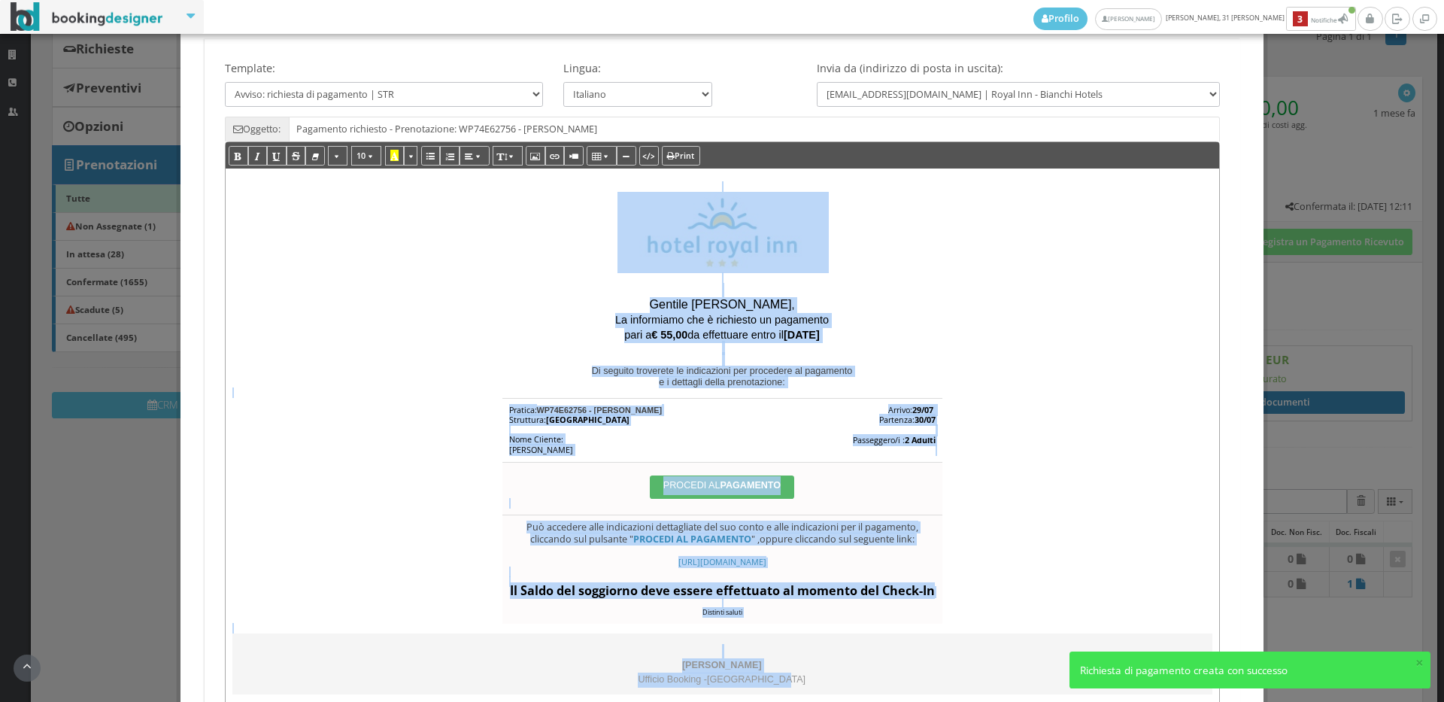
drag, startPoint x: 781, startPoint y: 484, endPoint x: 596, endPoint y: 20, distance: 498.6
click at [574, 0] on html "Profilo Bianchi Ilaria domenica, 31 agosto 3 Notifiche Notifiche 3 Strutture CR…" at bounding box center [722, 351] width 1444 height 702
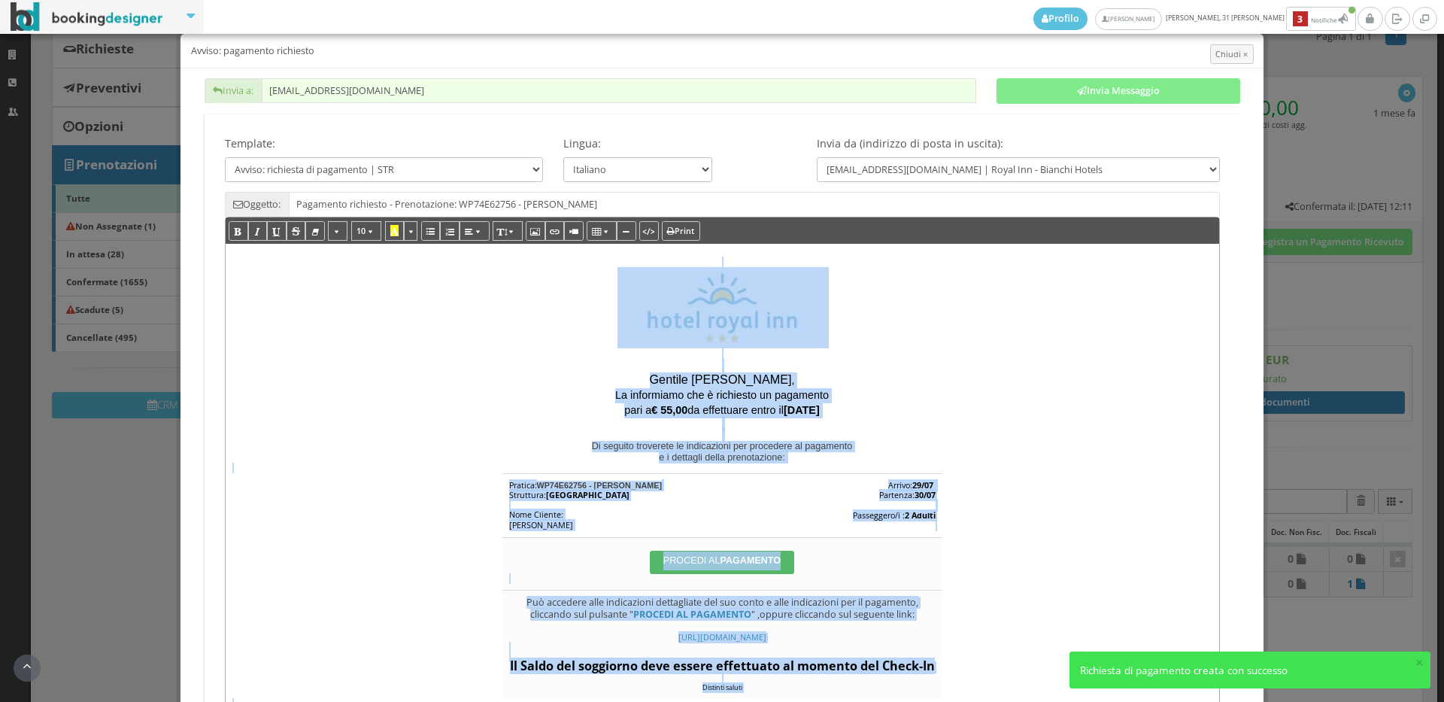
copy div "Gentile Monica Baitieri , La informiamo che è richiesto un pagamento pari a € 5…"
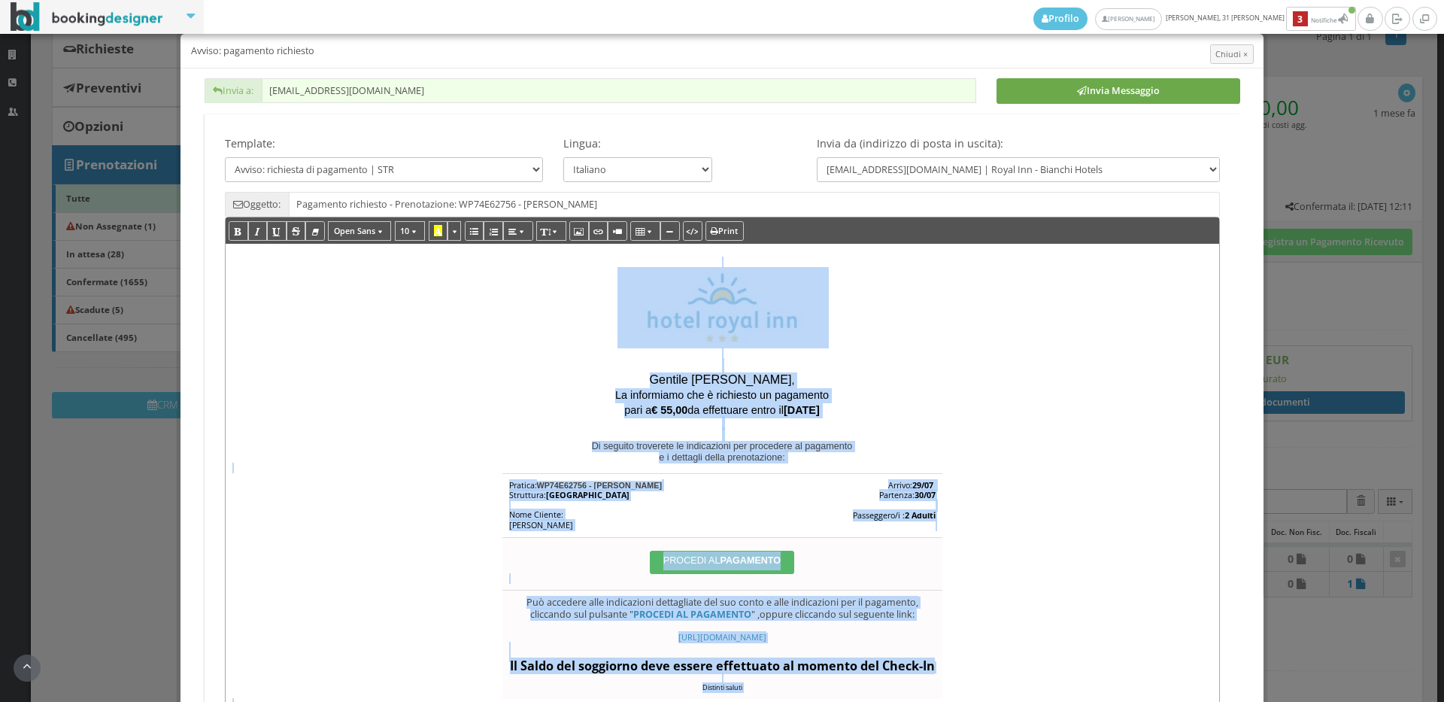
click at [1154, 95] on button "Invia Messaggio" at bounding box center [1118, 91] width 244 height 26
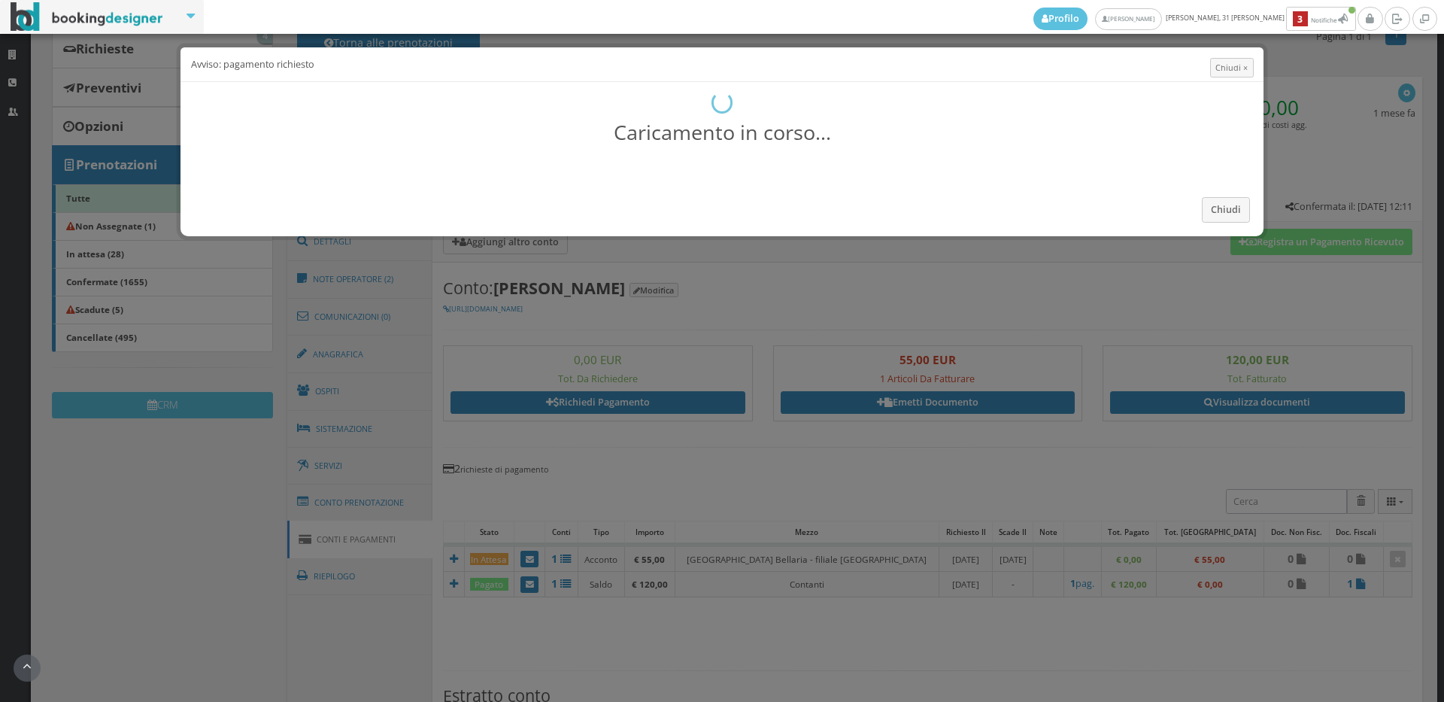
scroll to position [0, 0]
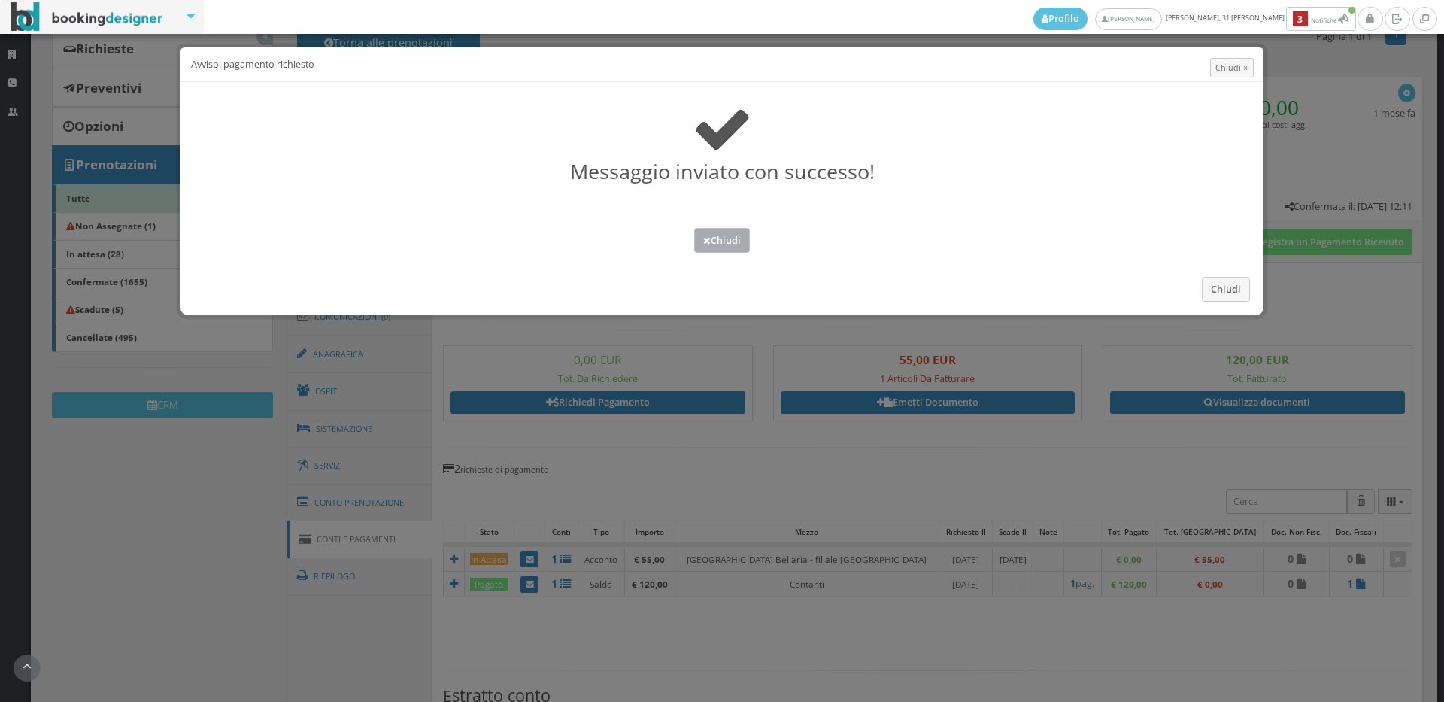
click at [737, 236] on button "Chiudi" at bounding box center [722, 240] width 56 height 25
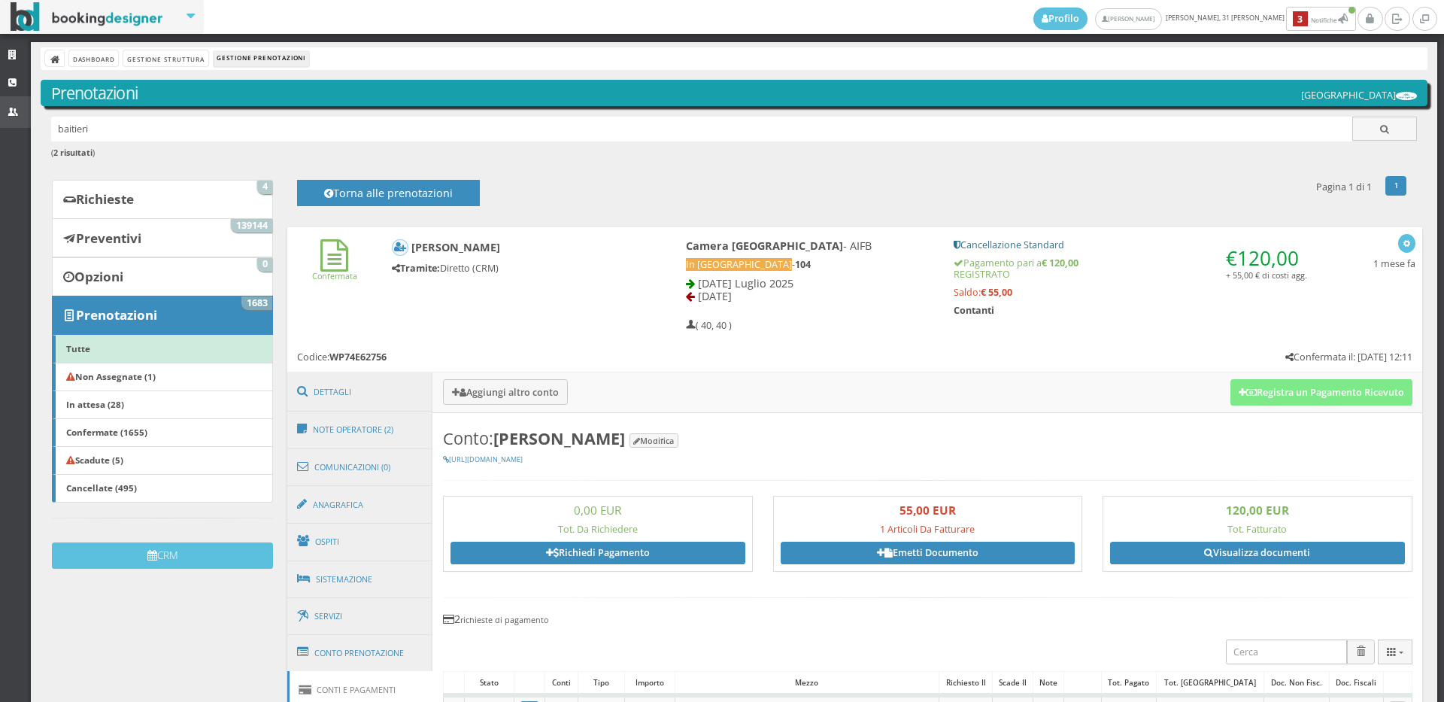
drag, startPoint x: 114, startPoint y: 137, endPoint x: 18, endPoint y: 126, distance: 96.1
click at [18, 126] on div "Strutture CRM Utenti Dashboard Gestione Struttura Gestione Prenotazioni Prenota…" at bounding box center [722, 372] width 1444 height 660
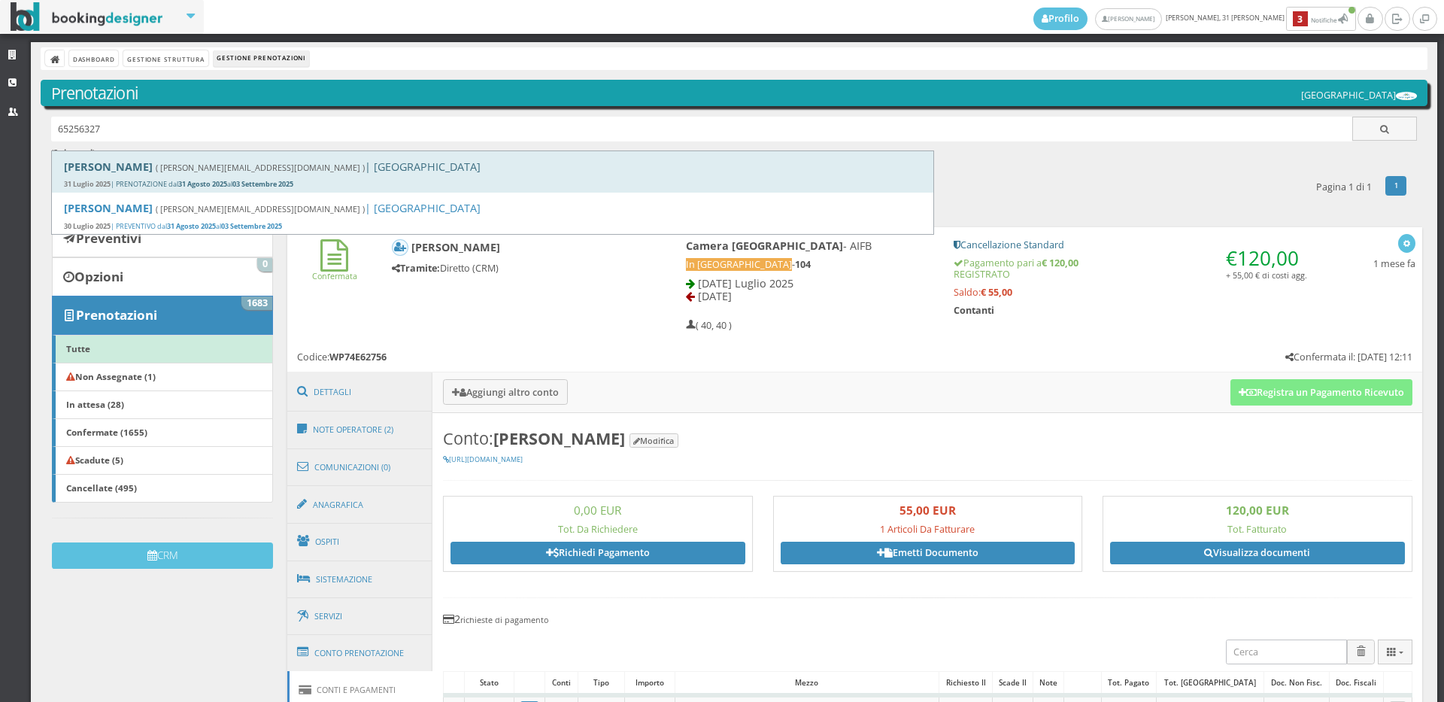
type input "65256327"
click at [302, 177] on div "Sandra Arduin ( sandra.arduin@live.com ) | Hotel Royal Inn 31 Luglio 2025 | PRE…" at bounding box center [493, 171] width 882 height 41
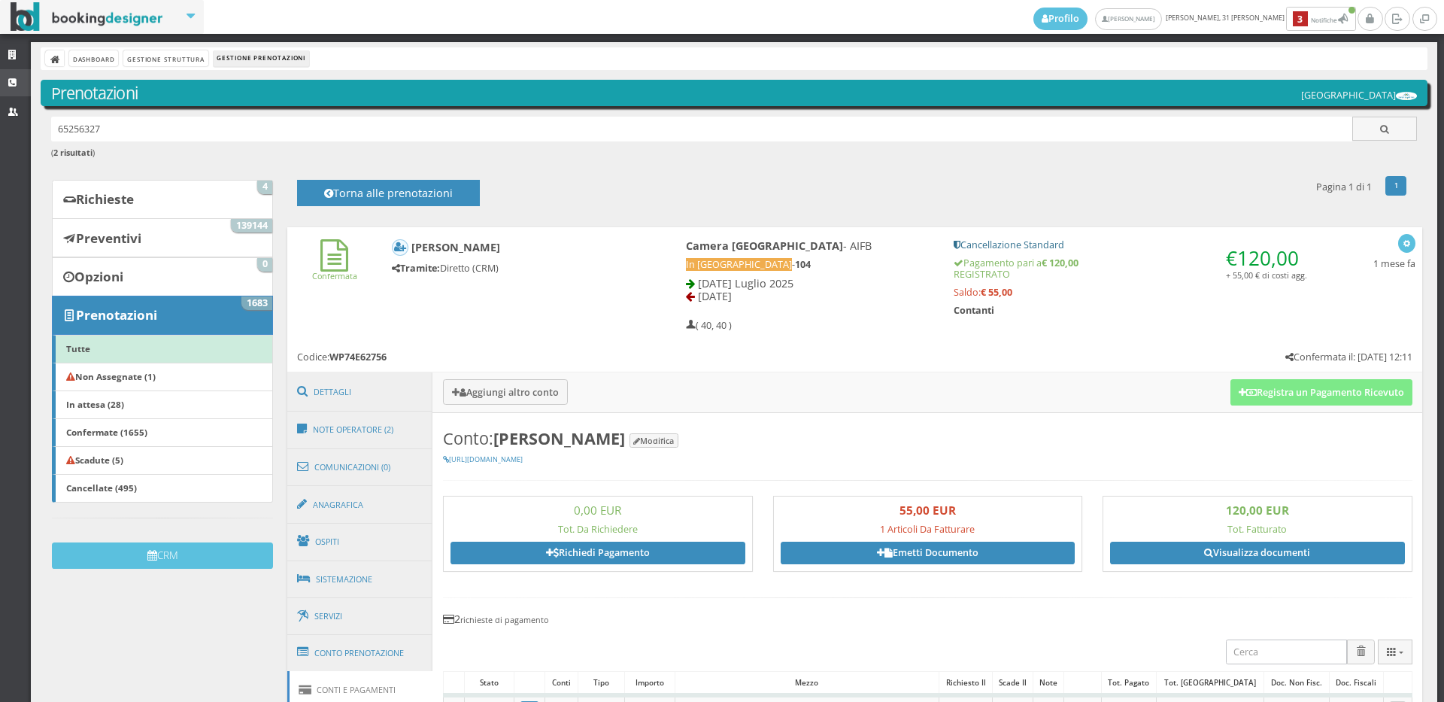
click at [30, 71] on link "CRM" at bounding box center [15, 82] width 31 height 27
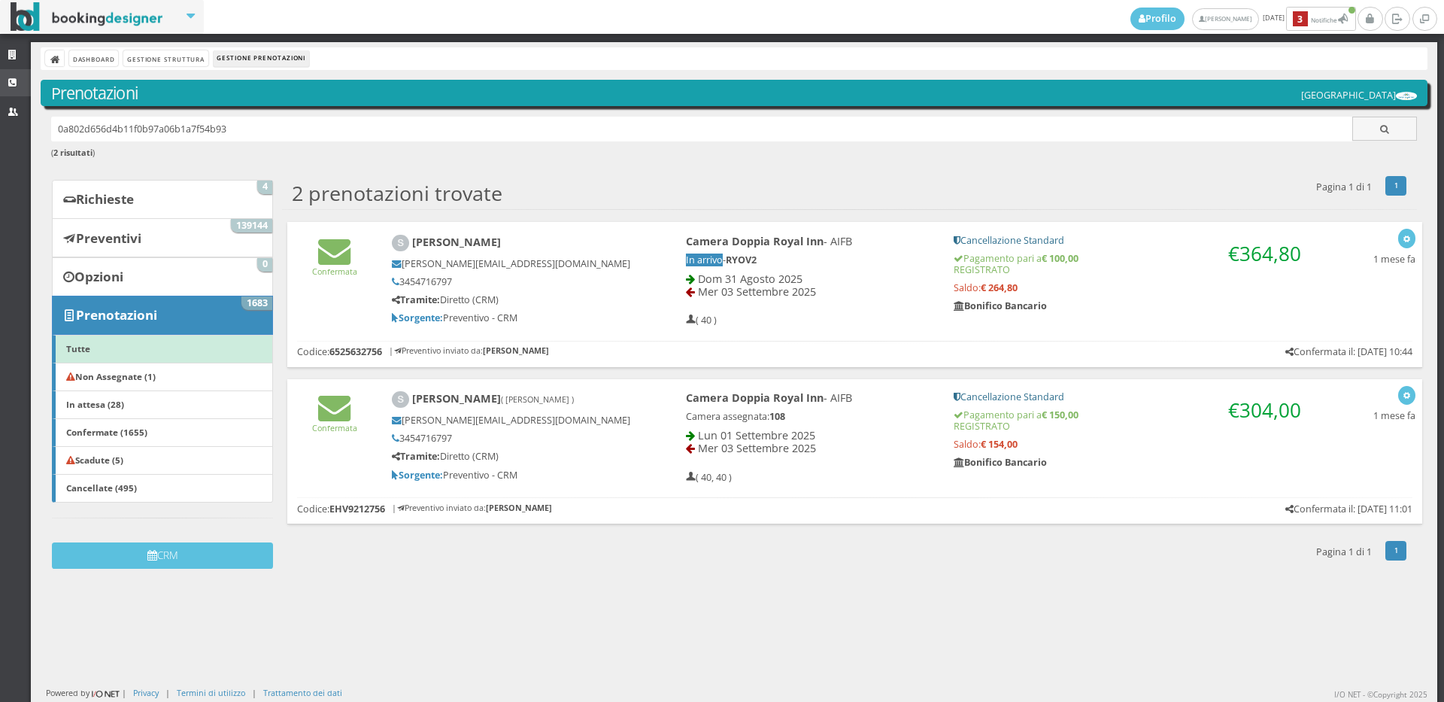
click at [11, 85] on icon at bounding box center [14, 83] width 12 height 10
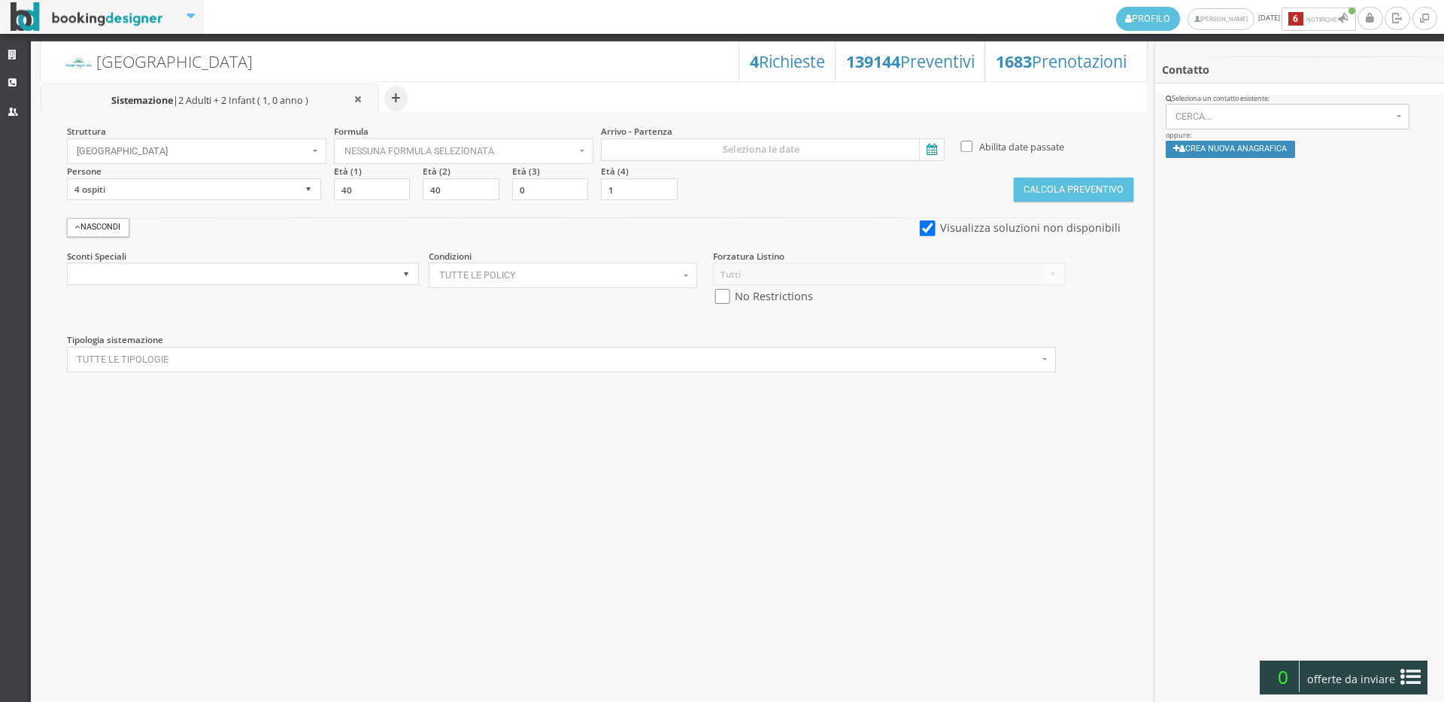
select select
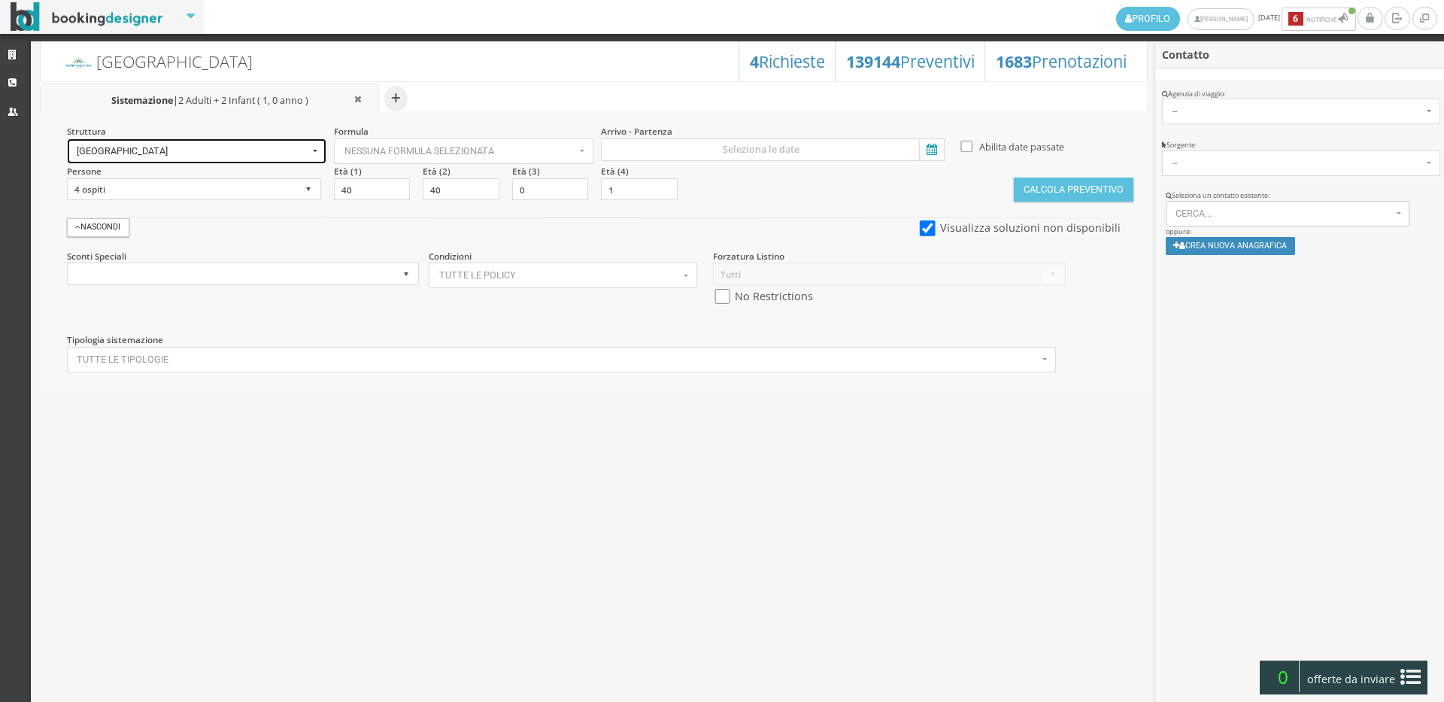
click at [184, 147] on span "[GEOGRAPHIC_DATA]" at bounding box center [193, 151] width 232 height 11
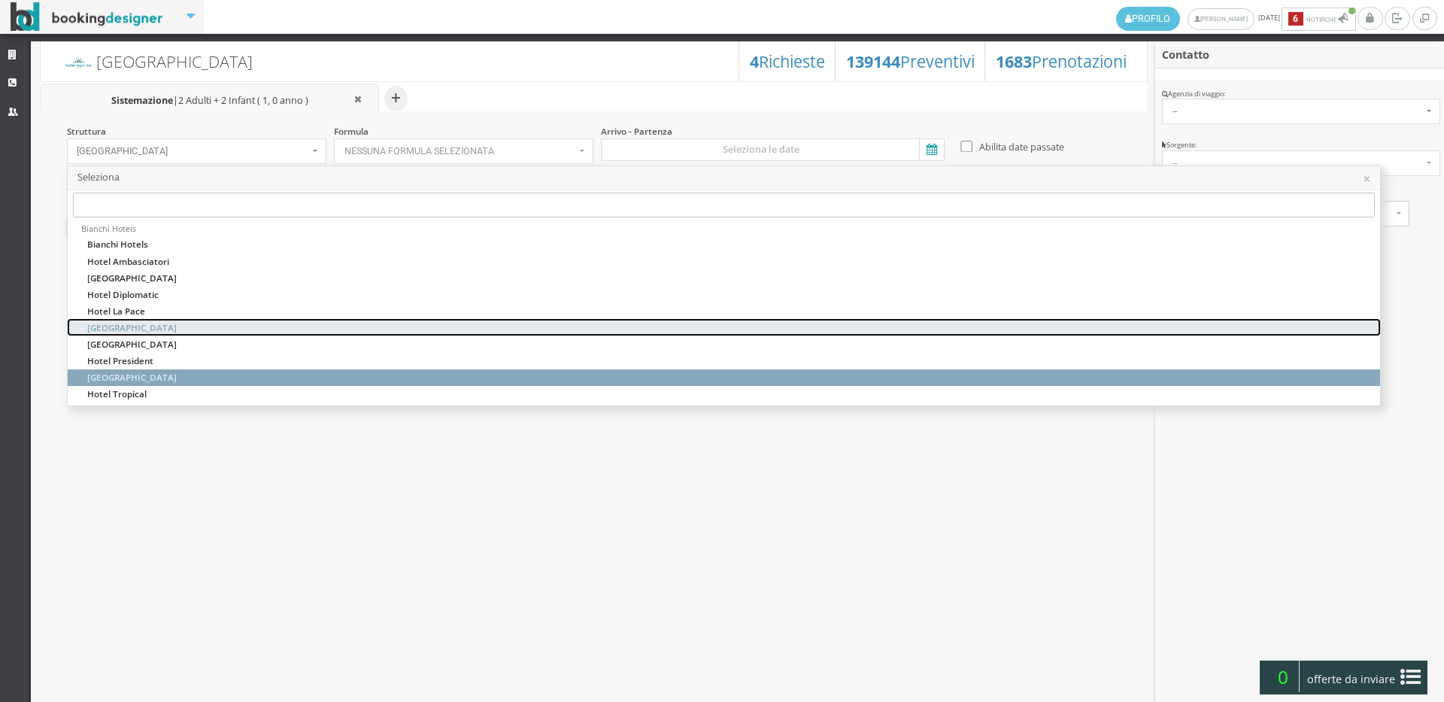
click at [172, 321] on link "[GEOGRAPHIC_DATA]" at bounding box center [724, 327] width 1312 height 17
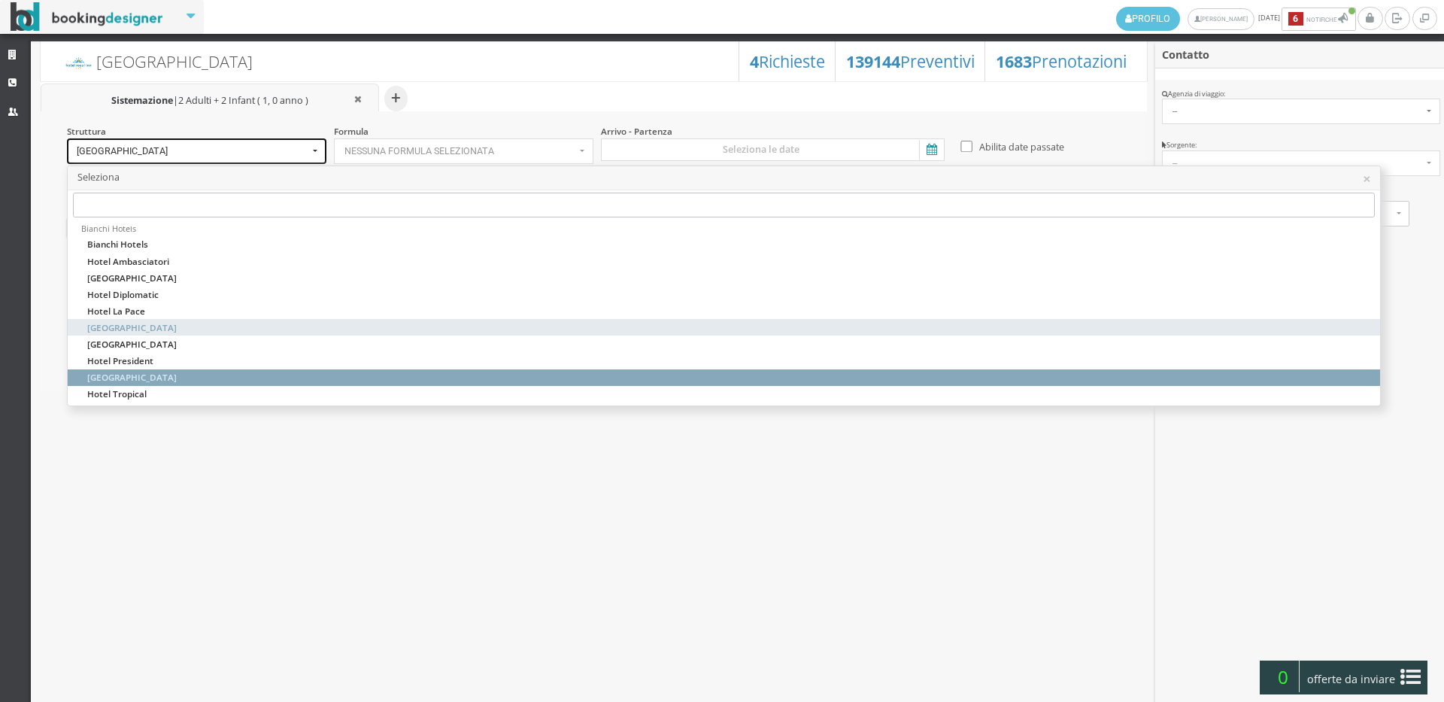
select select "hotellevante"
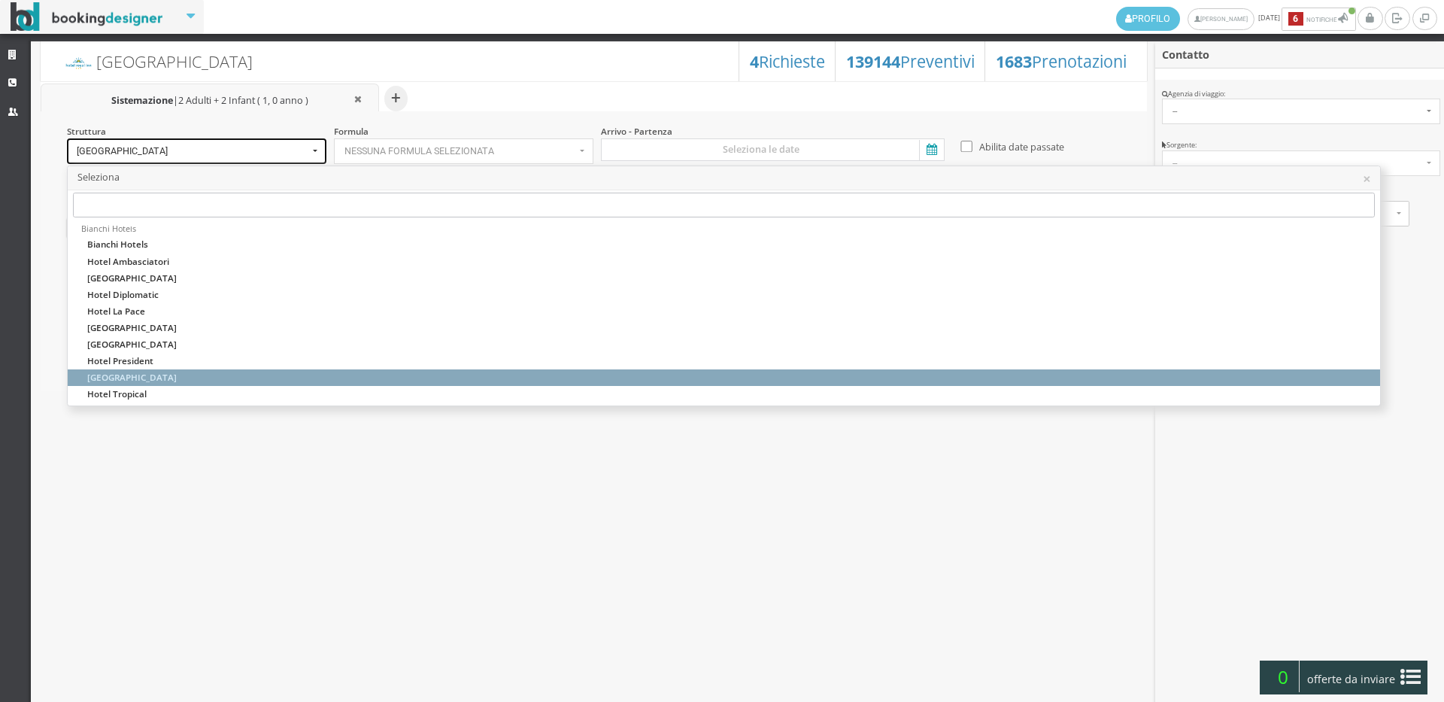
select select
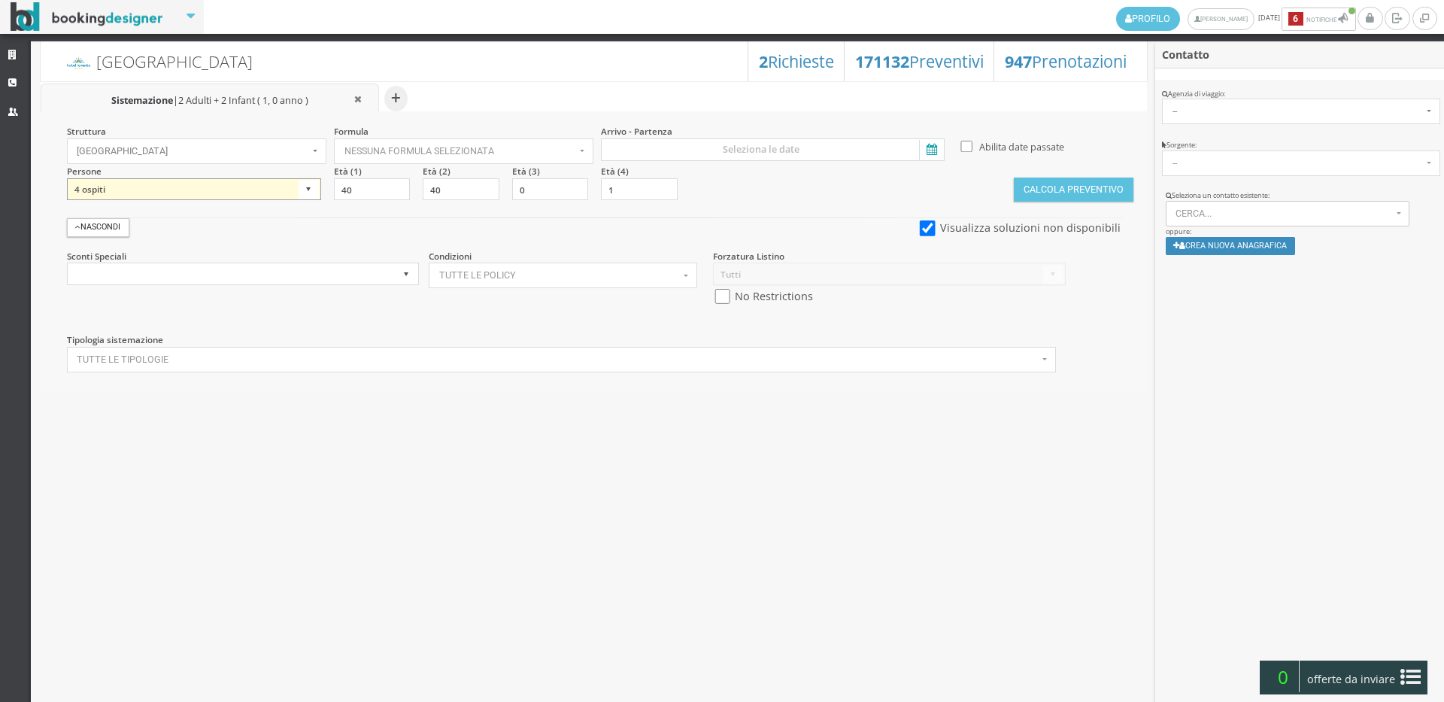
click at [204, 187] on select "1 ospite 2 ospiti 3 ospiti 4 ospiti 5 ospiti 6 ospiti 7 ospiti 8 ospiti 9 ospit…" at bounding box center [194, 189] width 254 height 23
select select "2"
click at [67, 178] on select "1 ospite 2 ospiti 3 ospiti 4 ospiti 5 ospiti 6 ospiti 7 ospiti 8 ospiti 9 ospit…" at bounding box center [194, 189] width 254 height 23
click at [709, 299] on div "Forzatura Listino Tutti Listino Bianchi Hotels - LV Pacchetto [DATE] Listino AG…" at bounding box center [889, 283] width 372 height 67
click at [720, 299] on input "checkbox" at bounding box center [722, 297] width 19 height 16
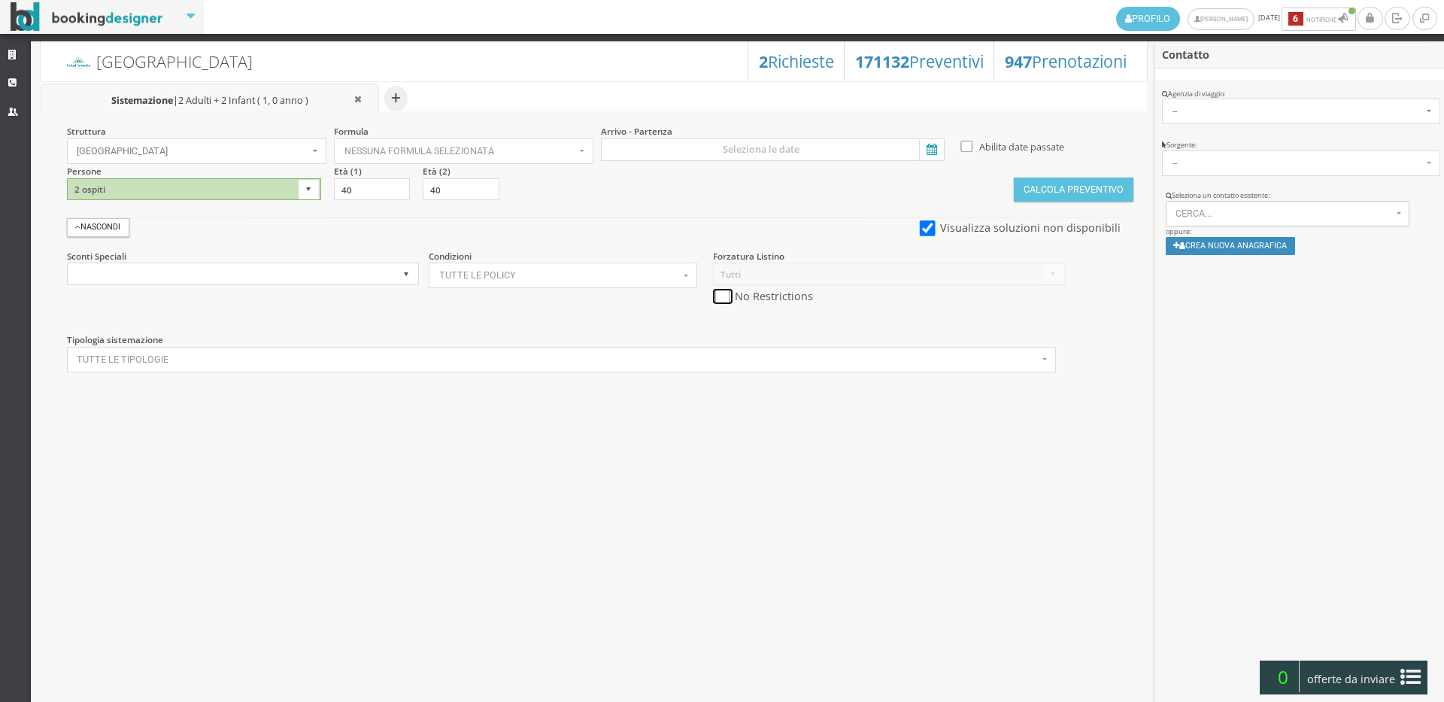
checkbox input "true"
click at [715, 142] on input at bounding box center [773, 149] width 344 height 23
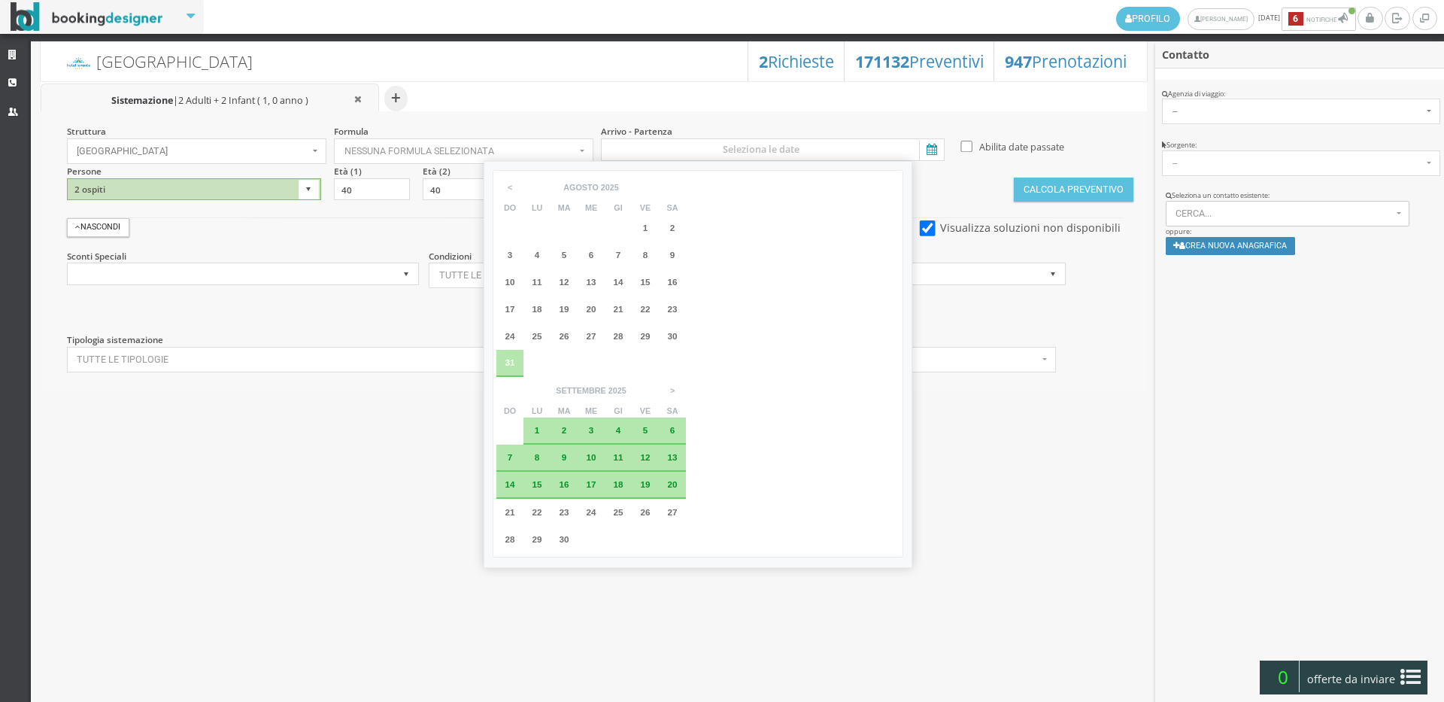
click at [621, 425] on span "4" at bounding box center [618, 430] width 5 height 10
click at [550, 444] on div "8" at bounding box center [536, 457] width 27 height 27
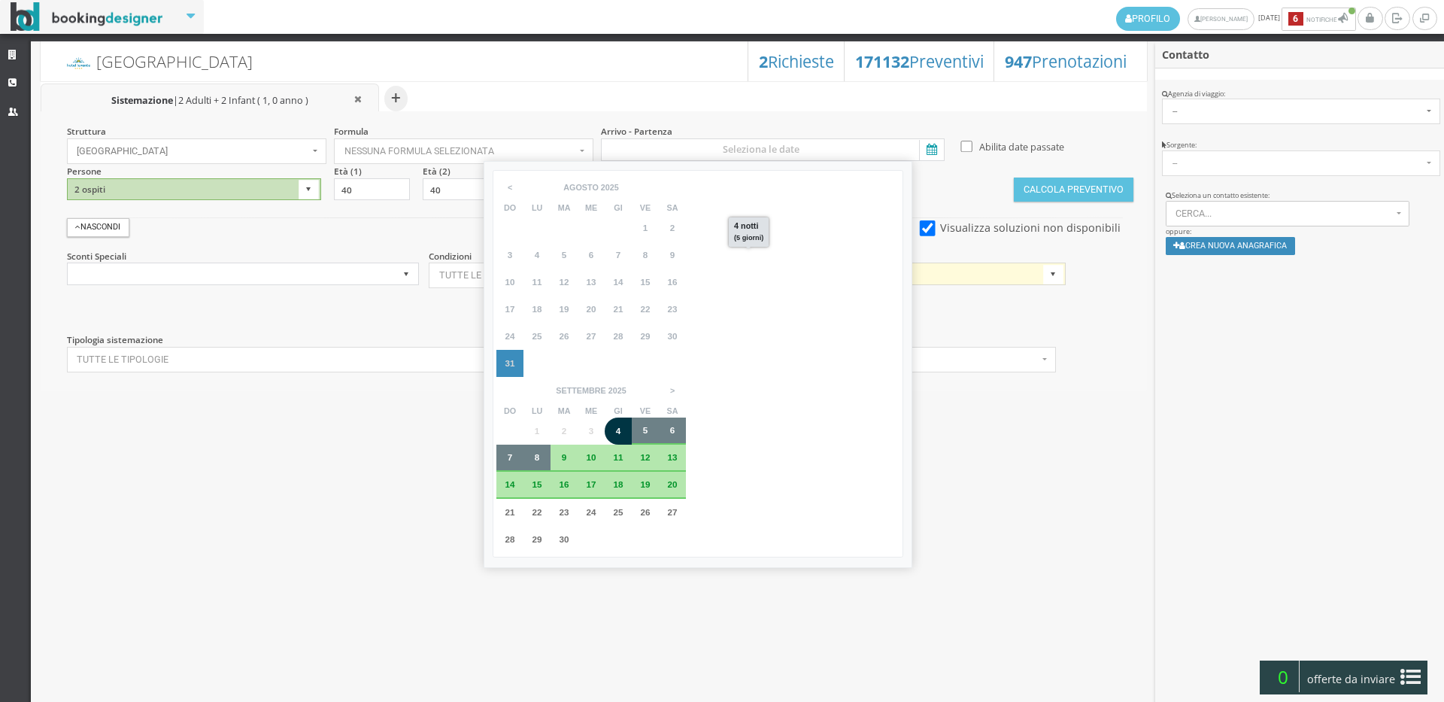
type input "[DATE] - [DATE]"
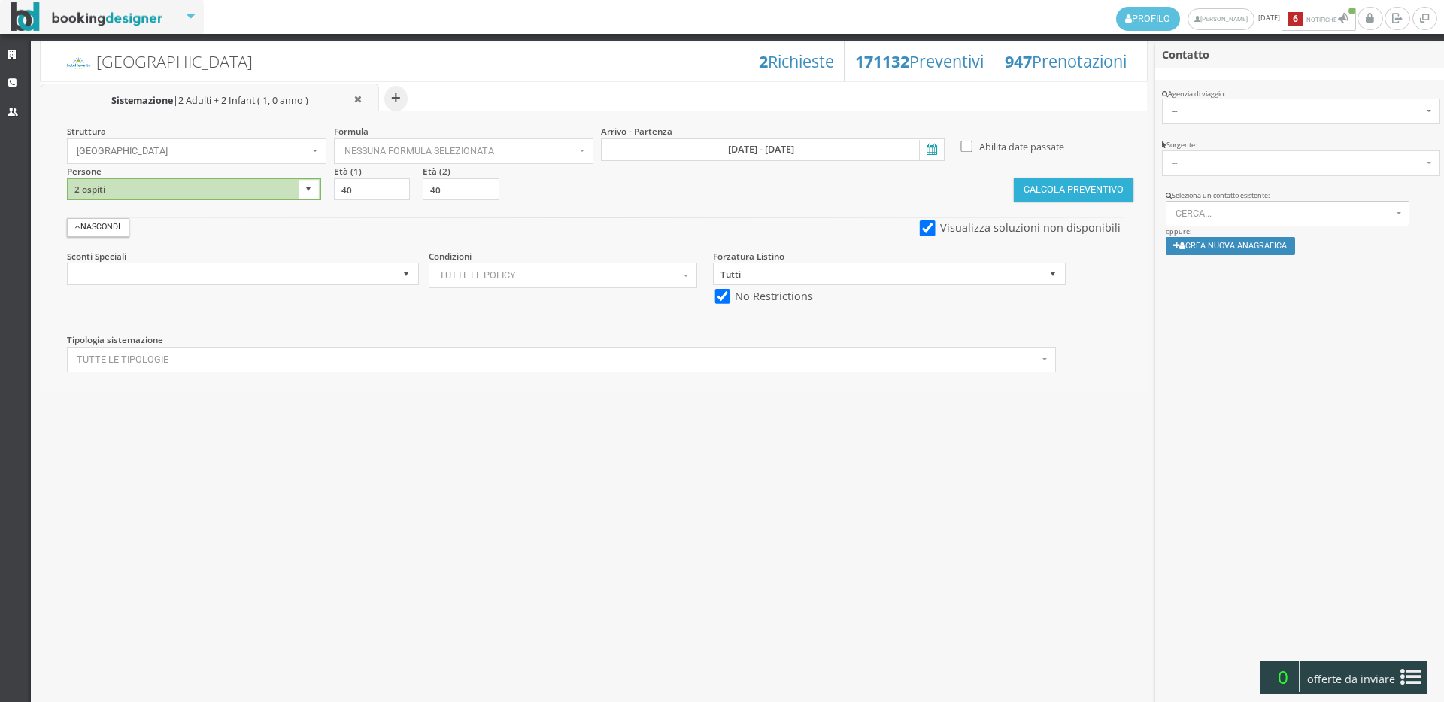
drag, startPoint x: 1106, startPoint y: 176, endPoint x: 1096, endPoint y: 182, distance: 10.8
click at [1105, 177] on section "Calcola Preventivo" at bounding box center [1073, 183] width 119 height 37
click at [1093, 195] on button "Calcola Preventivo" at bounding box center [1073, 189] width 119 height 24
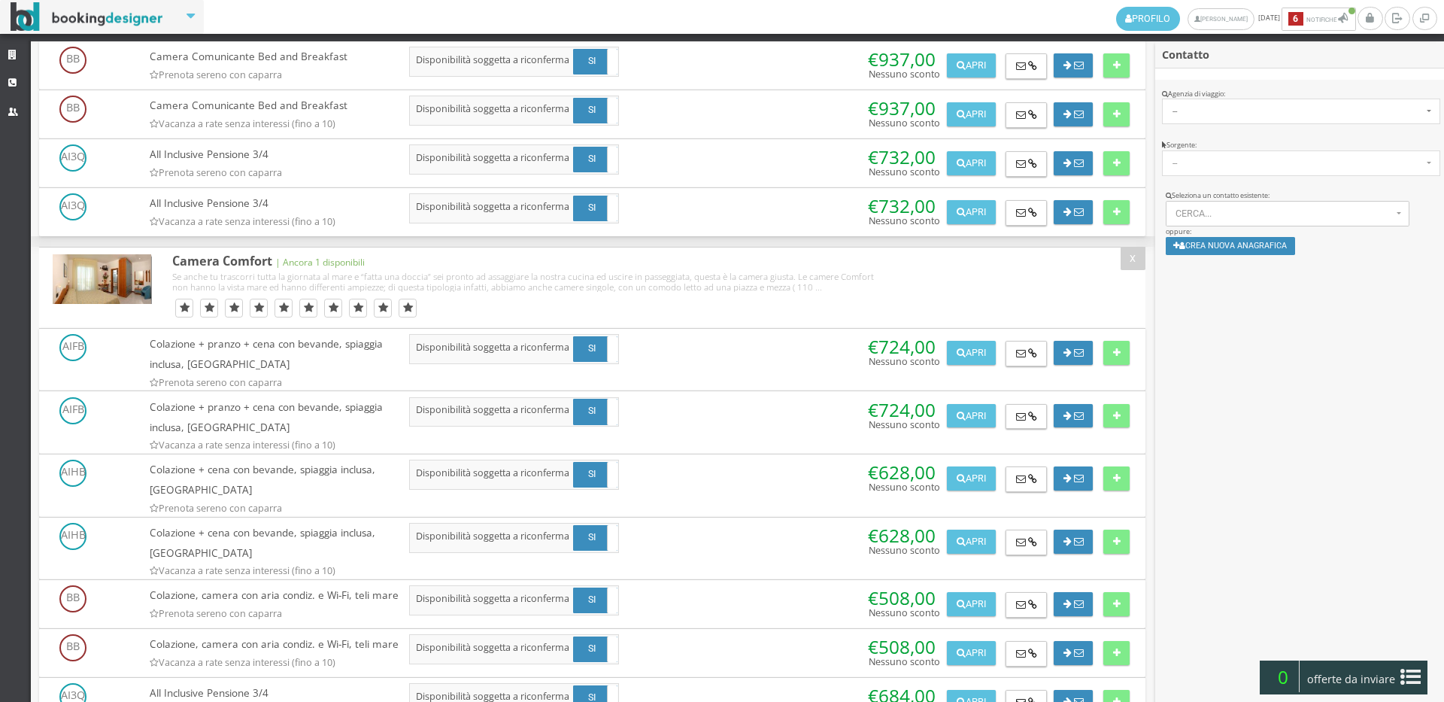
scroll to position [2145, 0]
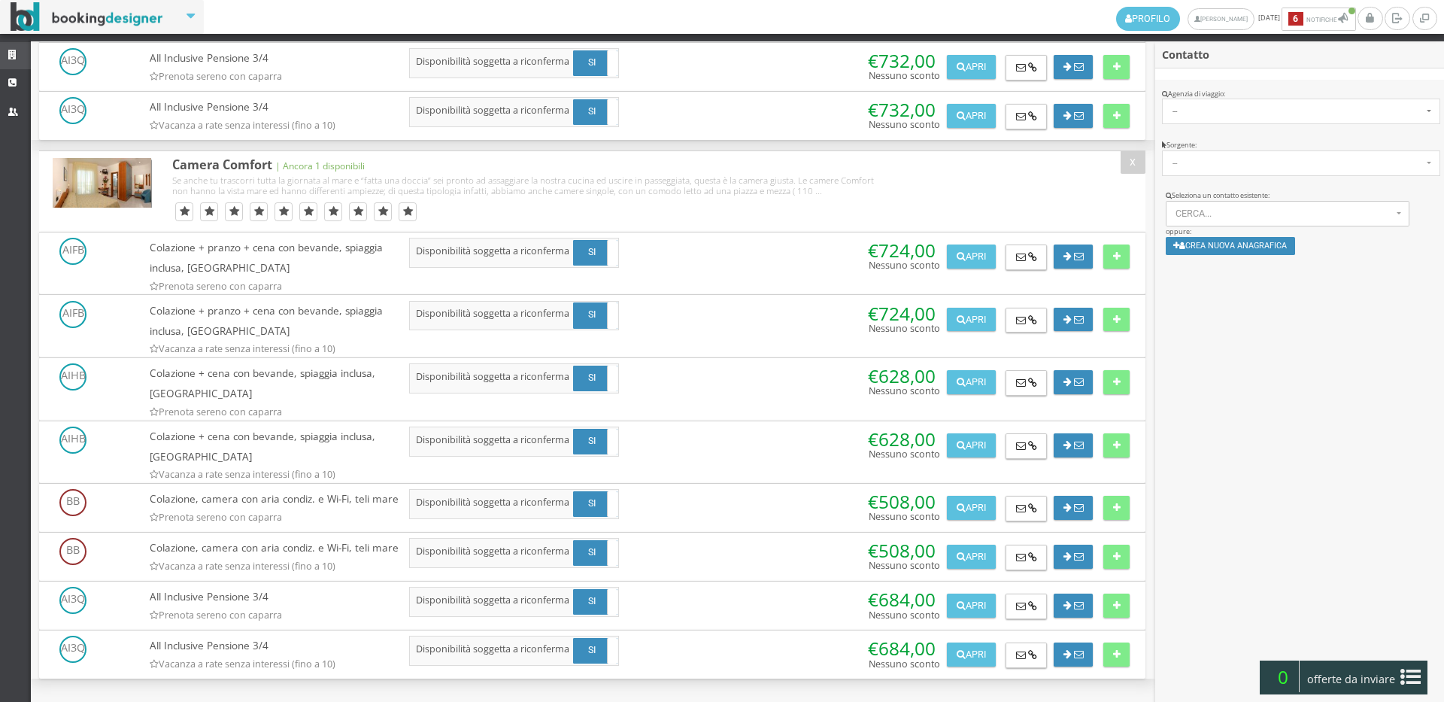
click at [0, 59] on link "Strutture" at bounding box center [15, 55] width 31 height 27
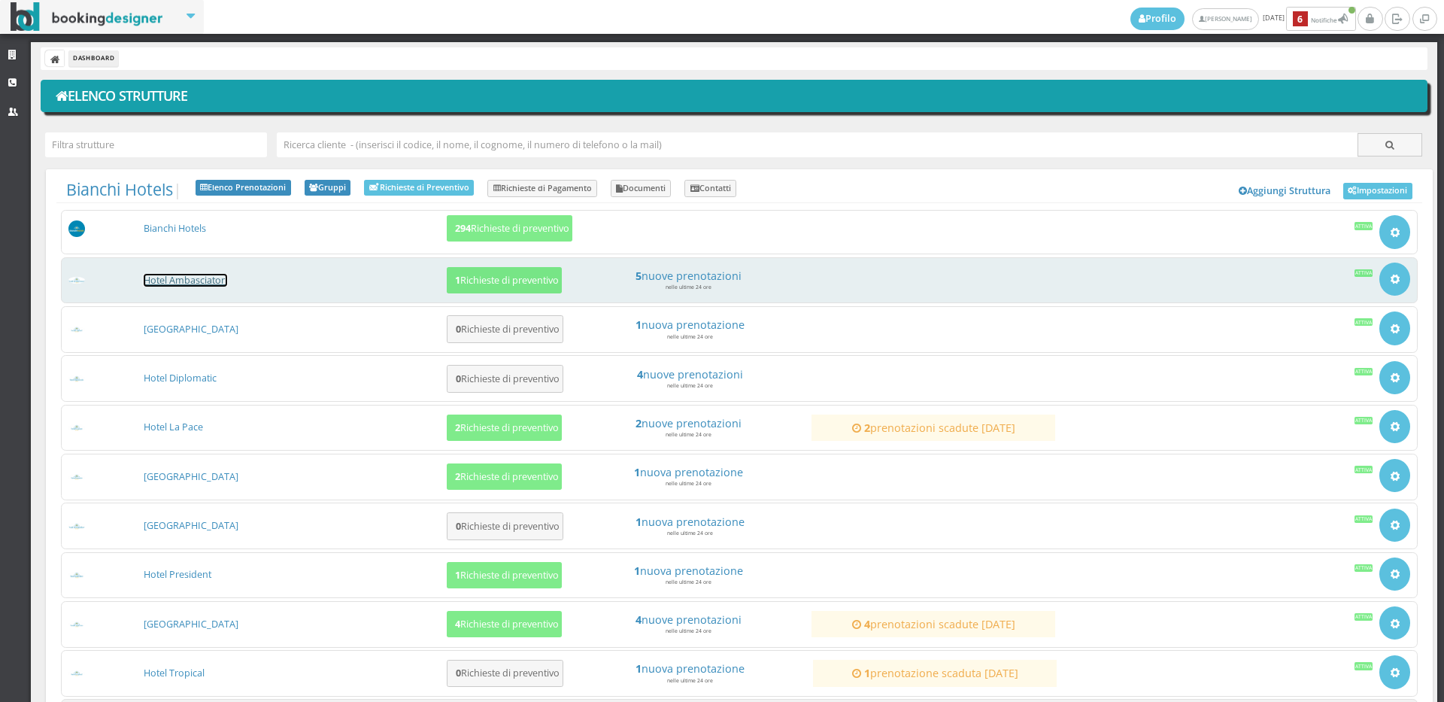
click at [184, 277] on link "Hotel Ambasciatori" at bounding box center [185, 280] width 83 height 13
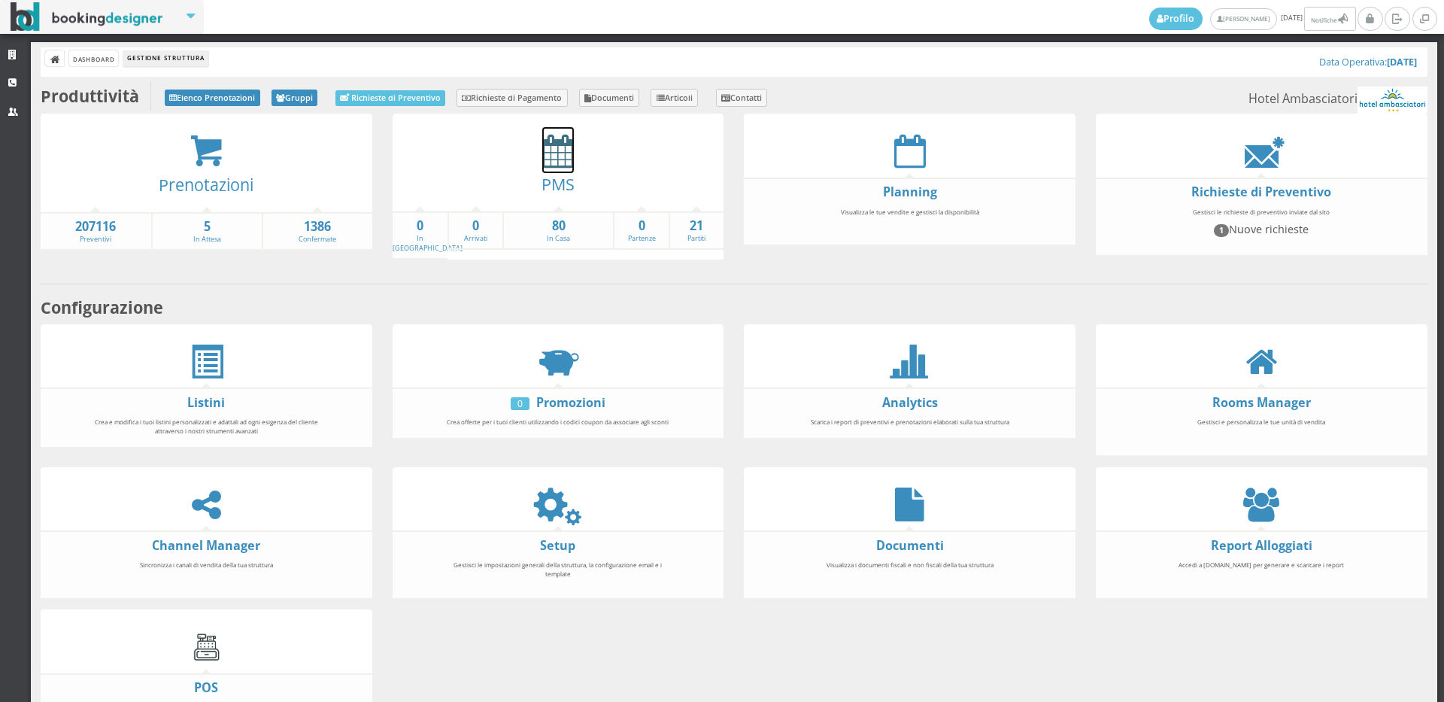
click at [556, 153] on icon at bounding box center [558, 151] width 32 height 34
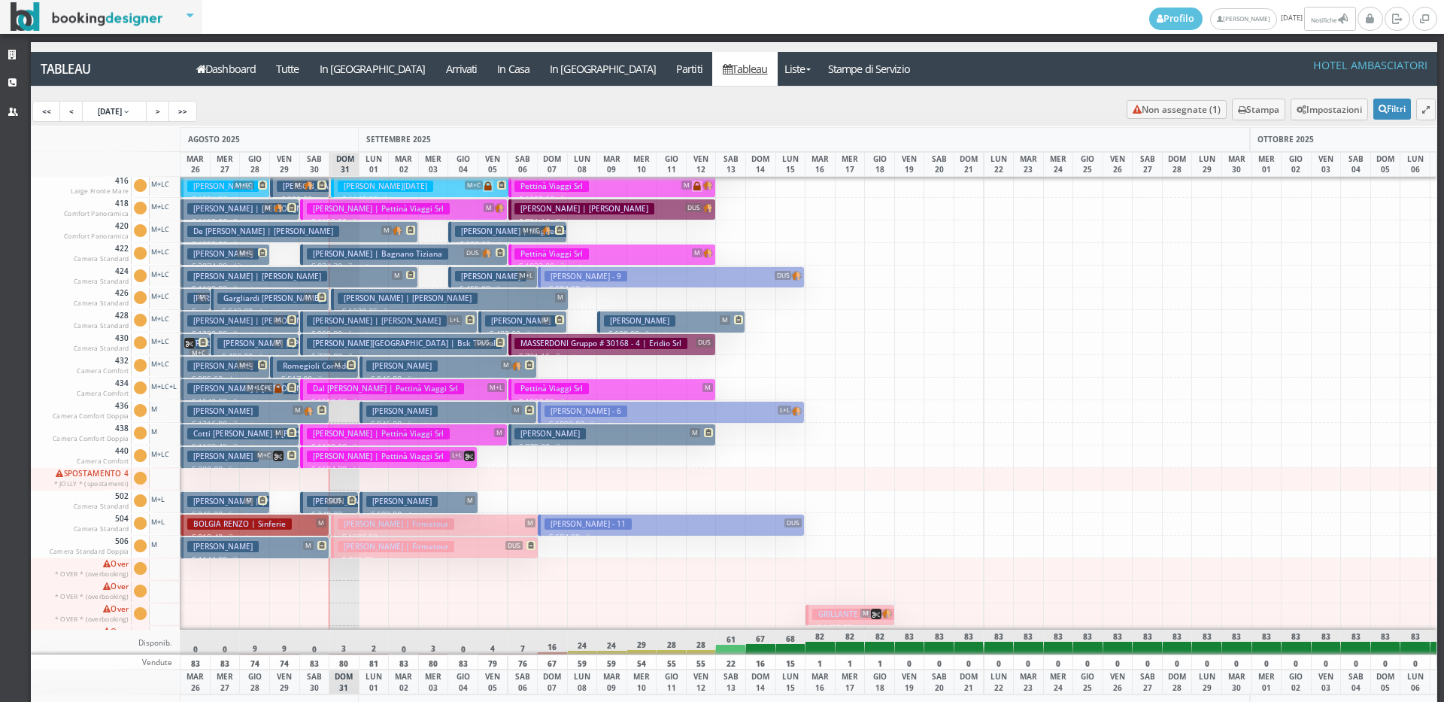
scroll to position [1631, 0]
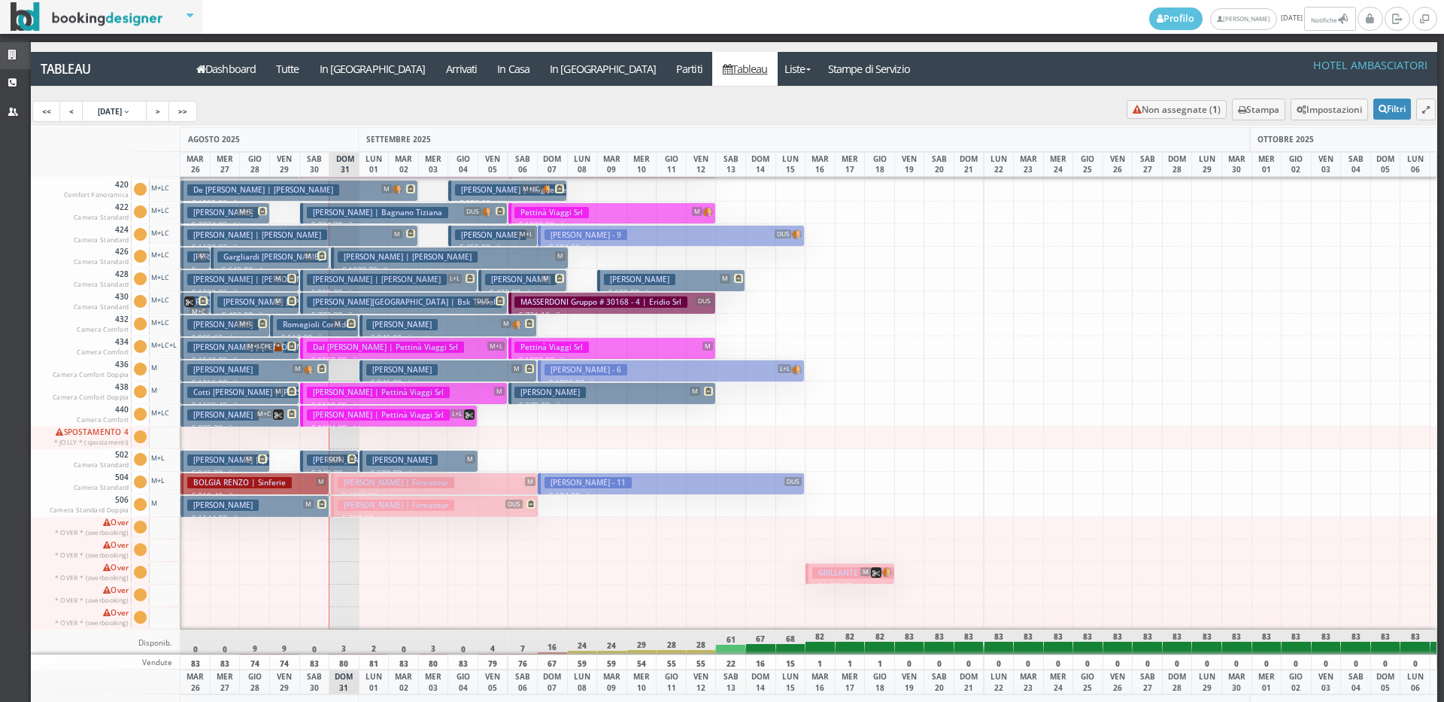
click at [7, 47] on link "Strutture" at bounding box center [15, 55] width 31 height 27
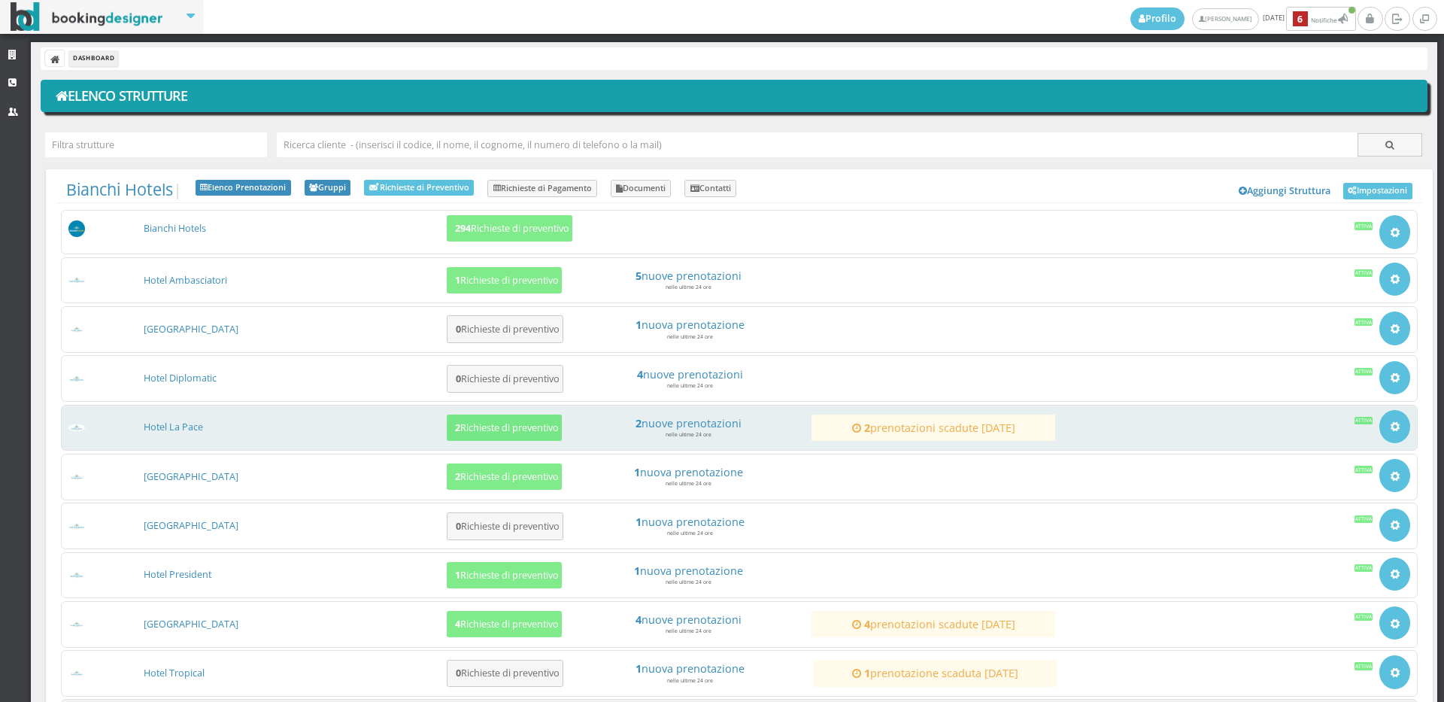
scroll to position [144, 0]
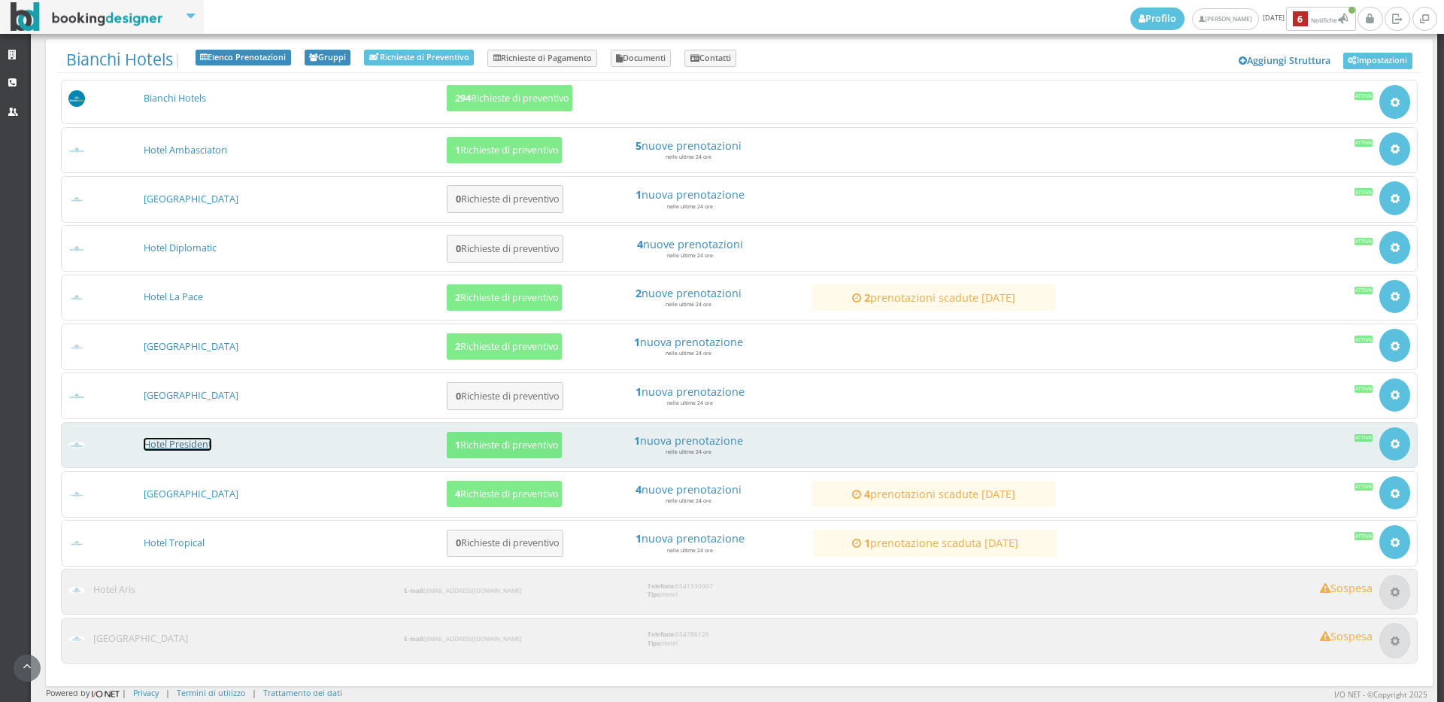
click at [183, 443] on link "Hotel President" at bounding box center [178, 444] width 68 height 13
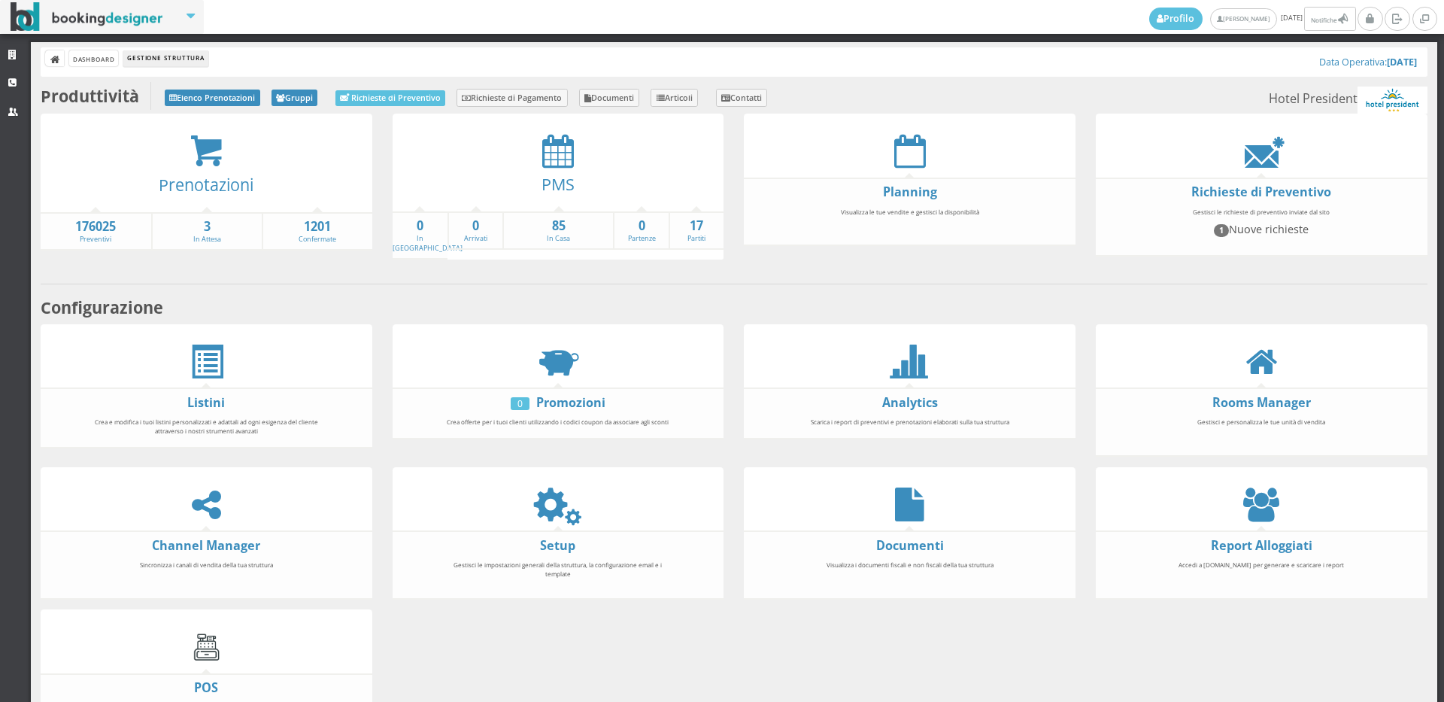
click at [529, 150] on div at bounding box center [559, 151] width 332 height 34
click at [546, 150] on icon at bounding box center [558, 151] width 32 height 34
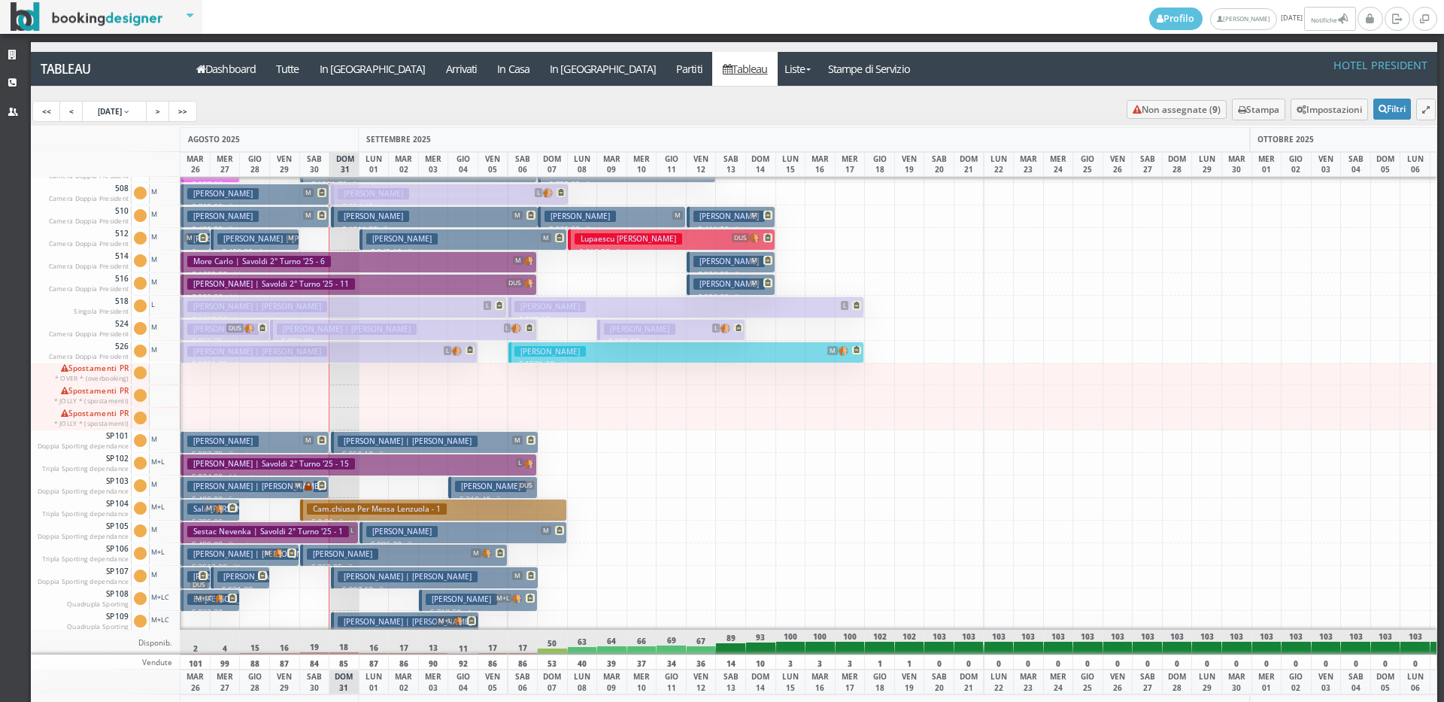
scroll to position [1656, 0]
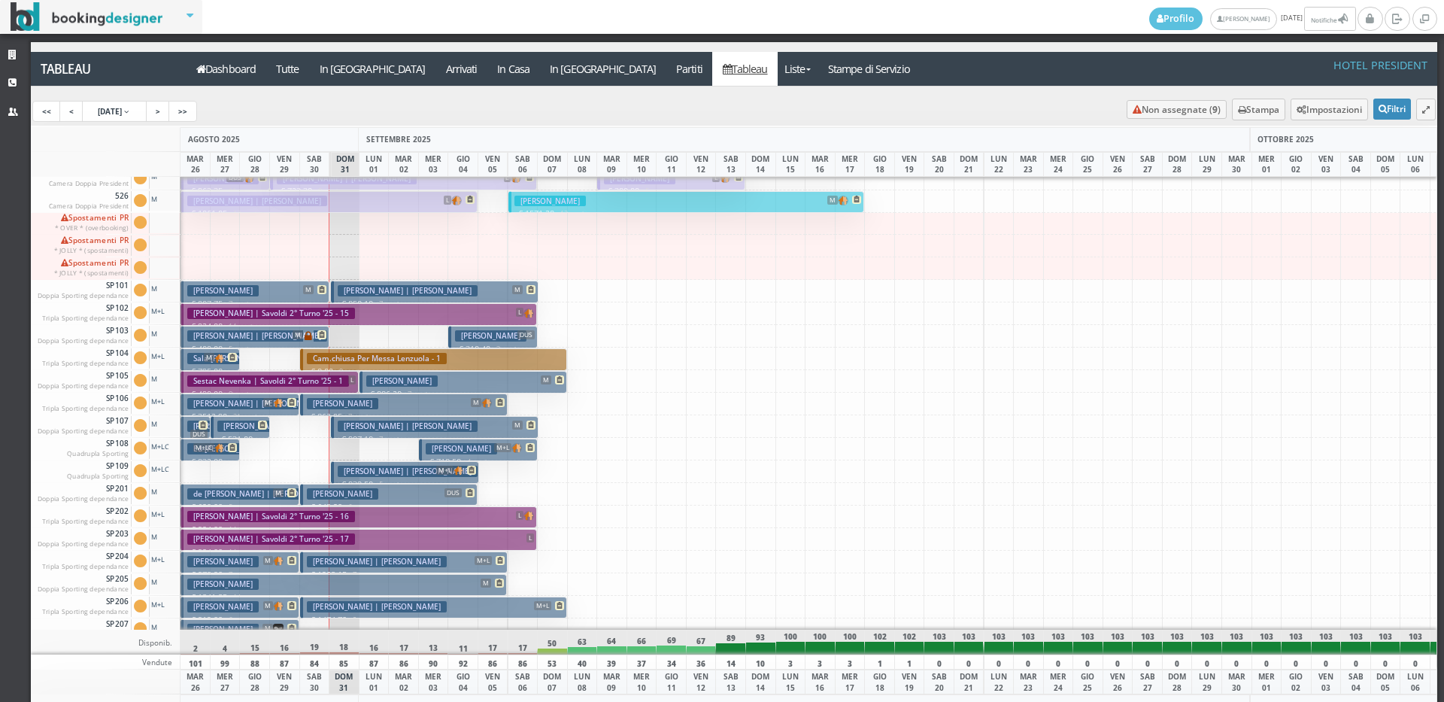
click at [454, 496] on span "DUS" at bounding box center [452, 492] width 17 height 9
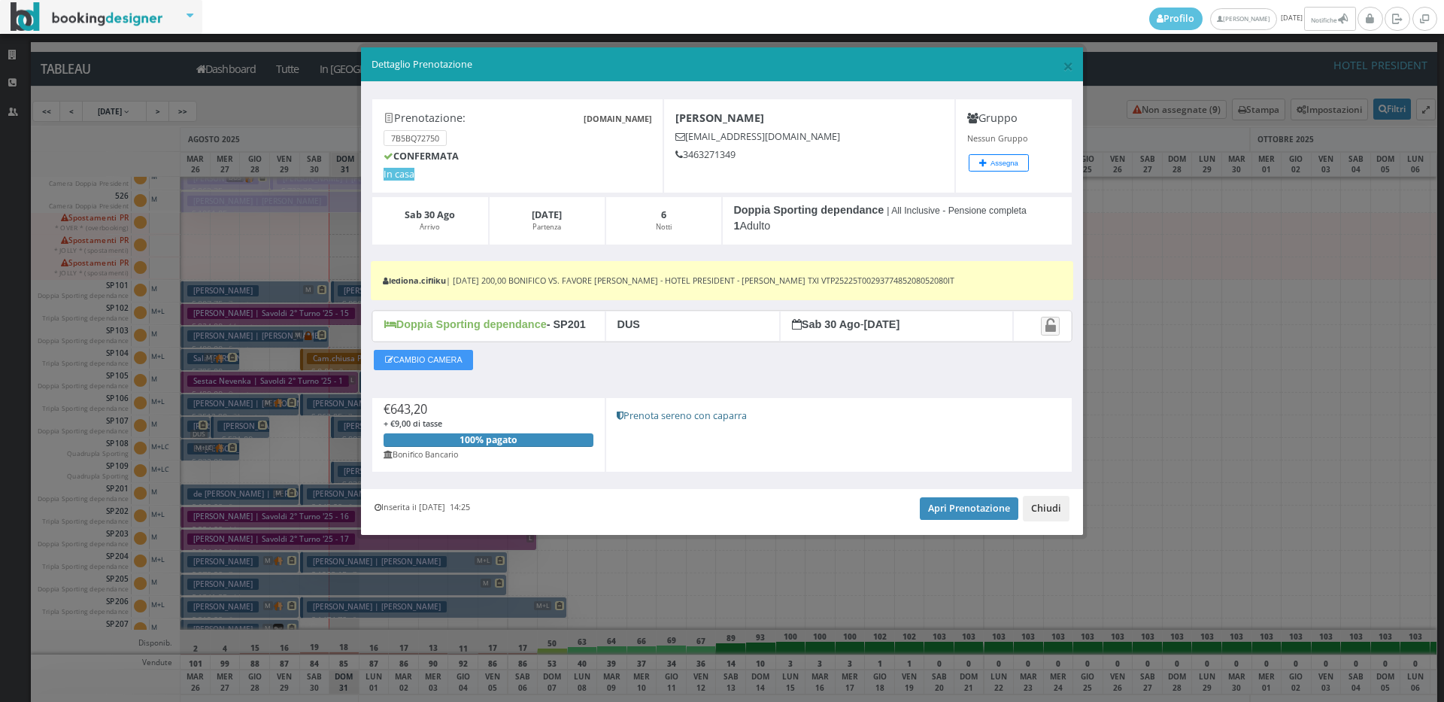
drag, startPoint x: 1041, startPoint y: 510, endPoint x: 792, endPoint y: 484, distance: 250.2
click at [1037, 512] on button "Chiudi" at bounding box center [1046, 509] width 47 height 26
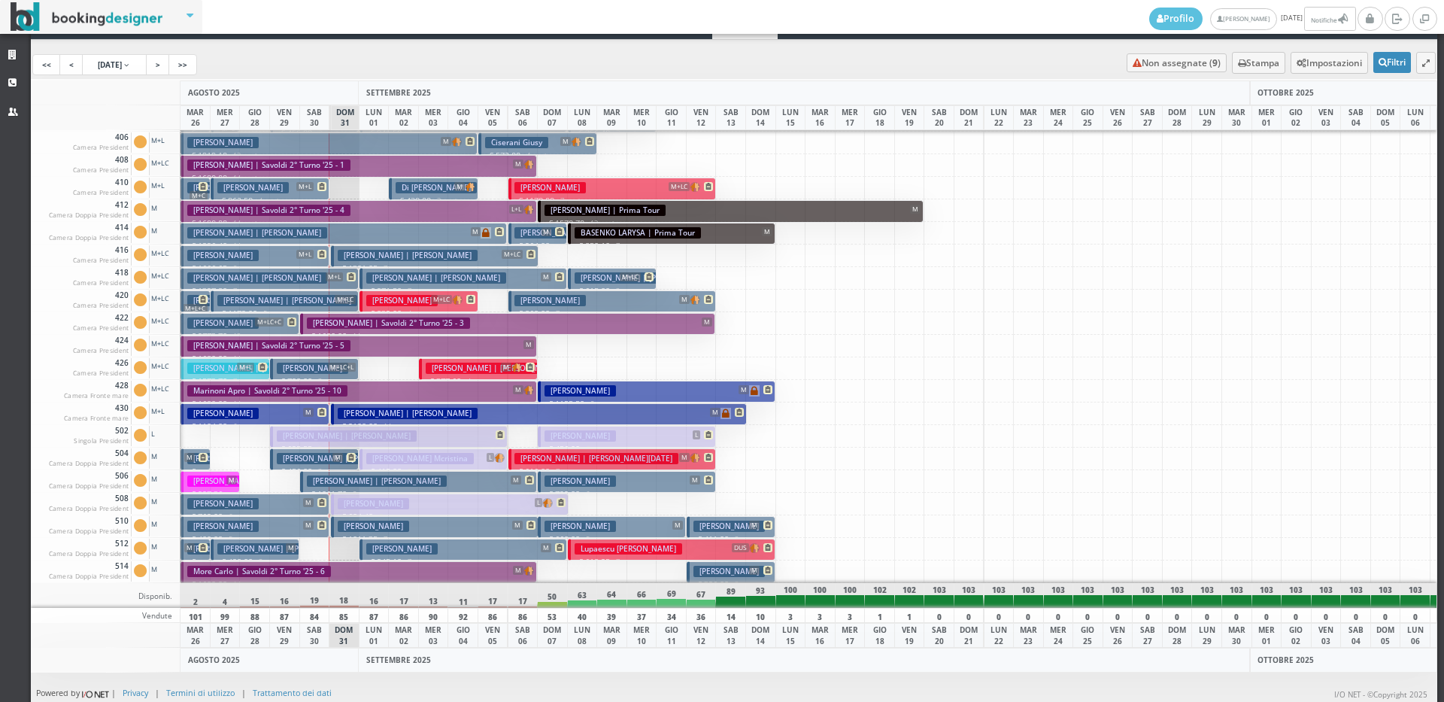
scroll to position [772, 0]
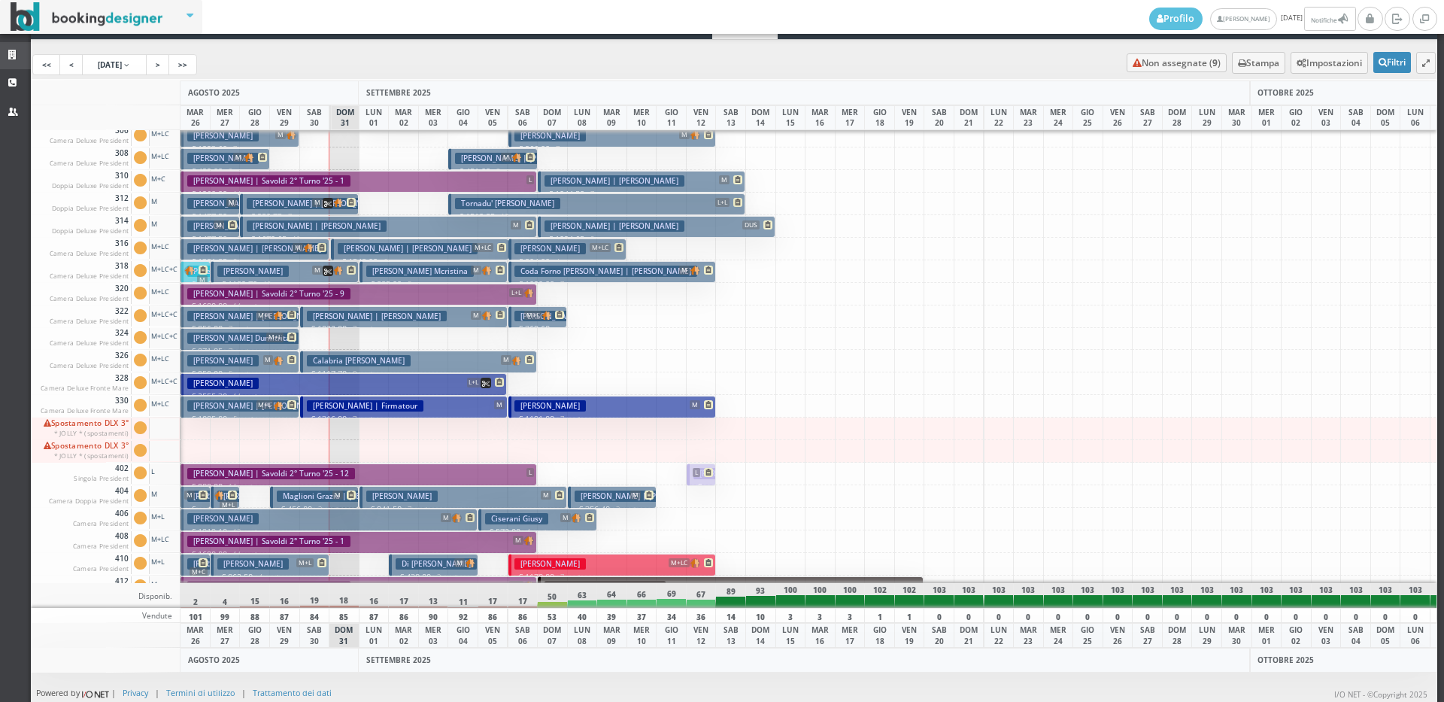
click at [0, 50] on link "Strutture" at bounding box center [15, 55] width 31 height 27
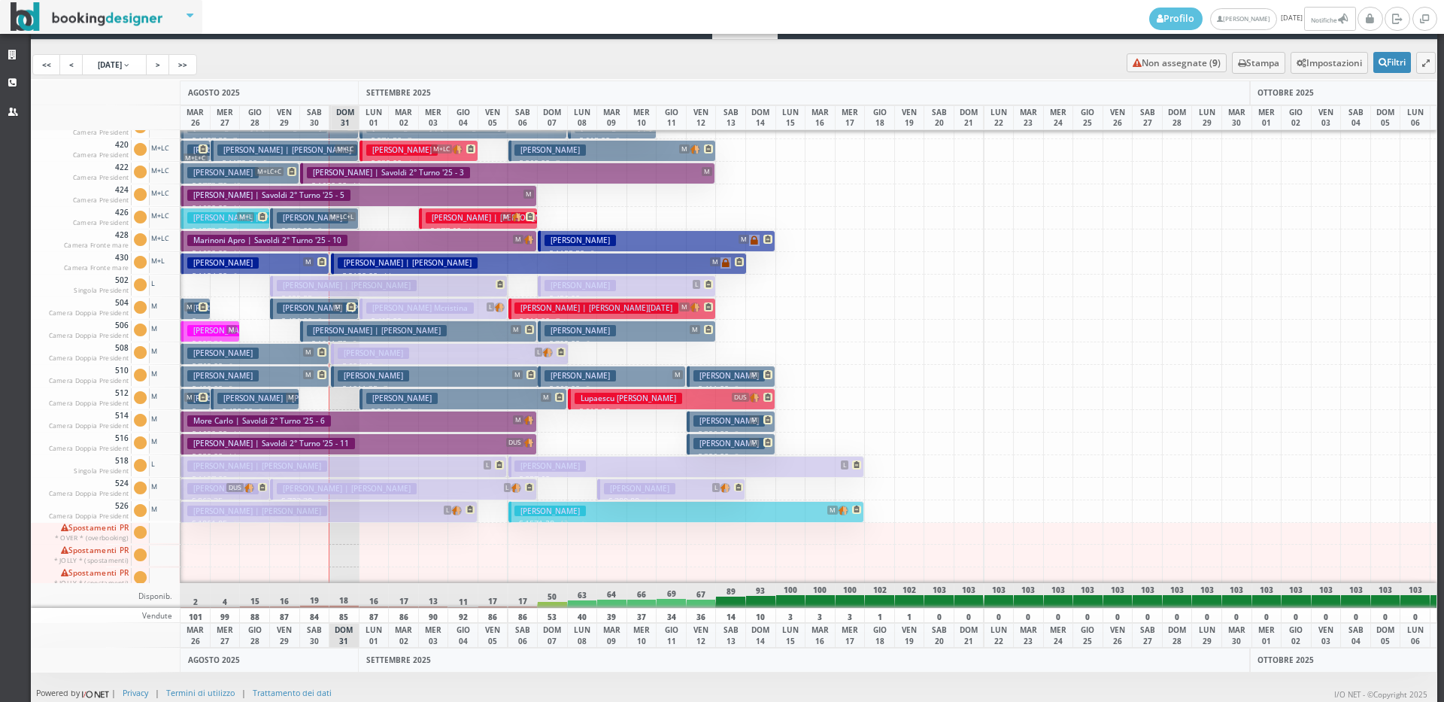
scroll to position [1901, 0]
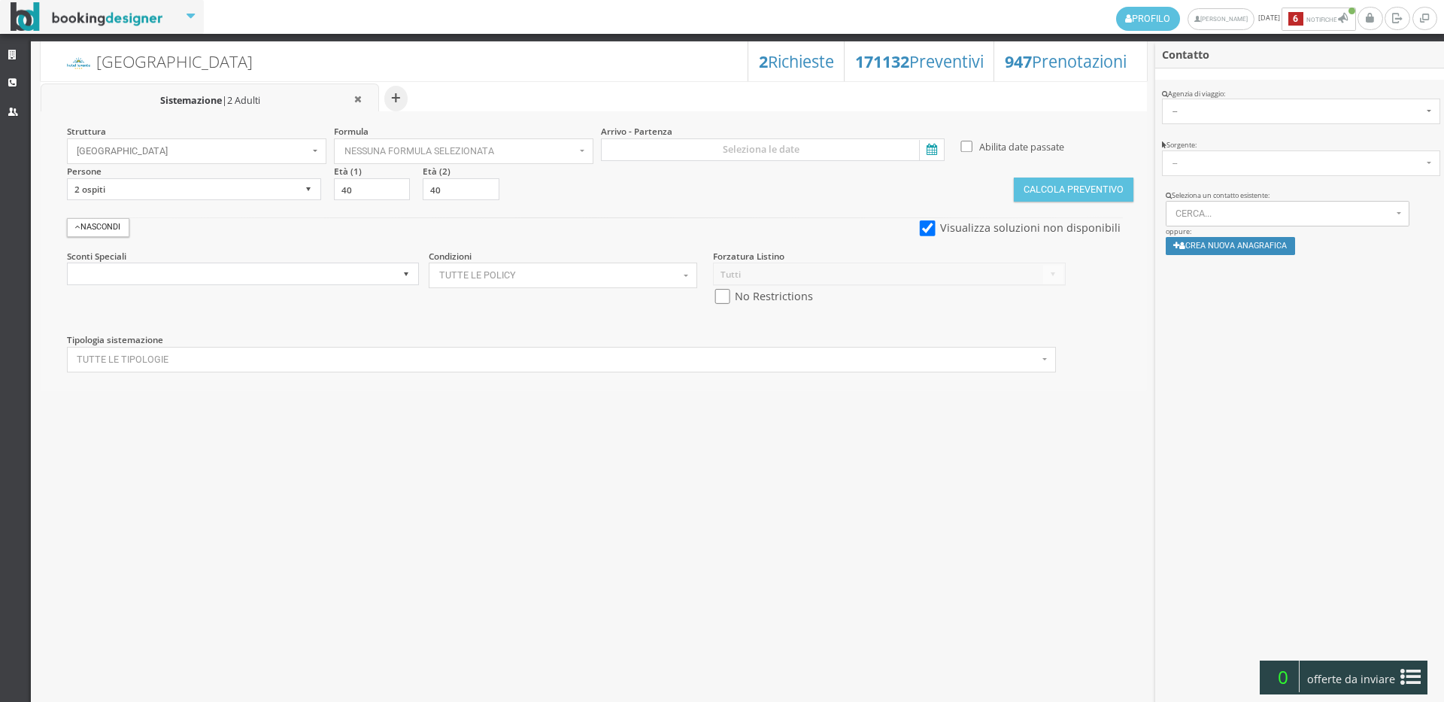
select select
click at [193, 147] on span "Hotel Levante" at bounding box center [193, 151] width 232 height 11
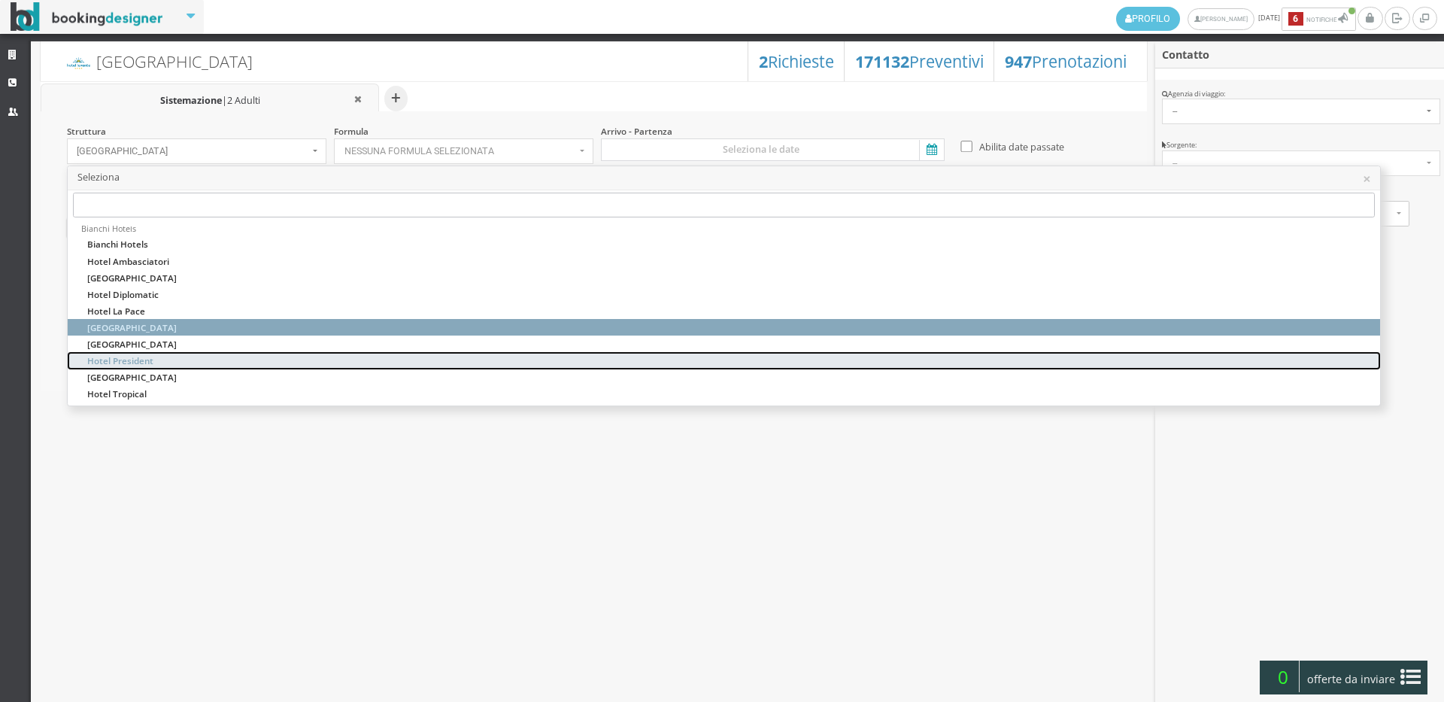
click at [163, 358] on link "Hotel President" at bounding box center [724, 361] width 1312 height 17
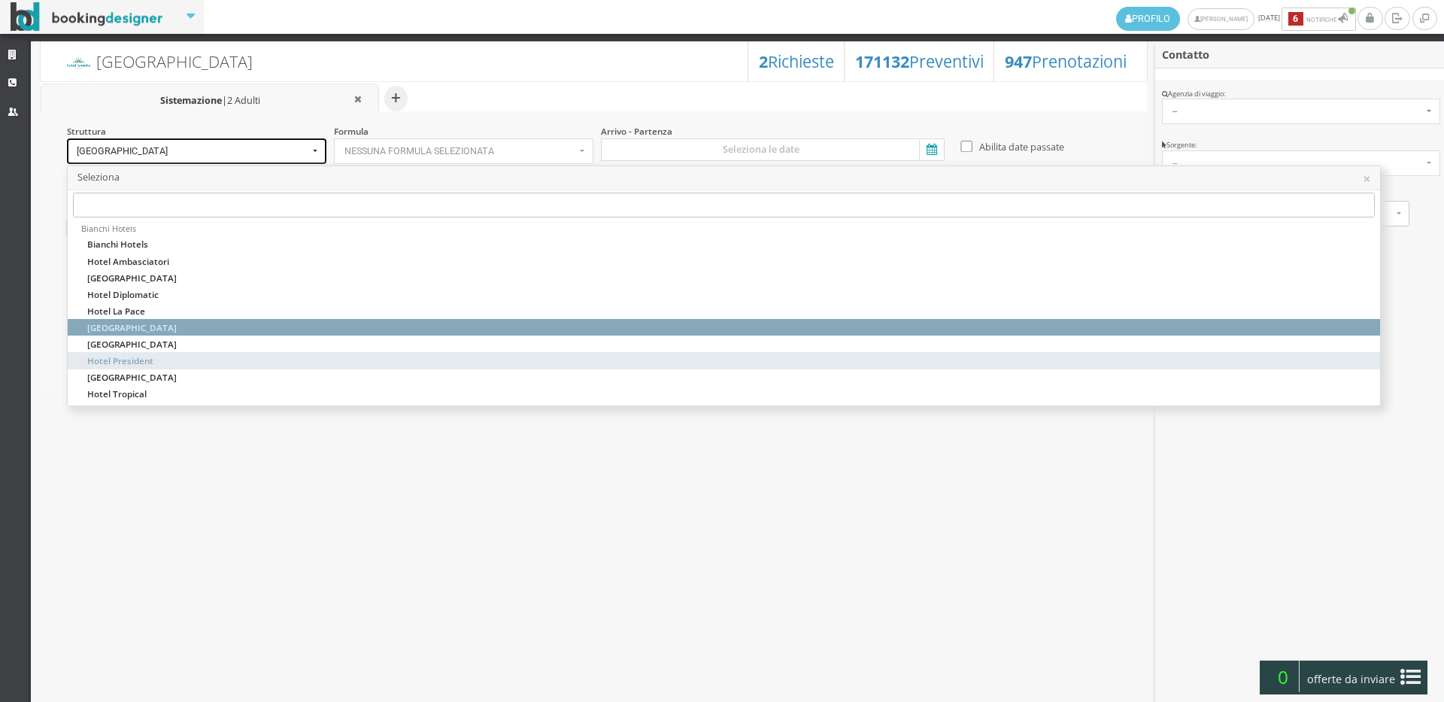
select select "hotelpresident4"
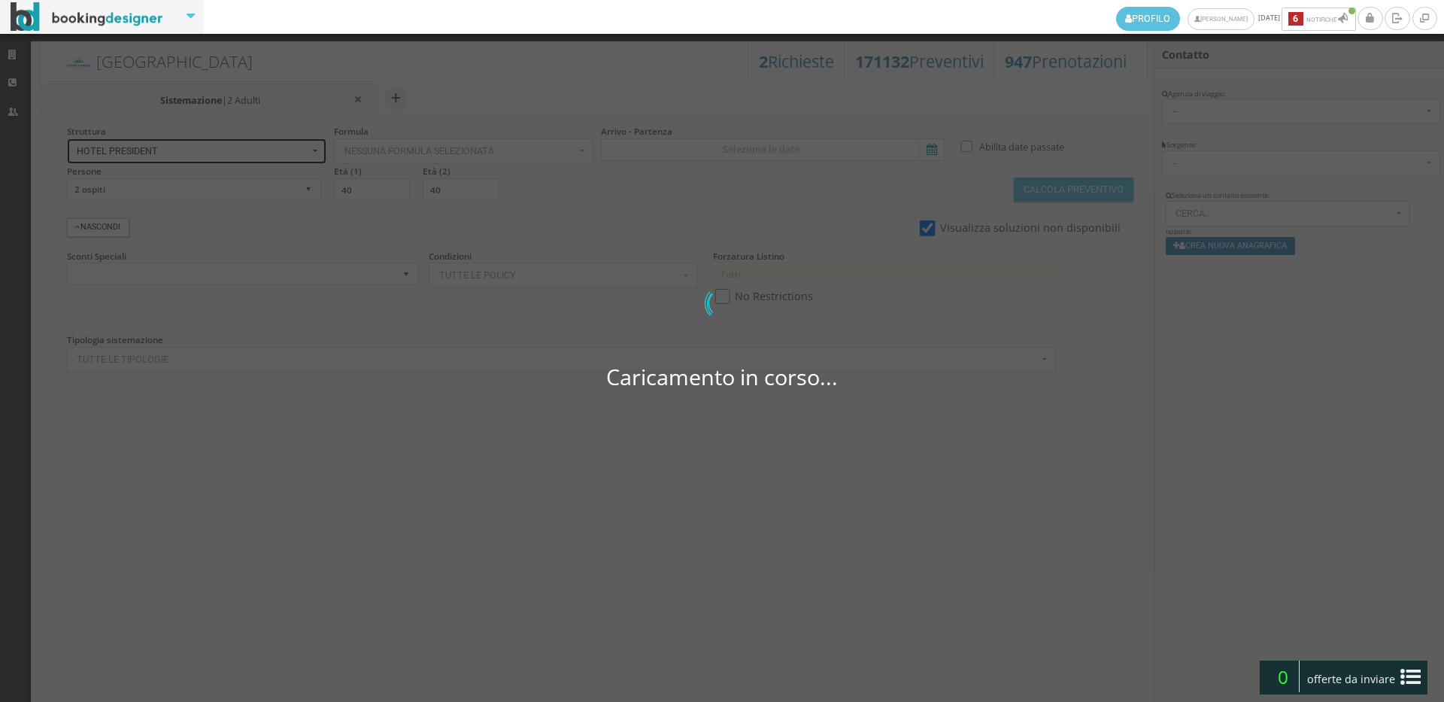
select select
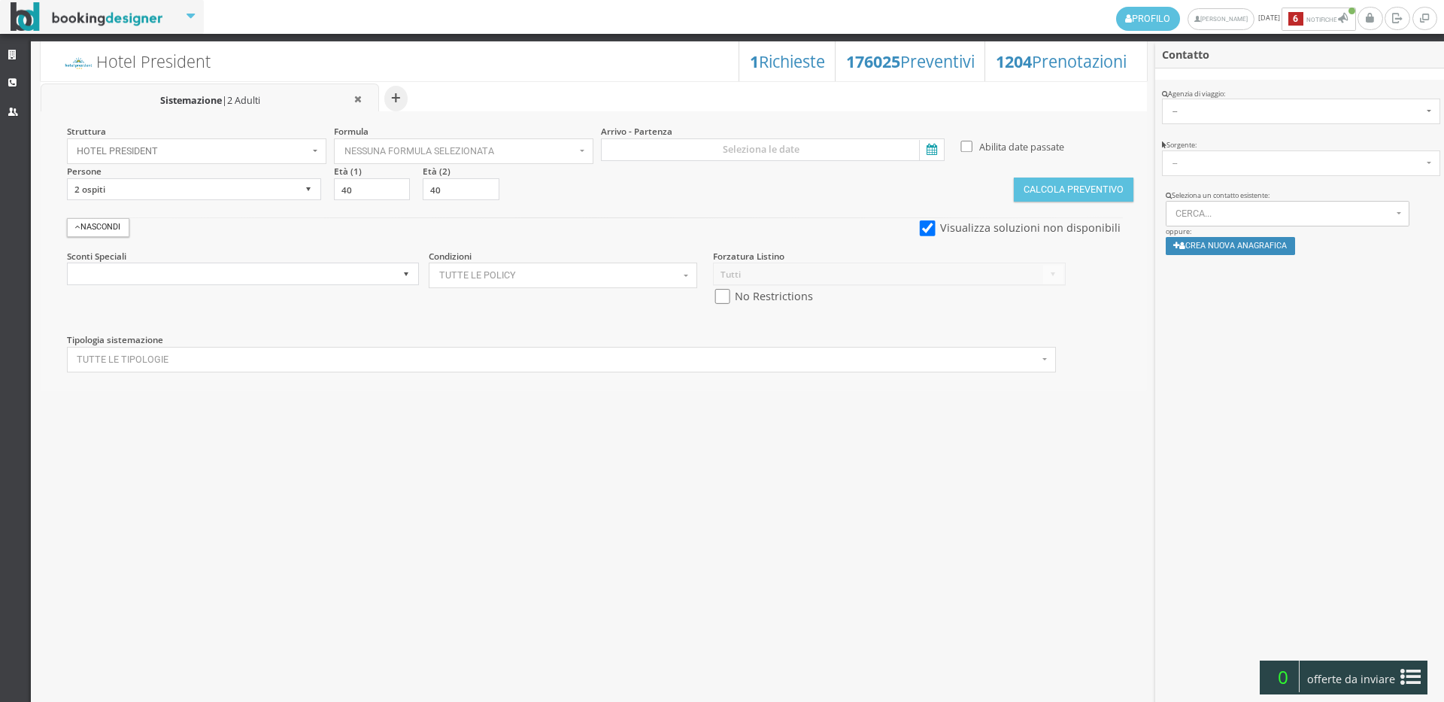
click at [706, 299] on div "Forzatura Listino Tutti Listino Bianchi Hotels - PR No Restrictions" at bounding box center [889, 283] width 372 height 67
click at [718, 301] on input "checkbox" at bounding box center [722, 297] width 19 height 16
checkbox input "true"
click at [778, 153] on input at bounding box center [773, 149] width 344 height 23
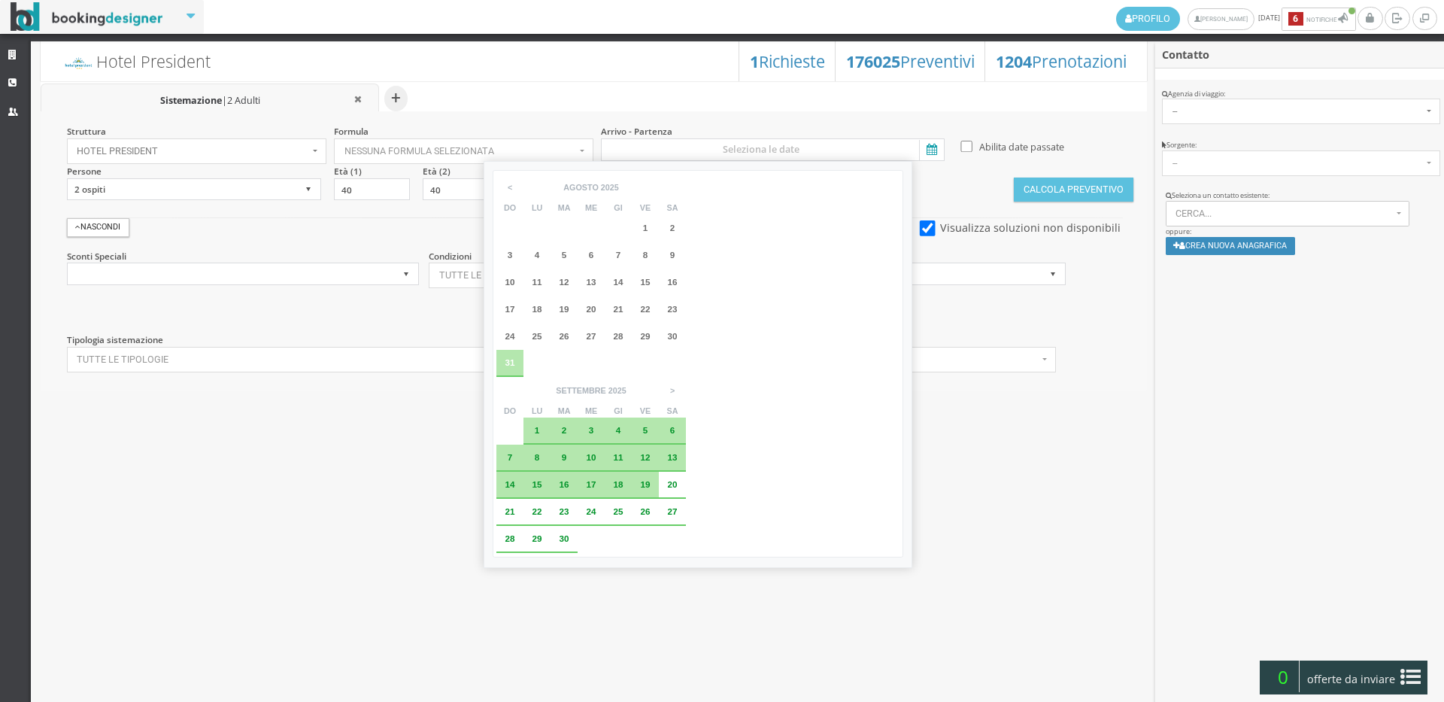
click at [632, 417] on div "4" at bounding box center [618, 430] width 27 height 27
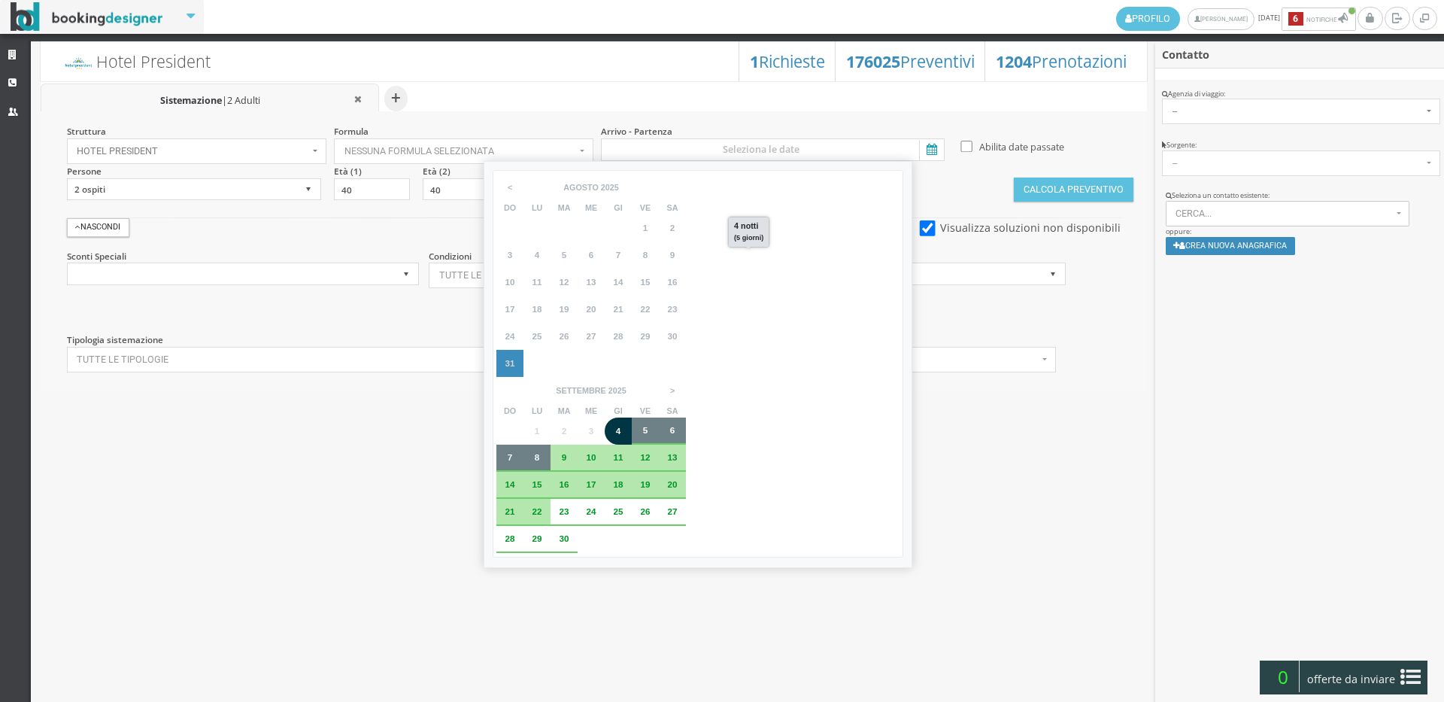
click at [540, 452] on span "8" at bounding box center [537, 457] width 5 height 10
type input "04 set 2025 - 08 set 2025"
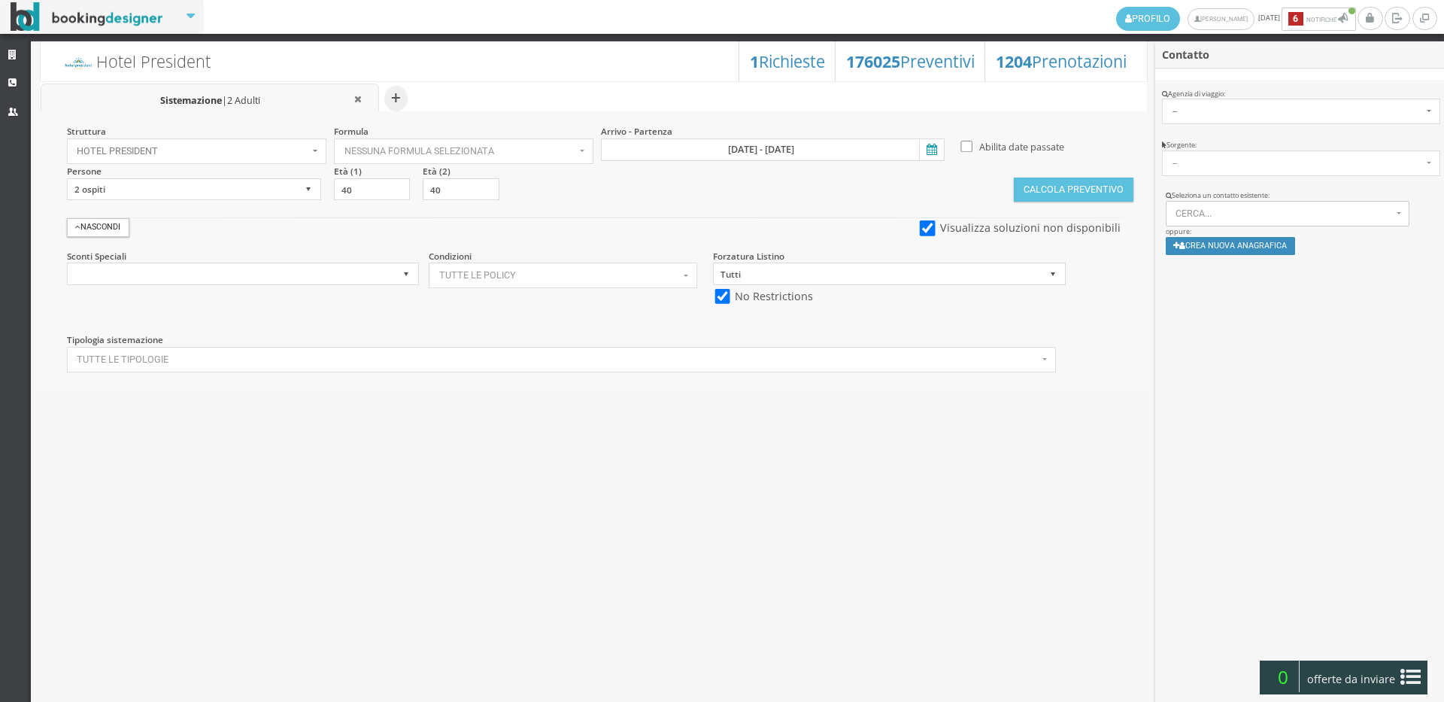
click at [1096, 163] on div "Struttura Hotel President Bianchi Hotels Hotel Ambasciatori Hotel Capitol Hotel…" at bounding box center [594, 250] width 1106 height 279
click at [1098, 186] on button "Calcola Preventivo" at bounding box center [1073, 189] width 119 height 24
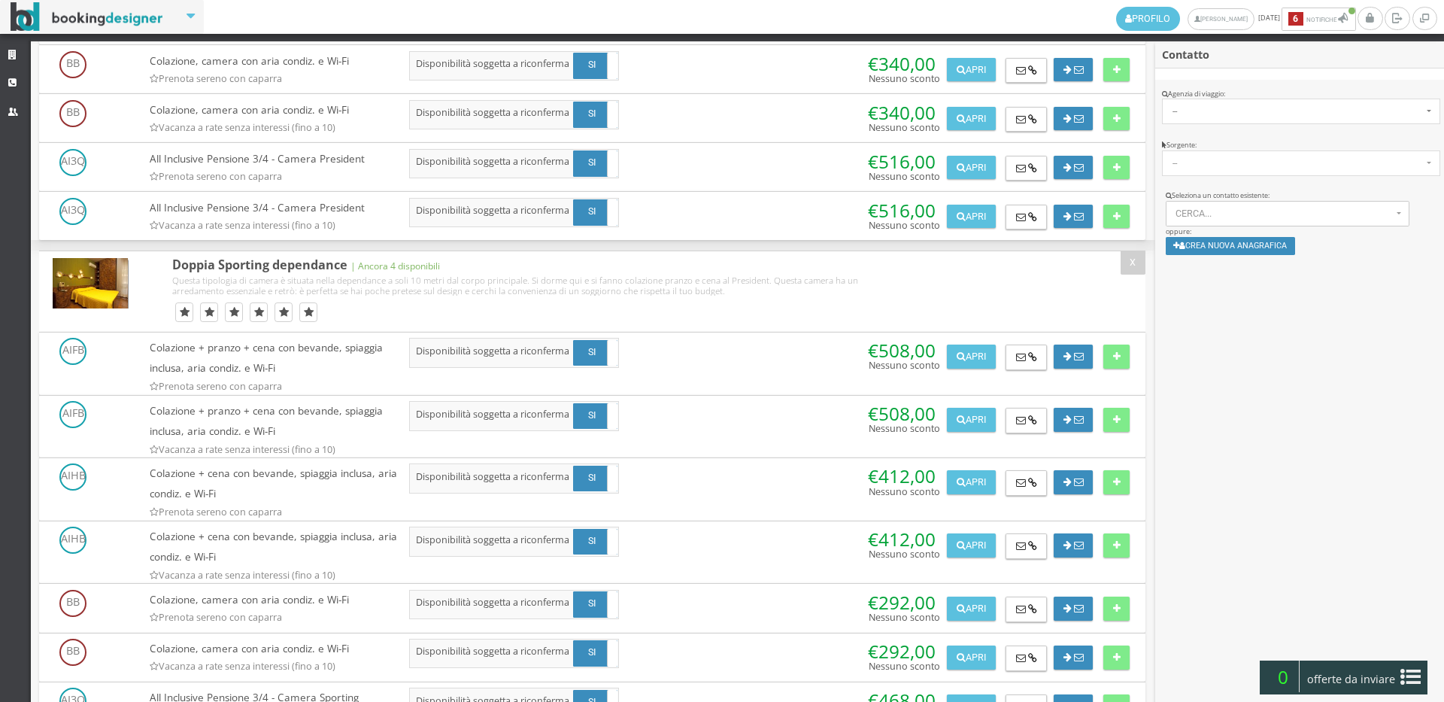
scroll to position [3006, 0]
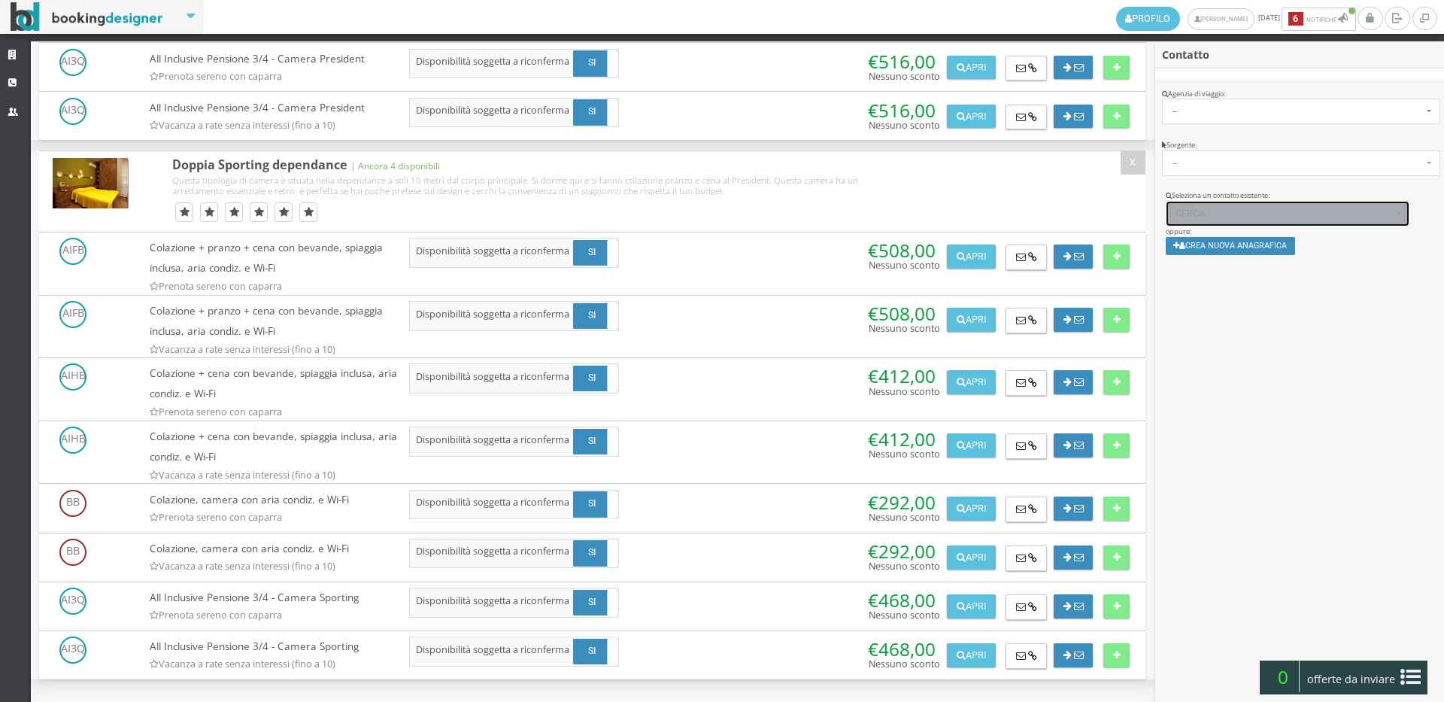
click at [1291, 216] on span "Cerca..." at bounding box center [1283, 213] width 217 height 11
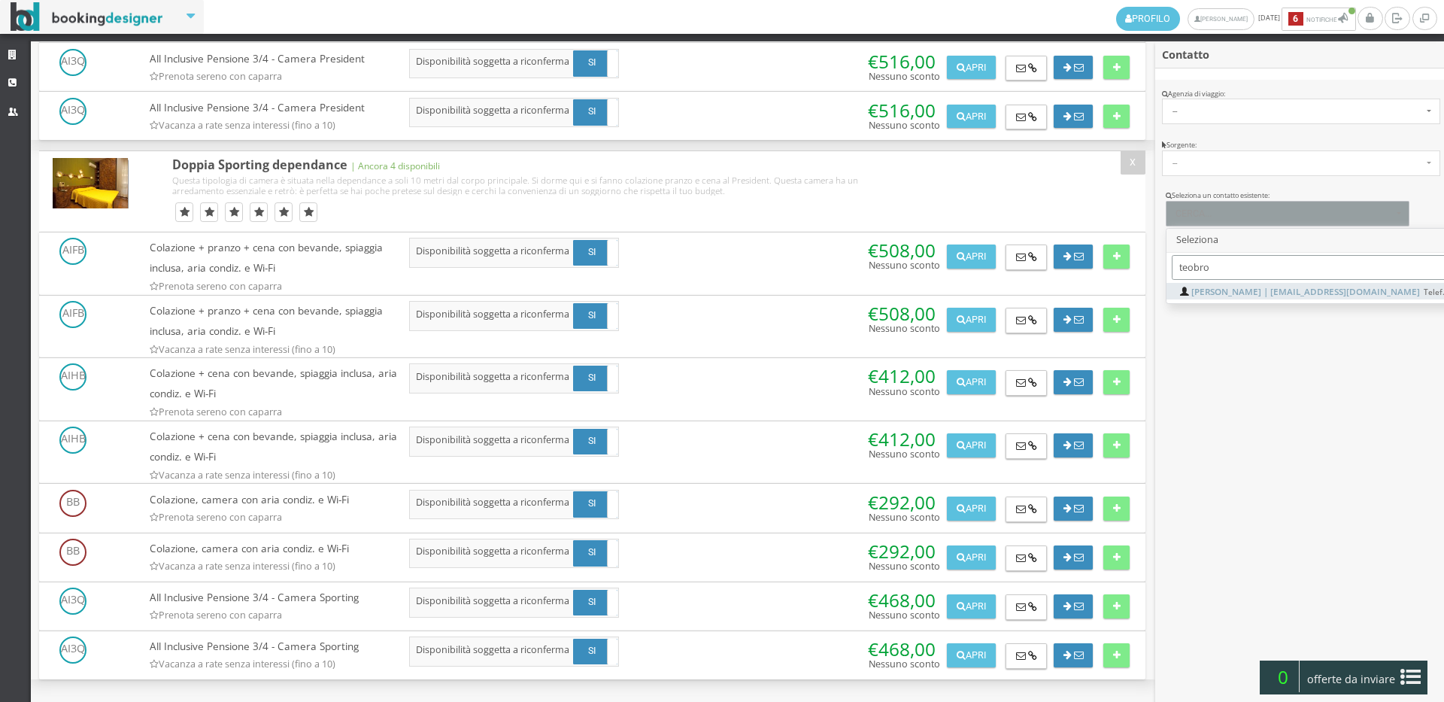
type input "teobro"
click at [1301, 287] on span "[PERSON_NAME] | [EMAIL_ADDRESS][DOMAIN_NAME] Telef.: 3474121566" at bounding box center [1342, 291] width 303 height 13
select select "463c4418837a11f0bcd50aeaebb5e02f"
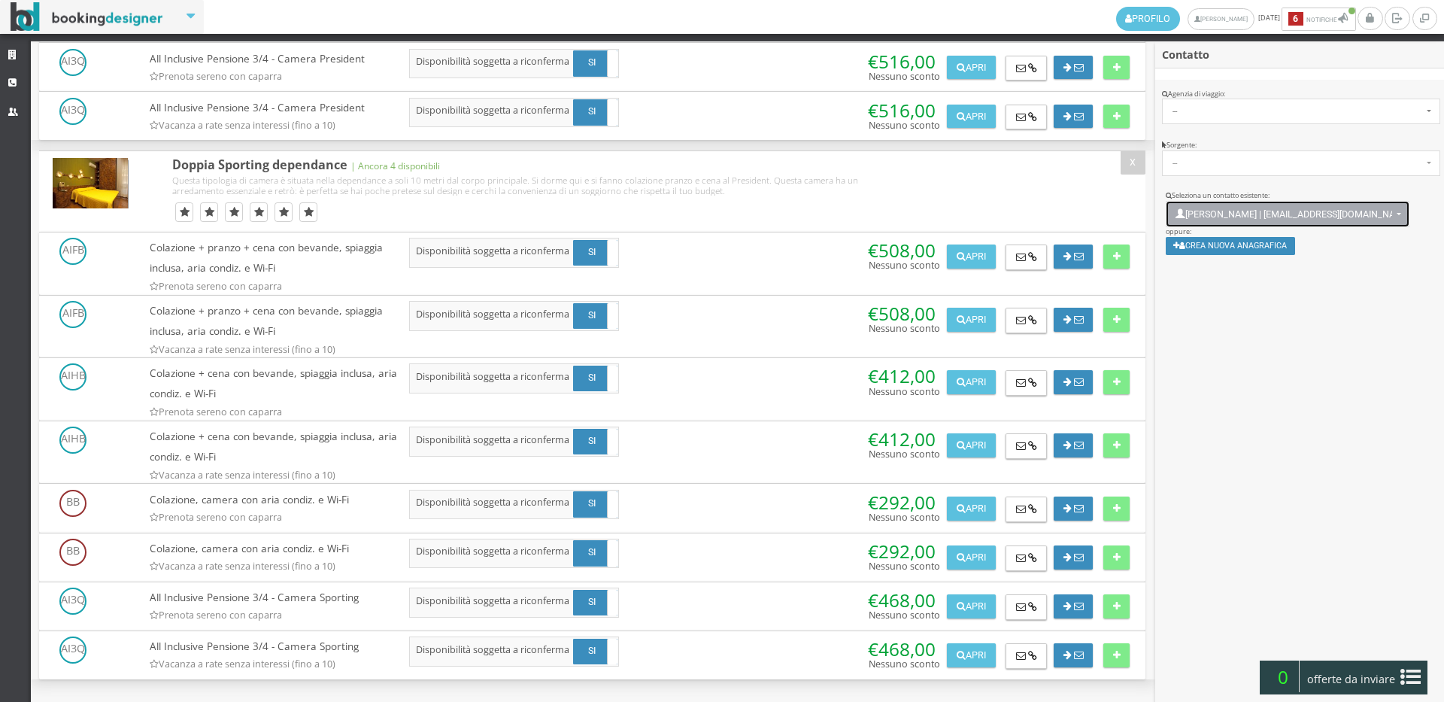
scroll to position [11, 0]
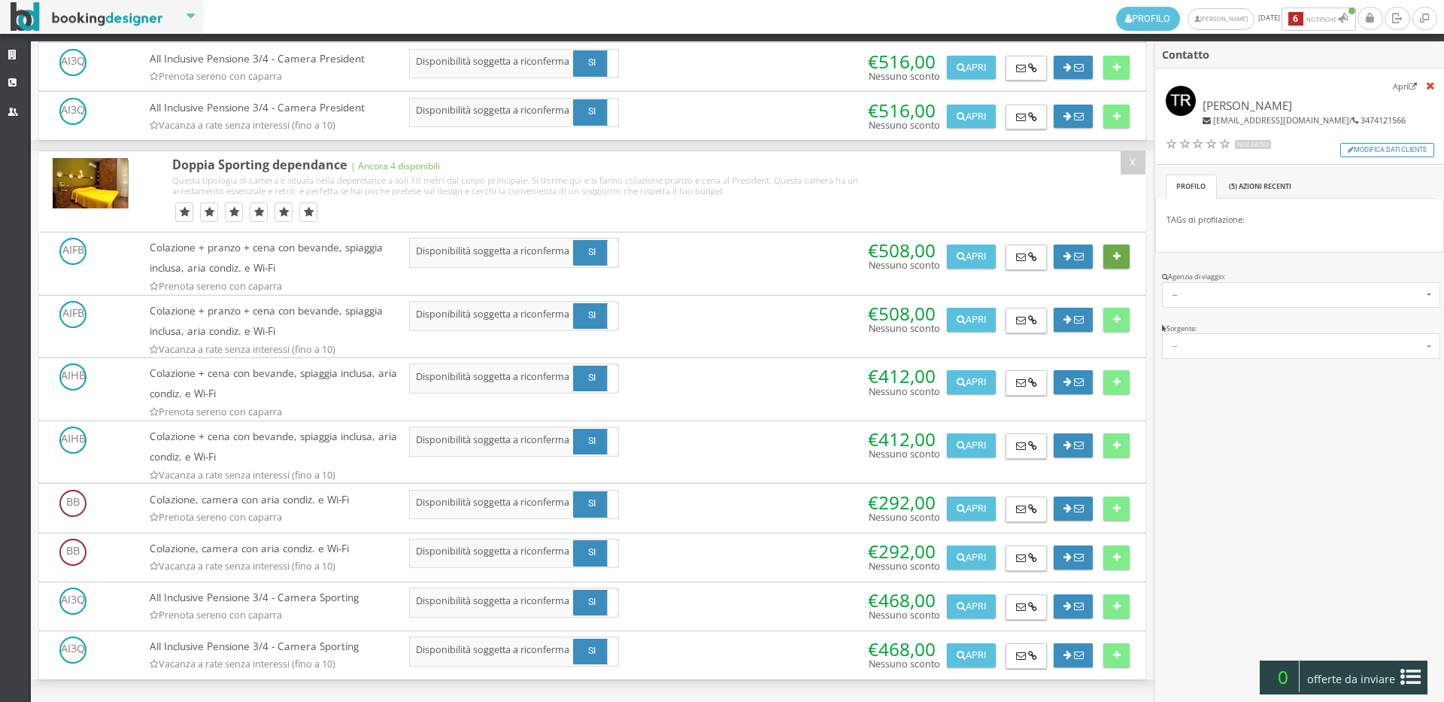
click at [1118, 252] on button at bounding box center [1116, 256] width 26 height 24
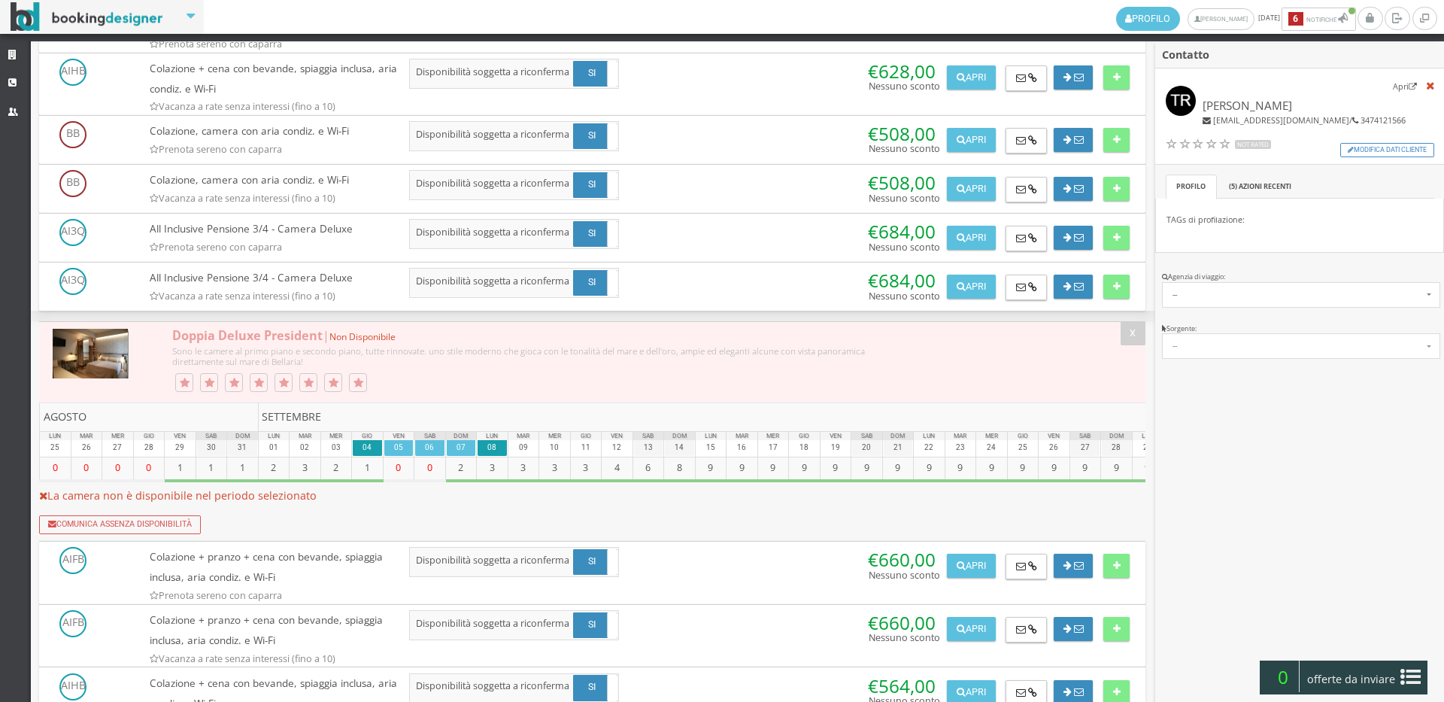
scroll to position [0, 0]
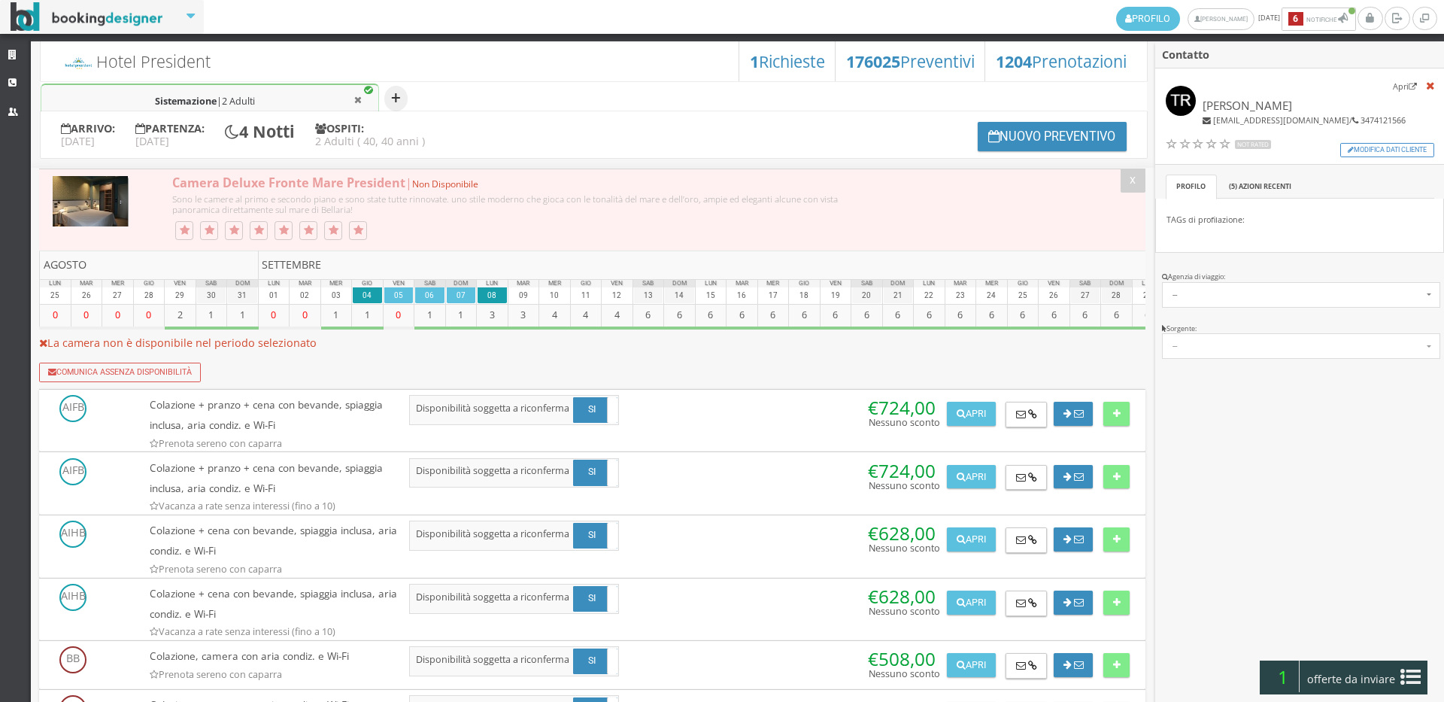
click at [390, 89] on button "+" at bounding box center [395, 99] width 23 height 26
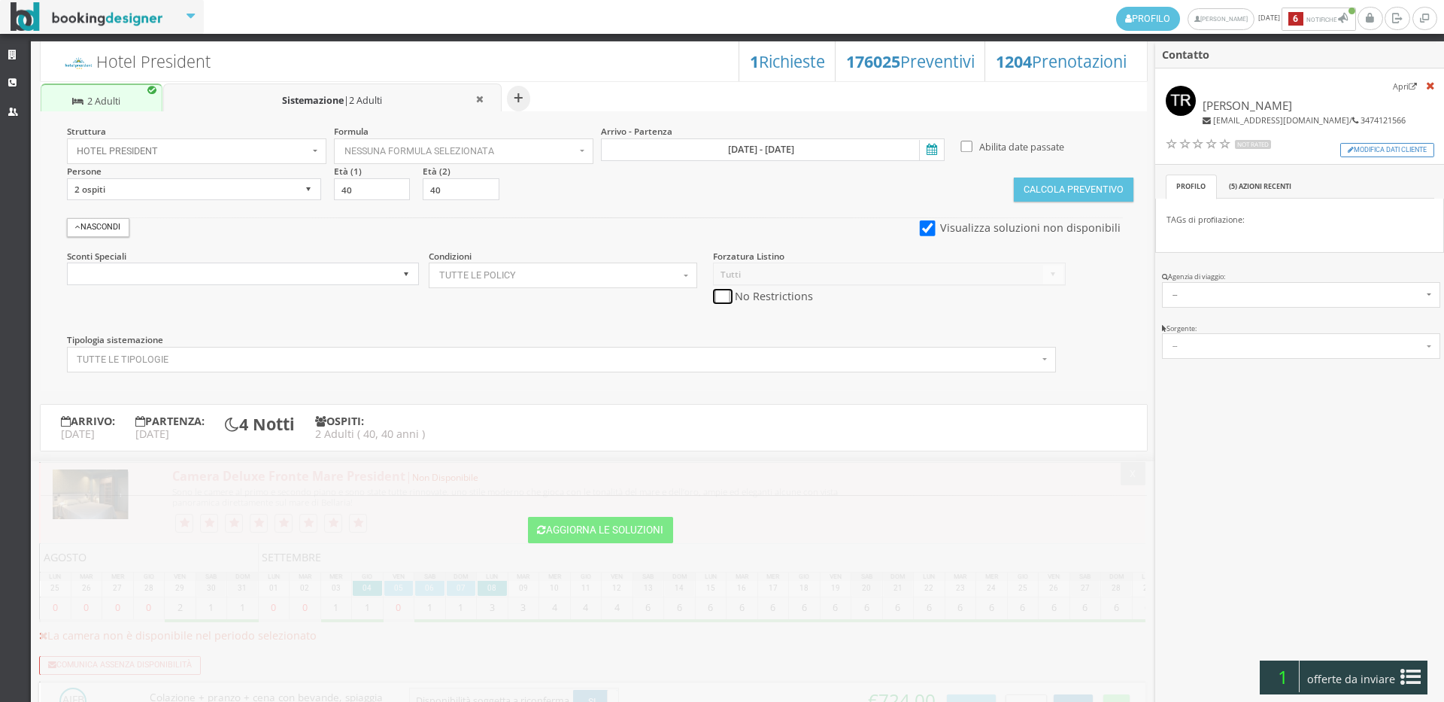
click at [727, 293] on input "checkbox" at bounding box center [722, 297] width 19 height 16
checkbox input "true"
click at [1103, 186] on button "Calcola Preventivo" at bounding box center [1073, 189] width 119 height 24
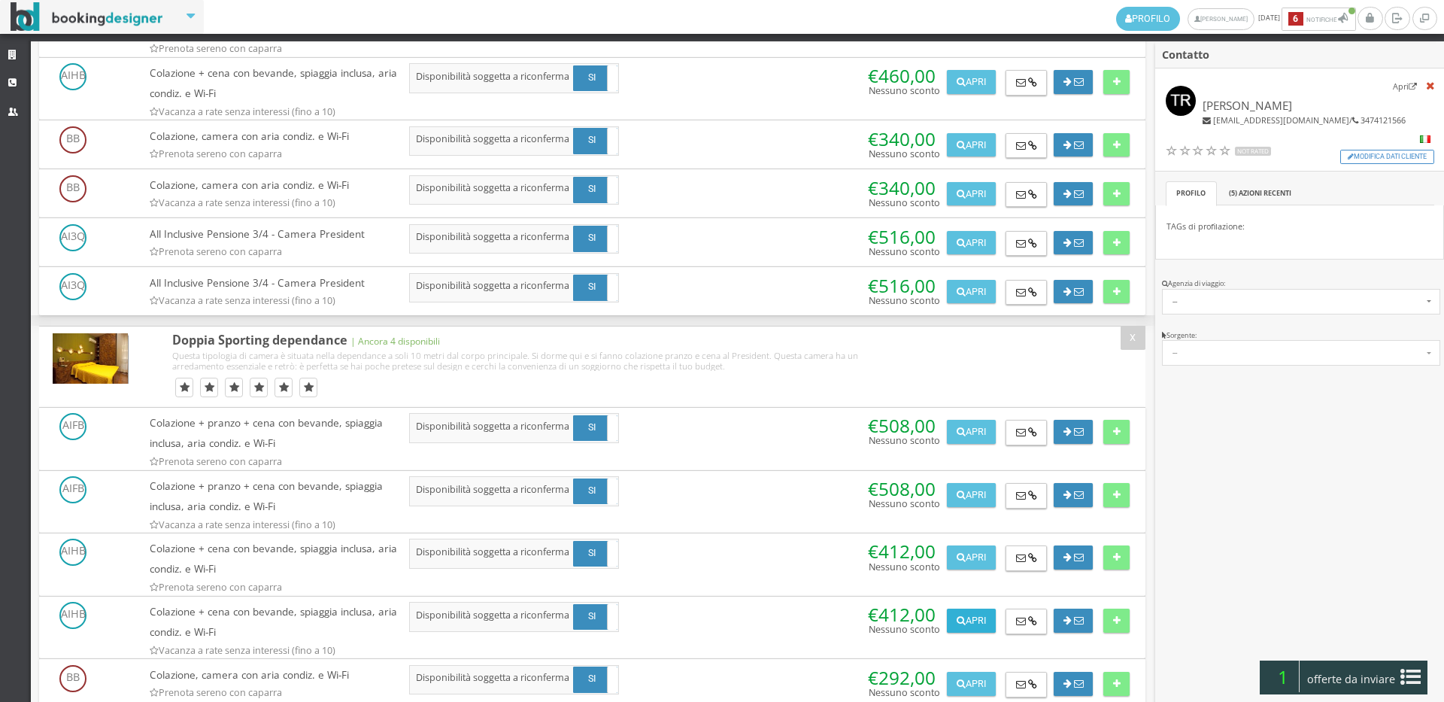
scroll to position [3006, 0]
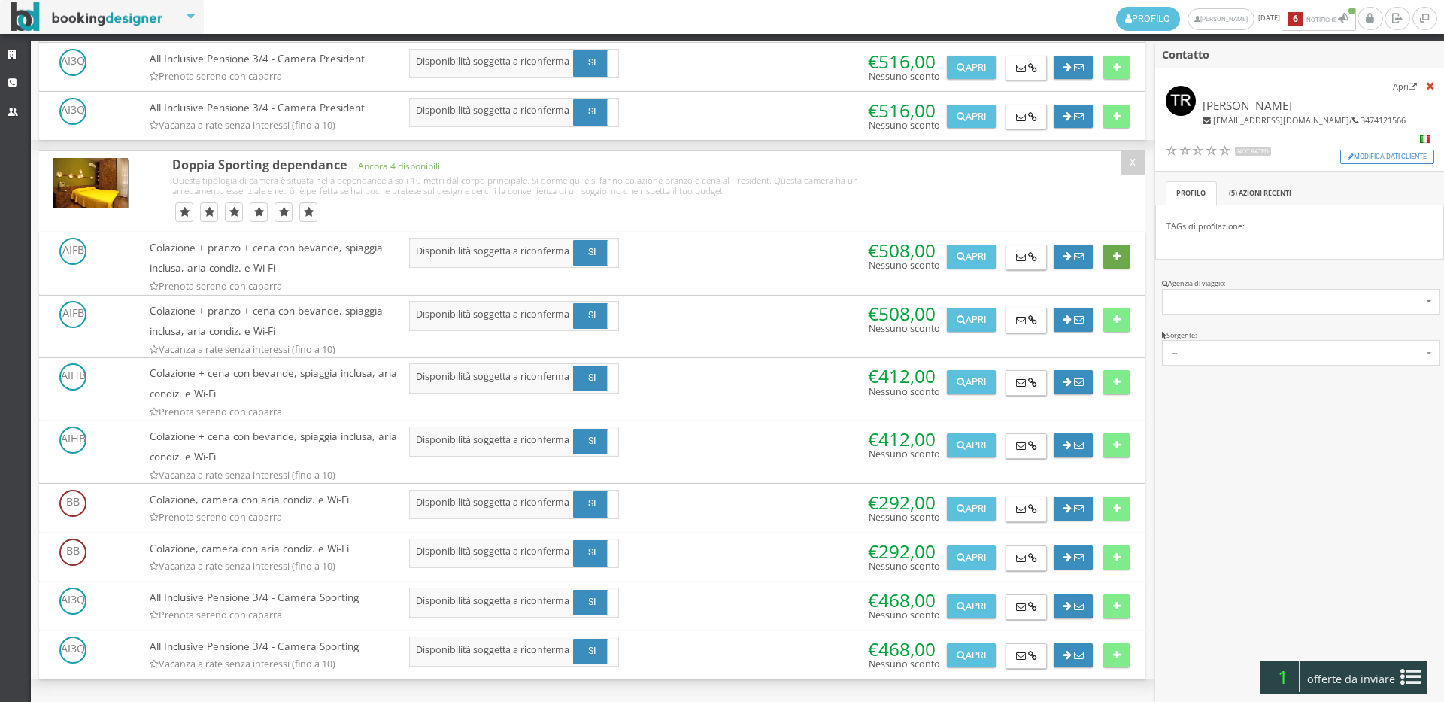
click at [1126, 254] on button at bounding box center [1116, 256] width 26 height 24
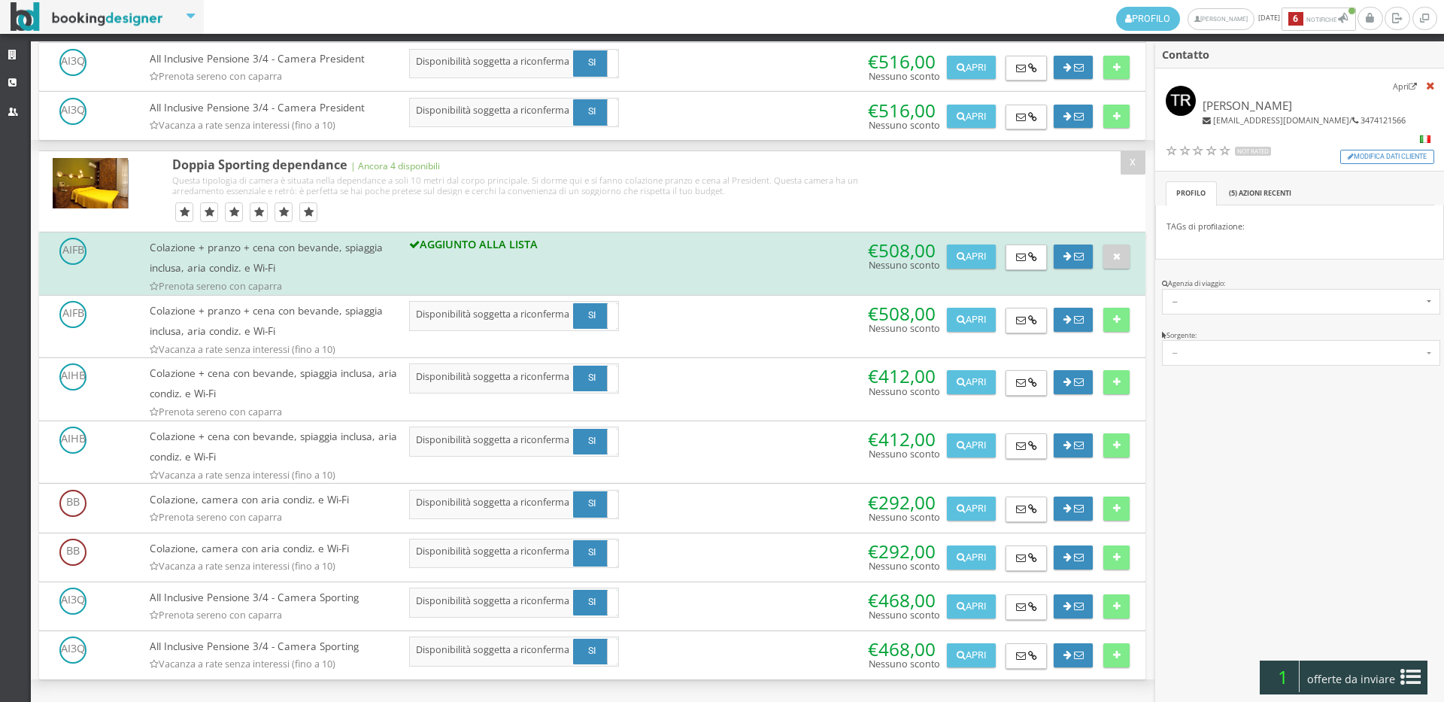
drag, startPoint x: 1300, startPoint y: 687, endPoint x: 1390, endPoint y: 687, distance: 89.5
click at [1306, 683] on div "1 offerte da inviare" at bounding box center [1343, 677] width 167 height 34
click at [0, 0] on button "Riepilogo >>" at bounding box center [0, 0] width 0 height 0
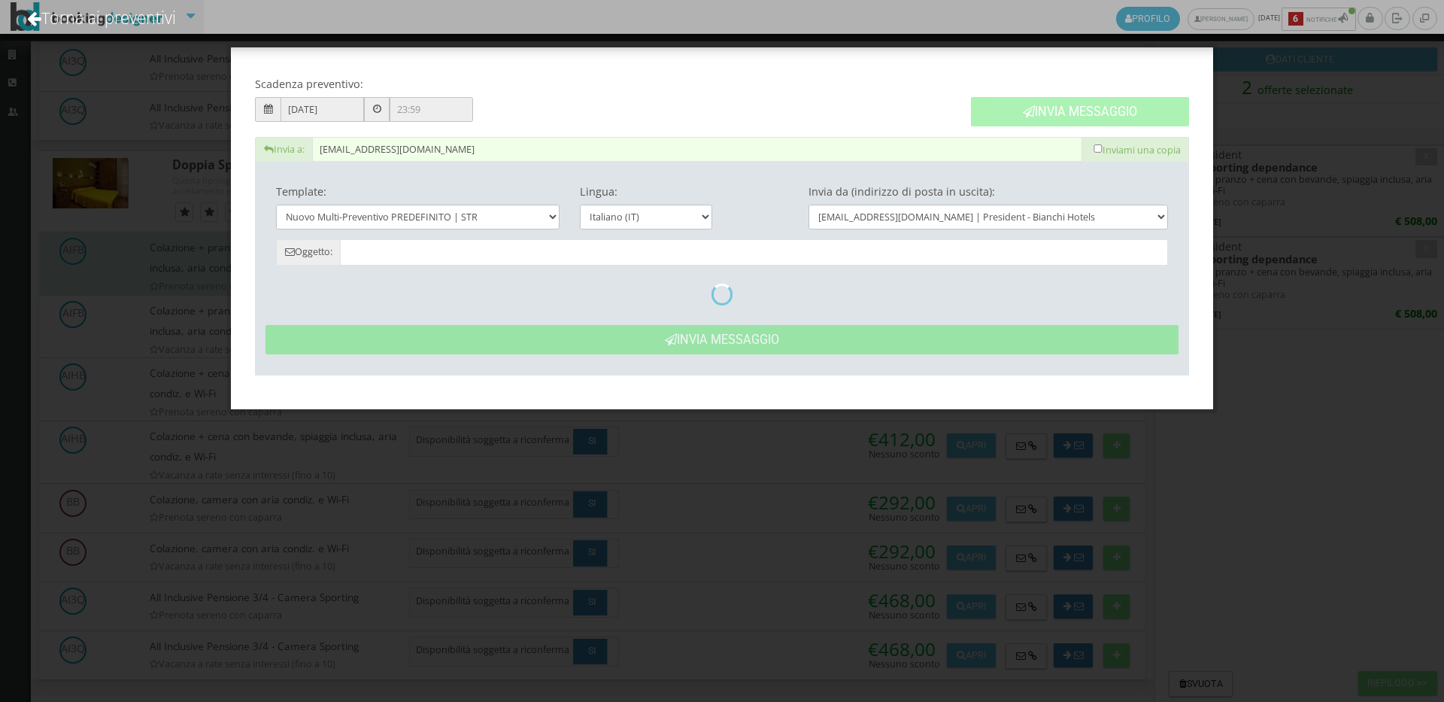
type input "Nuovo Preventivo - [PERSON_NAME] dal [DATE] al [DATE]"
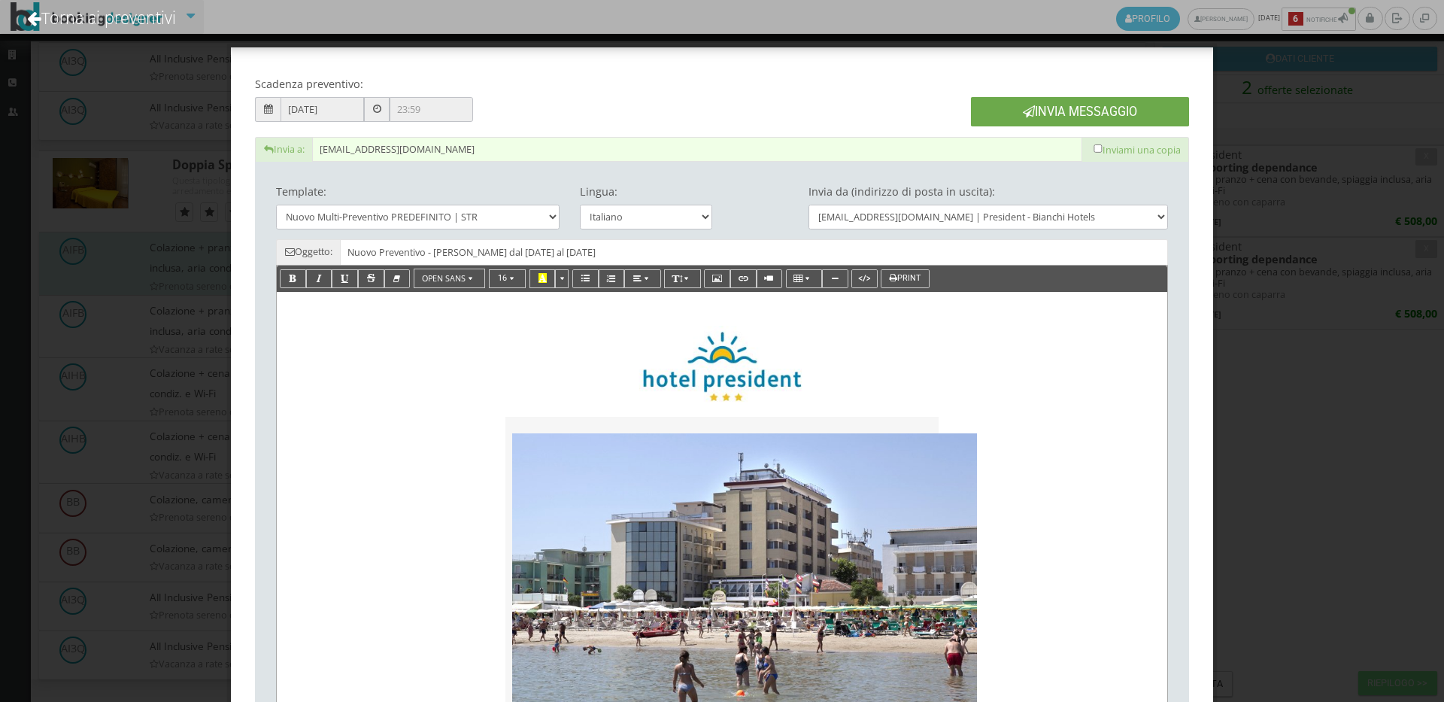
click at [1083, 111] on button "Invia Messaggio" at bounding box center [1080, 111] width 218 height 29
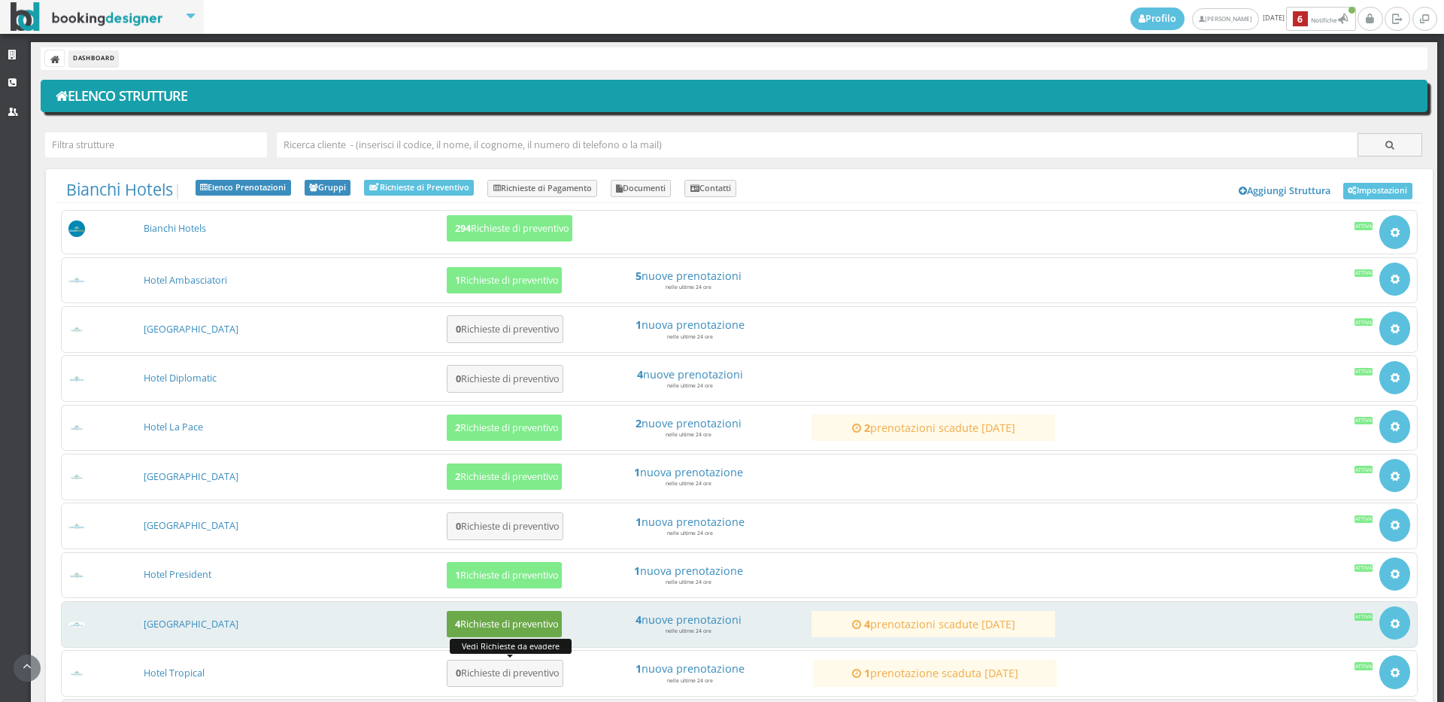
scroll to position [144, 0]
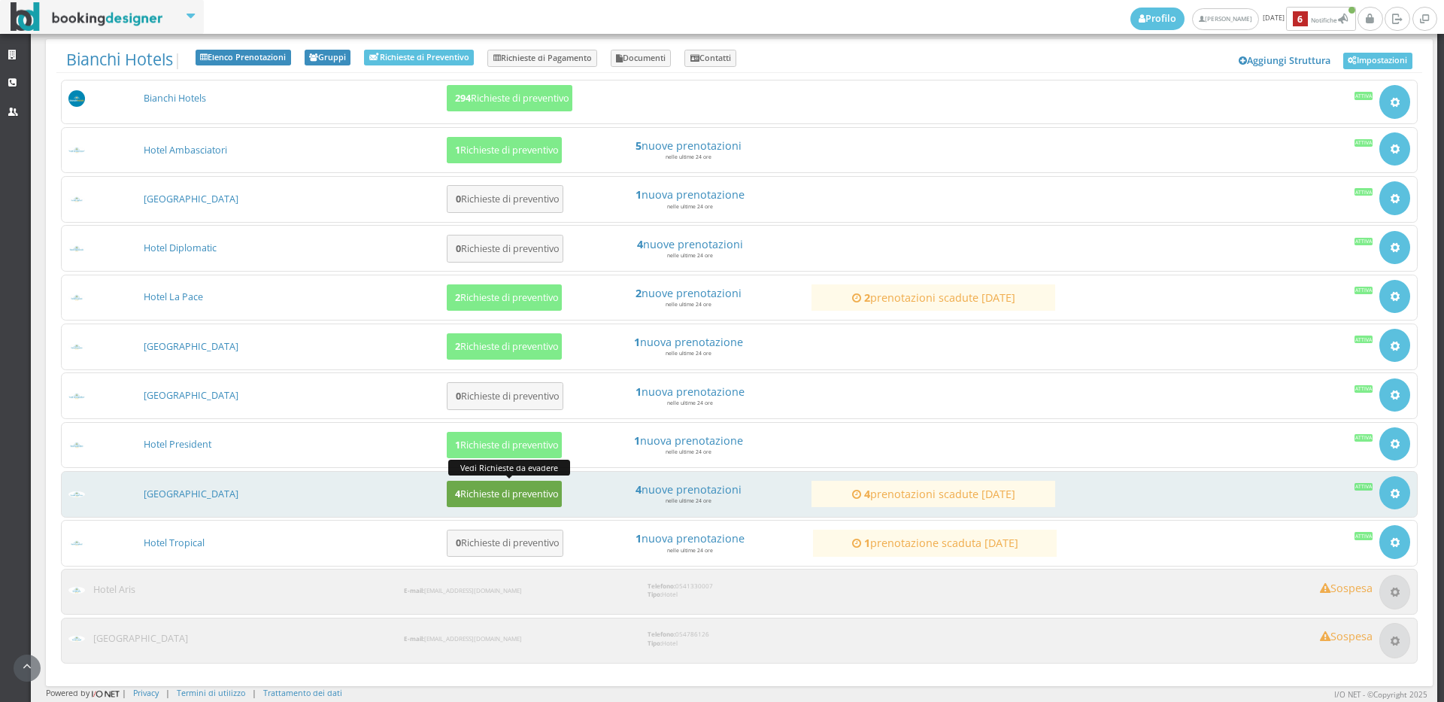
click at [484, 489] on h5 "4 Richieste di preventivo" at bounding box center [504, 493] width 108 height 11
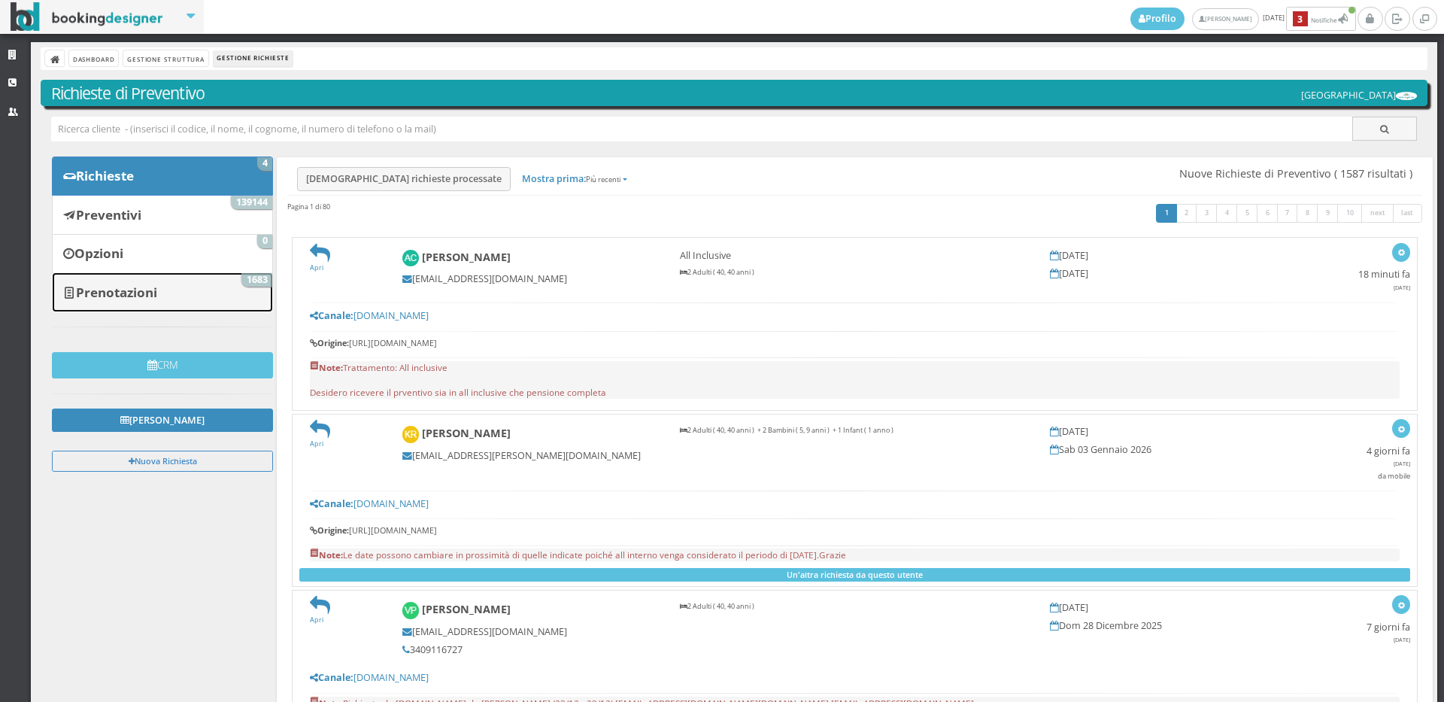
click at [153, 298] on b "Prenotazioni" at bounding box center [116, 292] width 81 height 17
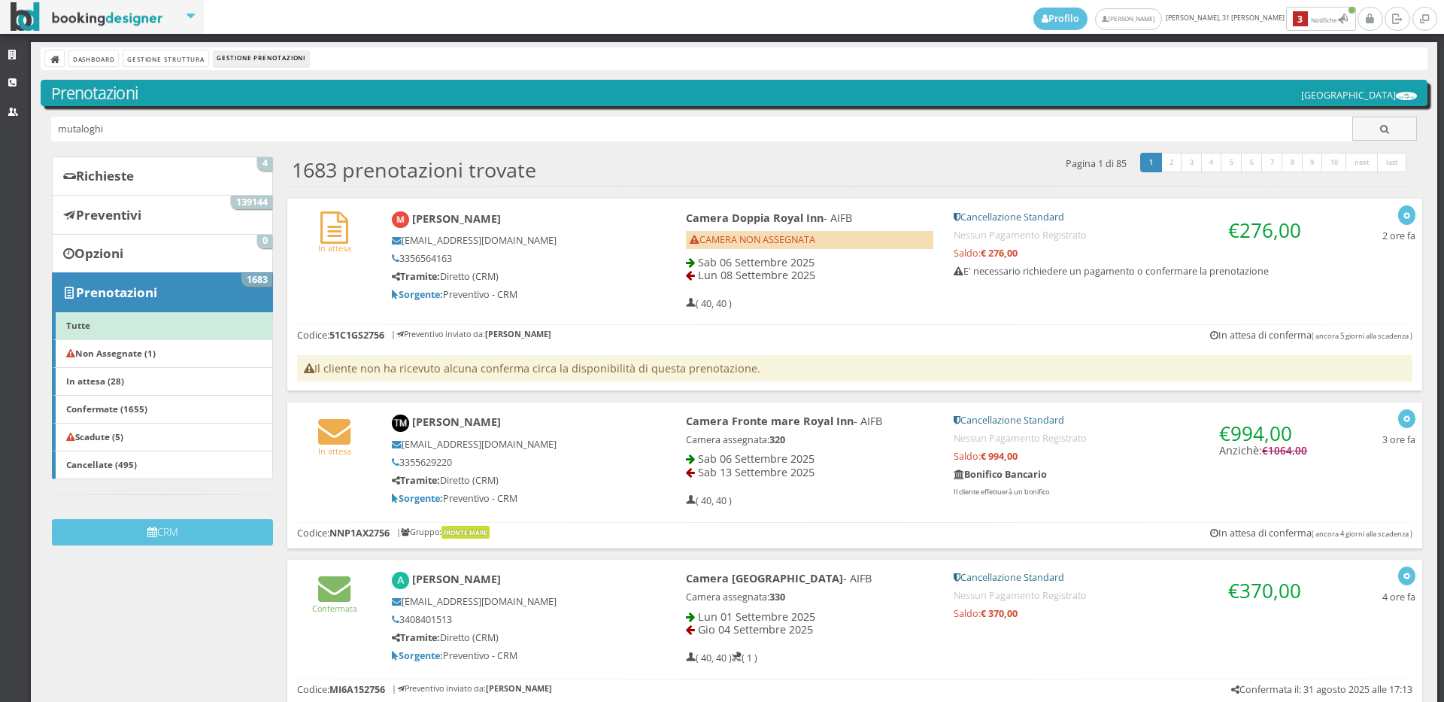
type input "mutaloghi"
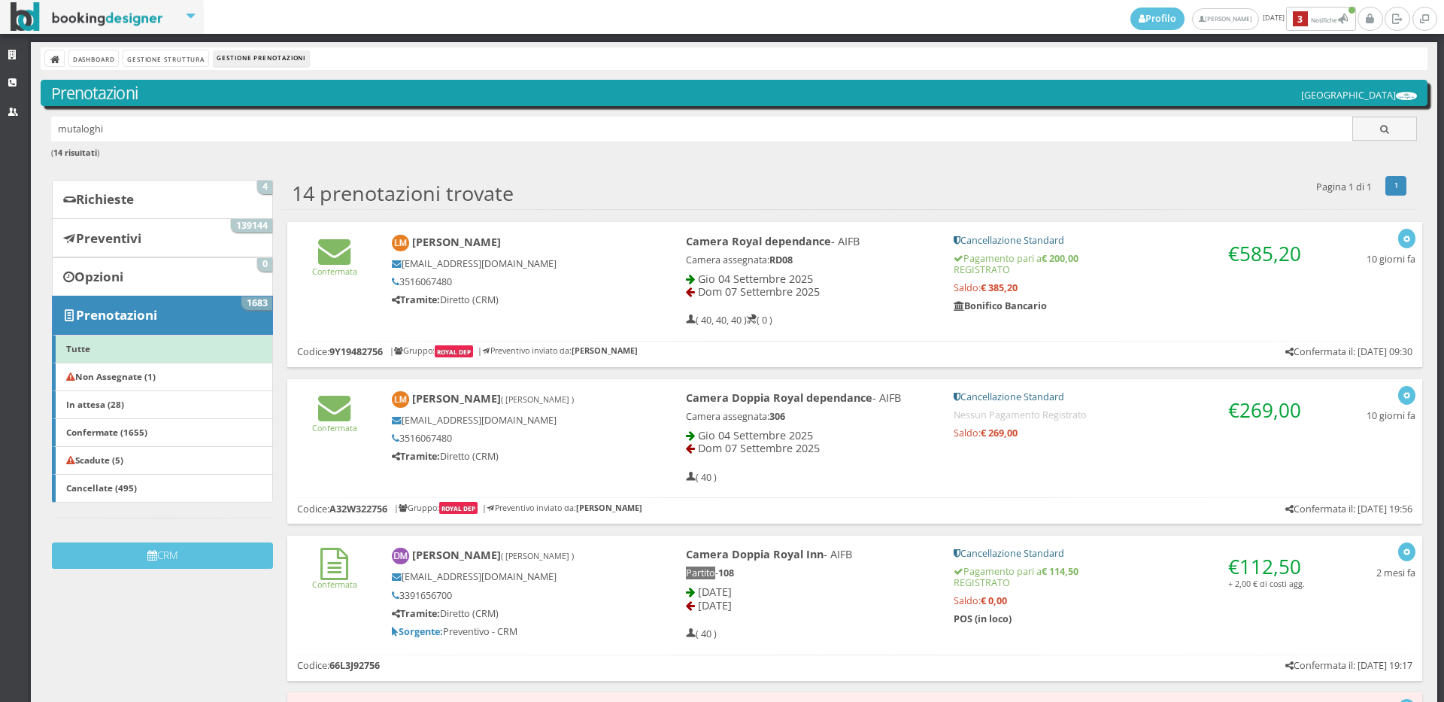
drag, startPoint x: 472, startPoint y: 279, endPoint x: 399, endPoint y: 284, distance: 73.1
click at [399, 284] on h5 "3516067480" at bounding box center [513, 281] width 243 height 11
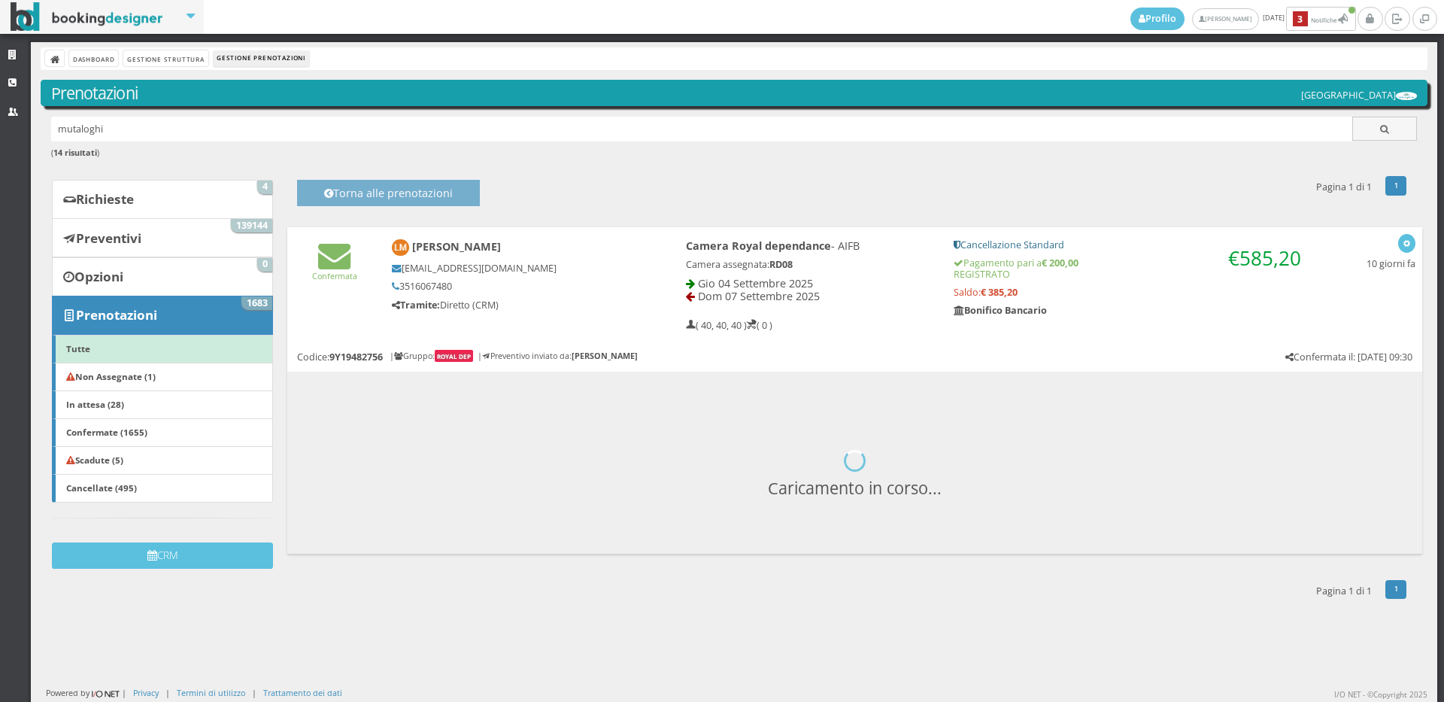
copy h5 "3516067480"
